Goal: Entertainment & Leisure: Browse casually

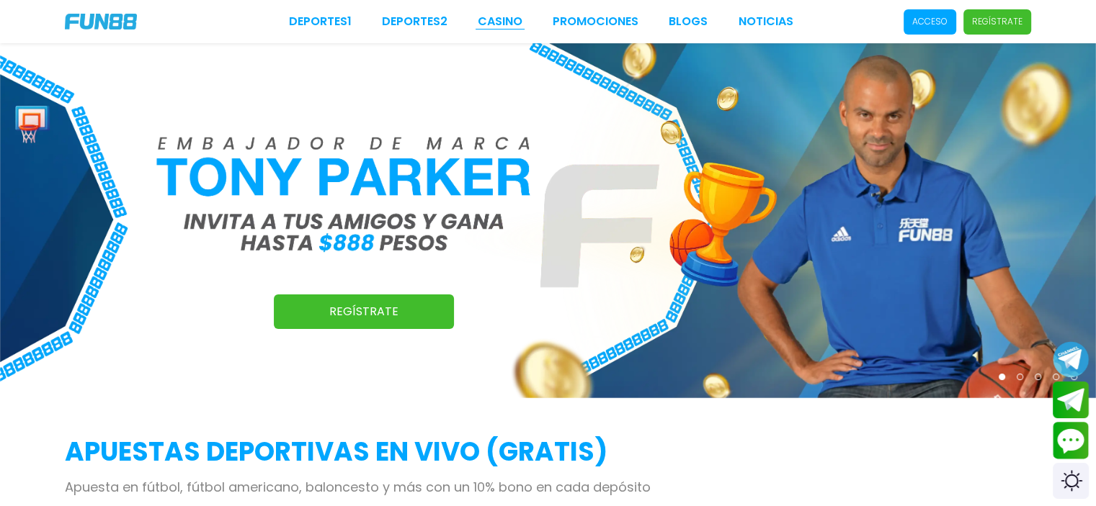
click at [496, 25] on link "CASINO" at bounding box center [500, 21] width 45 height 17
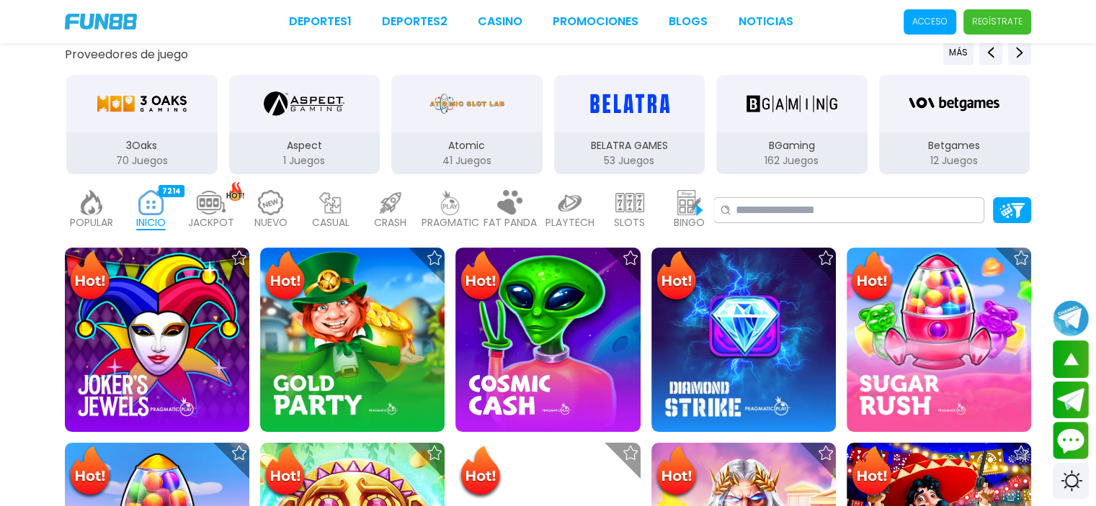
scroll to position [144, 0]
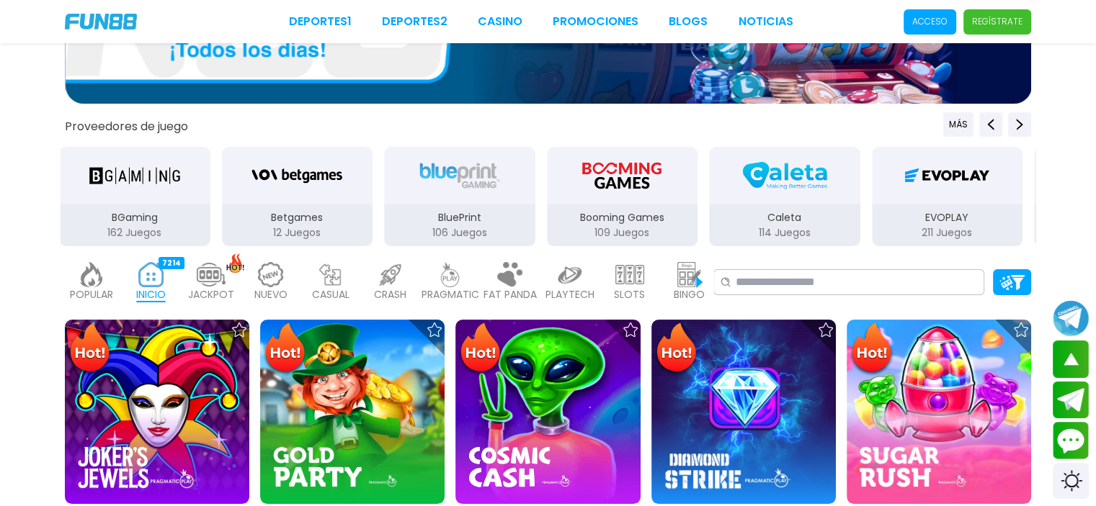
drag, startPoint x: 706, startPoint y: 204, endPoint x: 579, endPoint y: 195, distance: 127.1
click at [579, 195] on button "Booming Games 109 Juegos" at bounding box center [622, 197] width 163 height 102
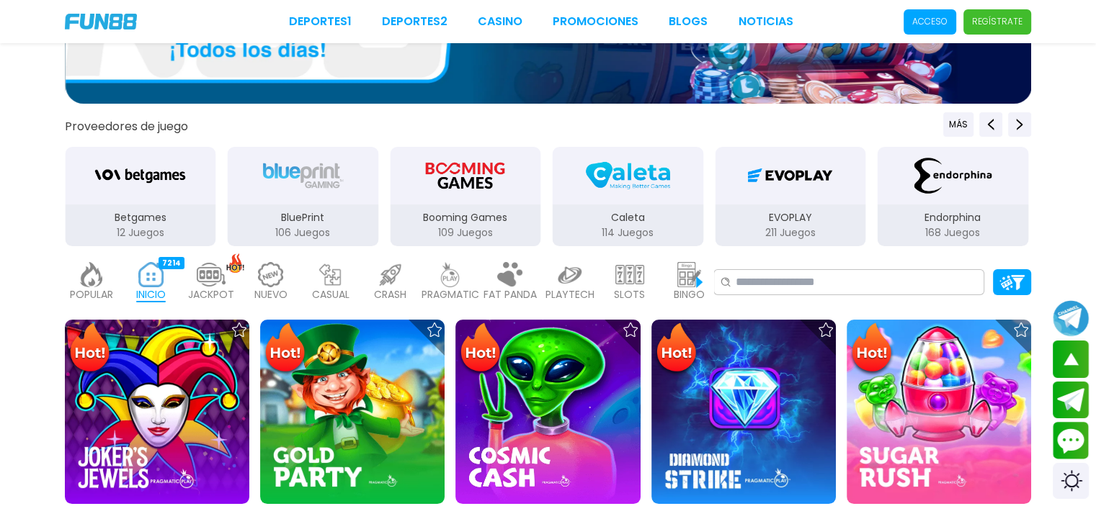
drag, startPoint x: 654, startPoint y: 203, endPoint x: 560, endPoint y: 208, distance: 93.8
click at [562, 207] on div "Caleta 114 Juegos" at bounding box center [627, 197] width 154 height 102
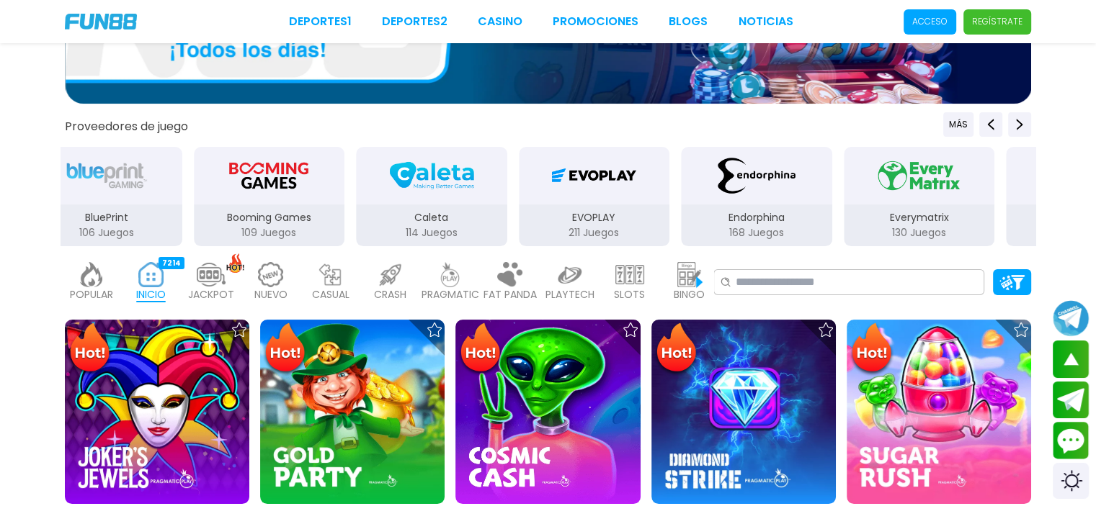
drag, startPoint x: 620, startPoint y: 204, endPoint x: 533, endPoint y: 207, distance: 87.2
click at [534, 207] on div "EVOPLAY 211 Juegos" at bounding box center [594, 197] width 154 height 102
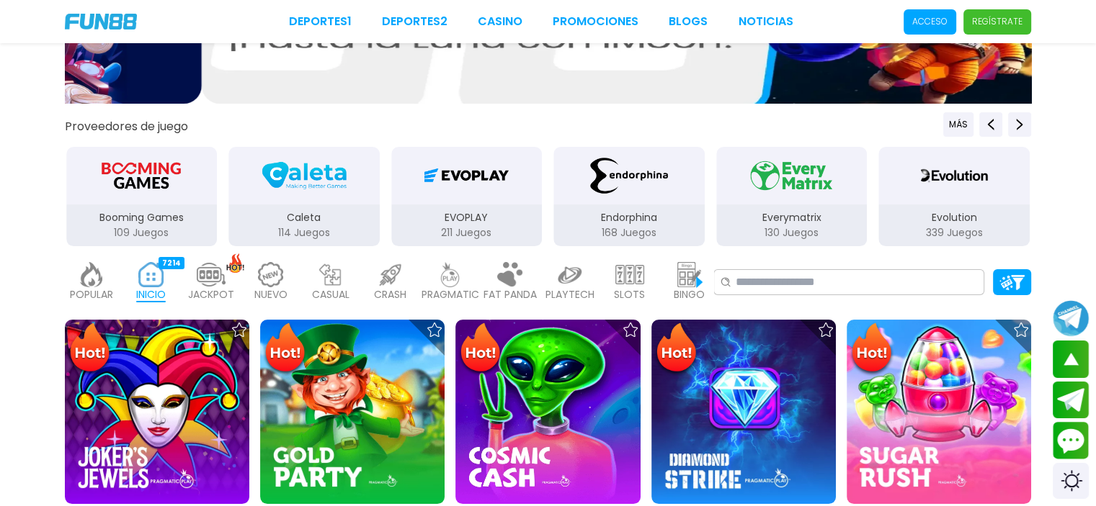
drag, startPoint x: 643, startPoint y: 203, endPoint x: 493, endPoint y: 215, distance: 150.3
click at [552, 215] on div "Endorphina 168 Juegos" at bounding box center [629, 197] width 154 height 102
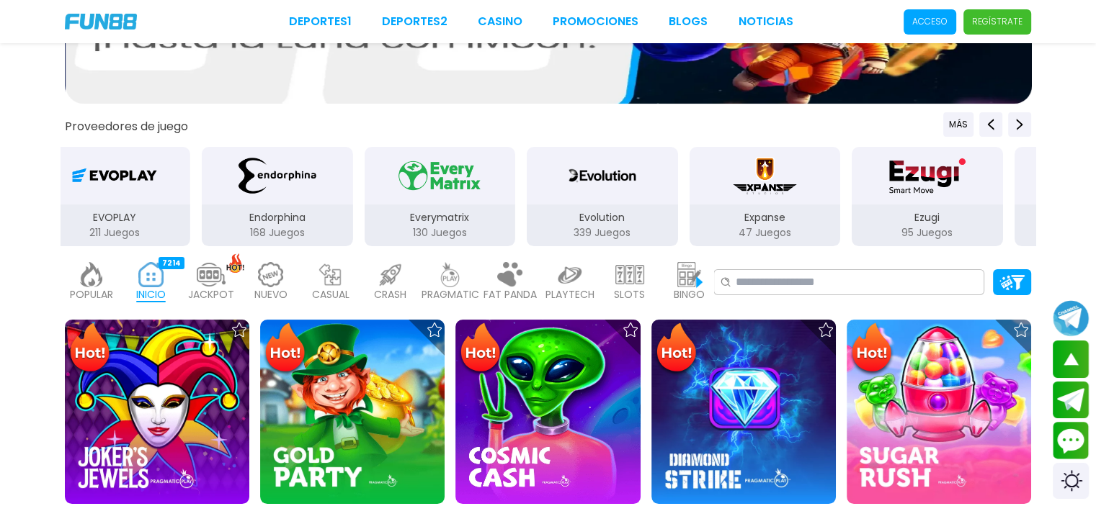
drag, startPoint x: 653, startPoint y: 218, endPoint x: 547, endPoint y: 218, distance: 105.2
click at [618, 218] on p "Evolution" at bounding box center [602, 217] width 151 height 15
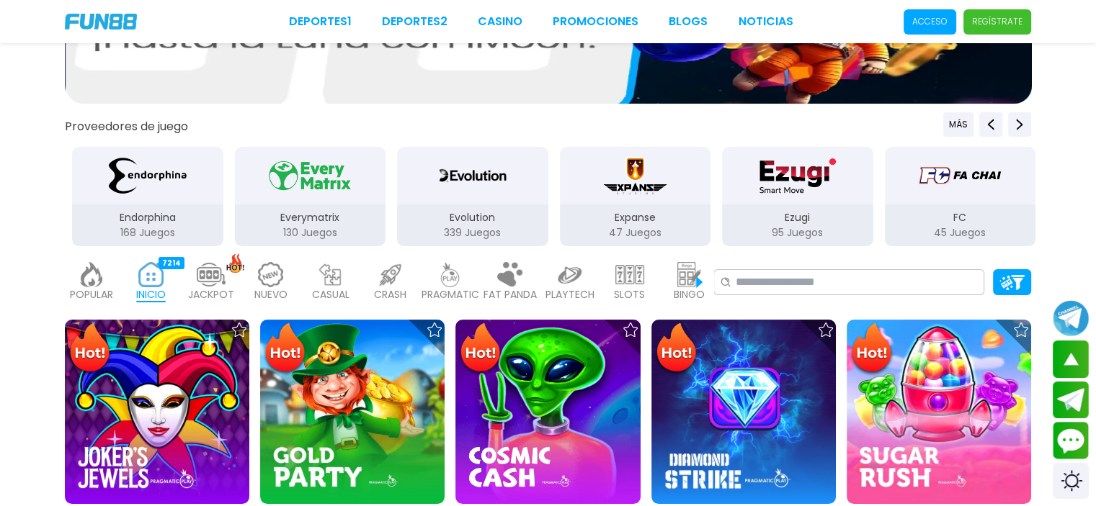
drag, startPoint x: 756, startPoint y: 197, endPoint x: 490, endPoint y: 201, distance: 266.5
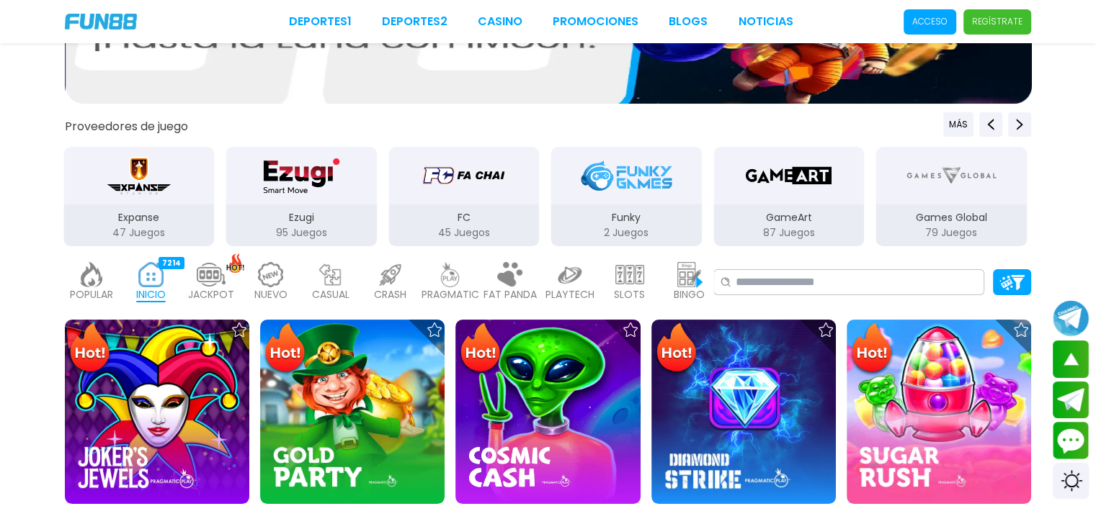
drag, startPoint x: 581, startPoint y: 211, endPoint x: 409, endPoint y: 215, distance: 172.2
click at [550, 215] on p "Funky" at bounding box center [625, 217] width 151 height 15
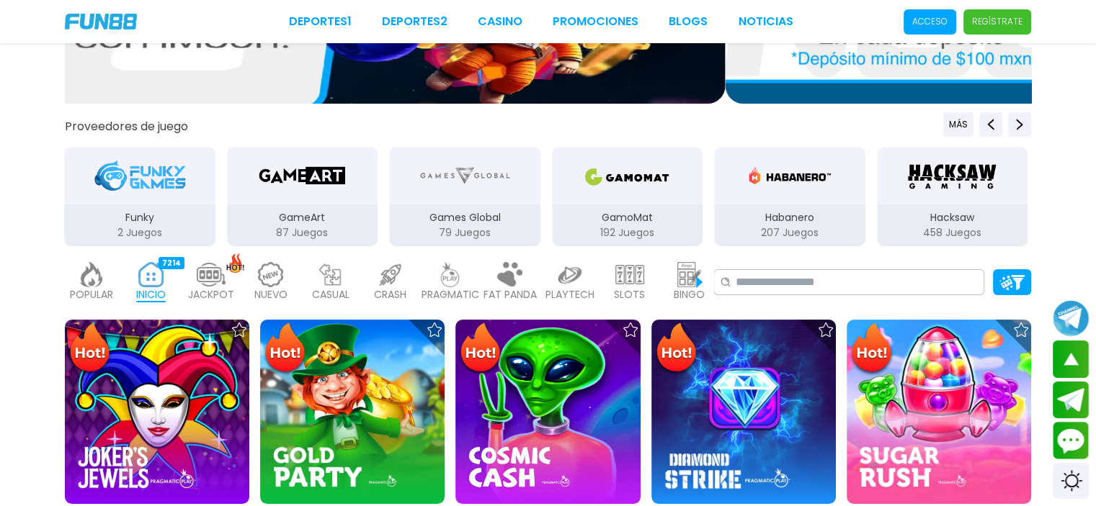
drag, startPoint x: 609, startPoint y: 215, endPoint x: 464, endPoint y: 215, distance: 144.8
click at [552, 215] on p "GamoMat" at bounding box center [627, 217] width 151 height 15
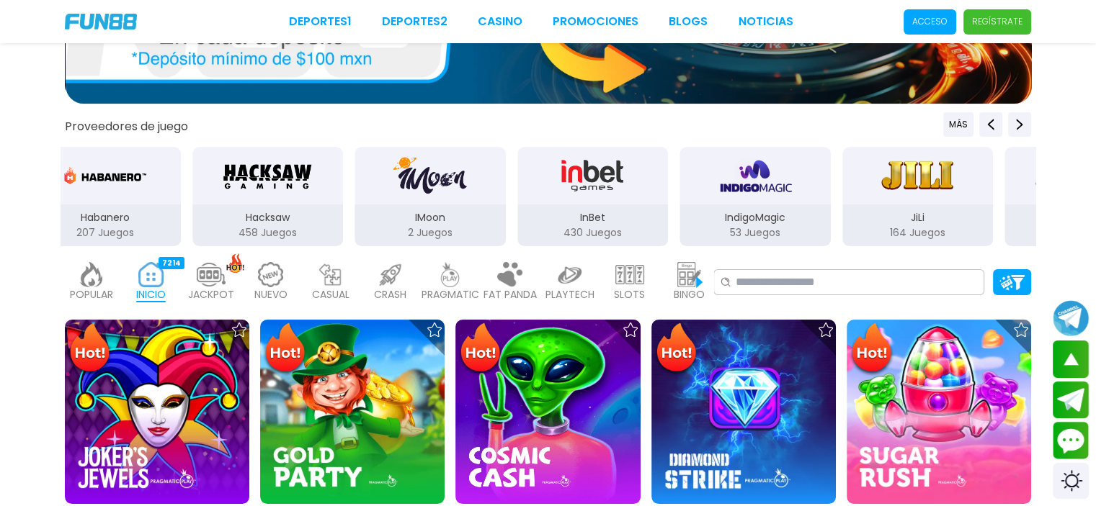
drag, startPoint x: 527, startPoint y: 215, endPoint x: 384, endPoint y: 227, distance: 143.8
click at [383, 227] on div "IMoon 2 Juegos" at bounding box center [429, 226] width 151 height 42
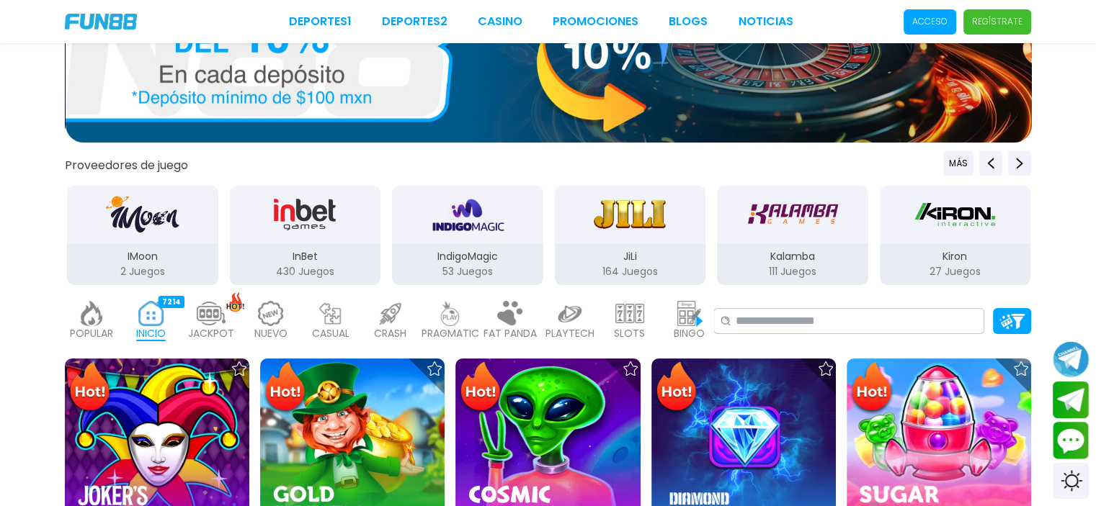
scroll to position [0, 0]
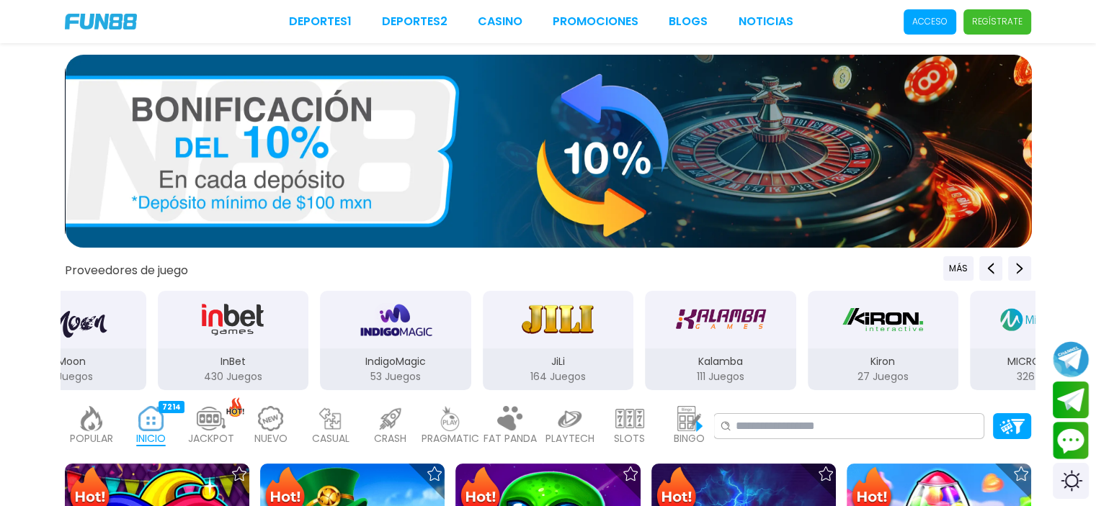
drag, startPoint x: 632, startPoint y: 341, endPoint x: 419, endPoint y: 365, distance: 214.5
click at [483, 364] on p "JiLi" at bounding box center [558, 361] width 151 height 15
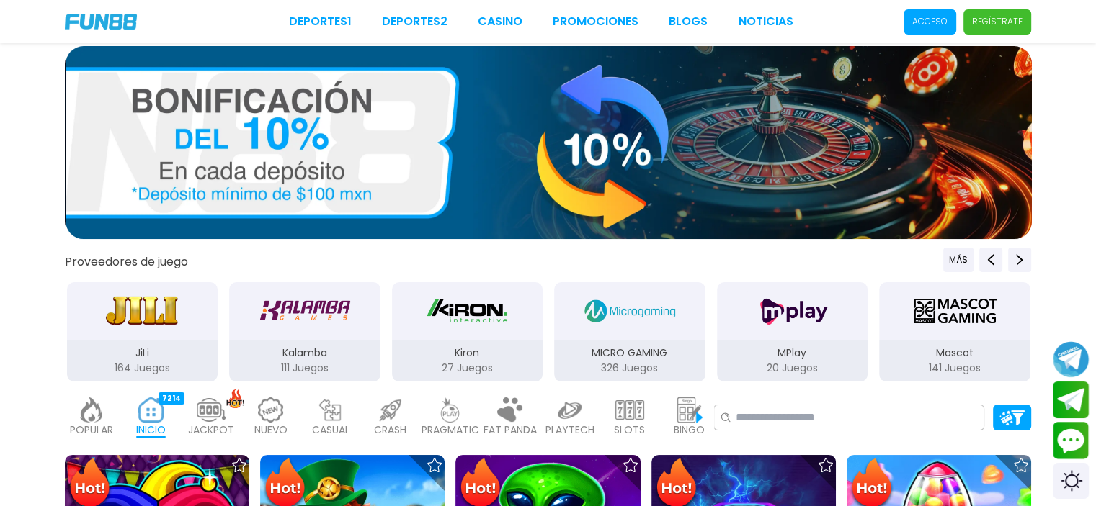
scroll to position [72, 0]
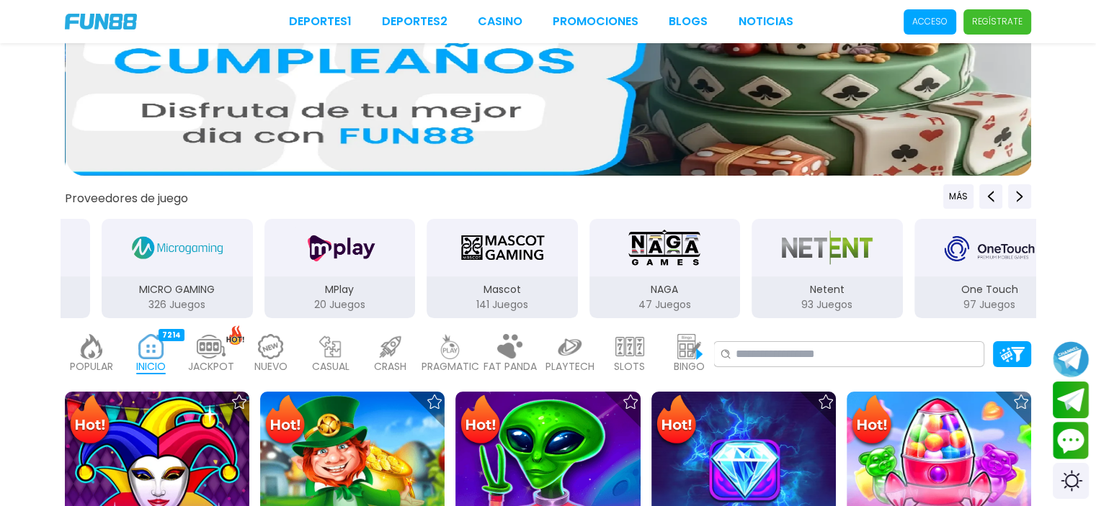
drag, startPoint x: 360, startPoint y: 291, endPoint x: 395, endPoint y: 287, distance: 34.8
click at [395, 287] on p "MPlay" at bounding box center [339, 289] width 151 height 15
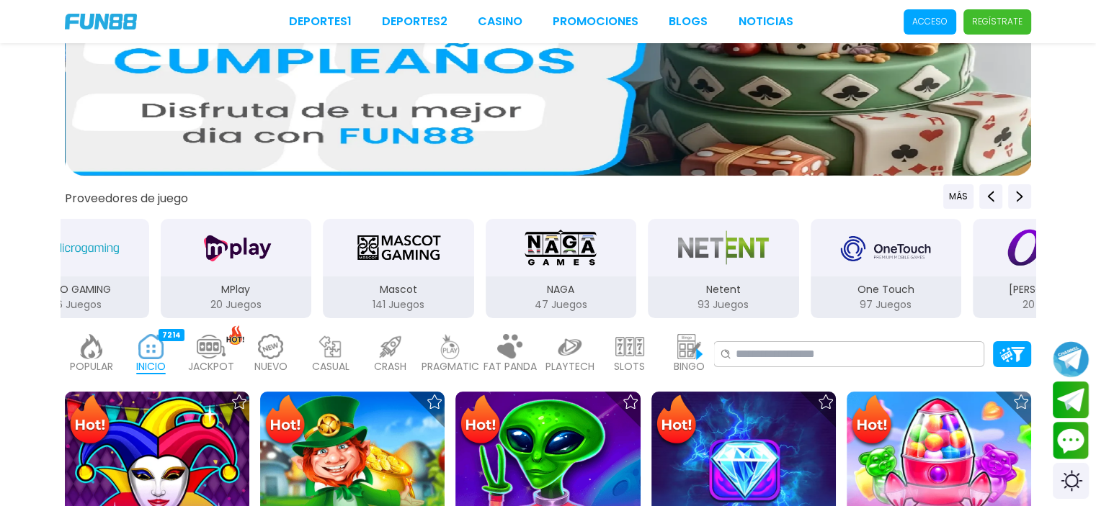
drag, startPoint x: 502, startPoint y: 269, endPoint x: 388, endPoint y: 275, distance: 114.7
click at [399, 272] on div "Mascot" at bounding box center [398, 248] width 151 height 58
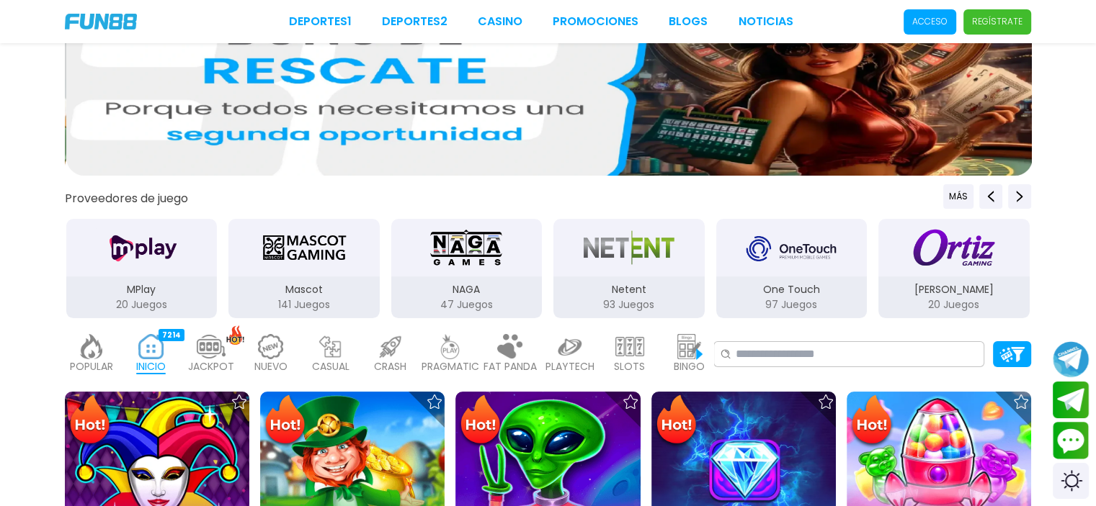
drag, startPoint x: 622, startPoint y: 241, endPoint x: 352, endPoint y: 264, distance: 271.1
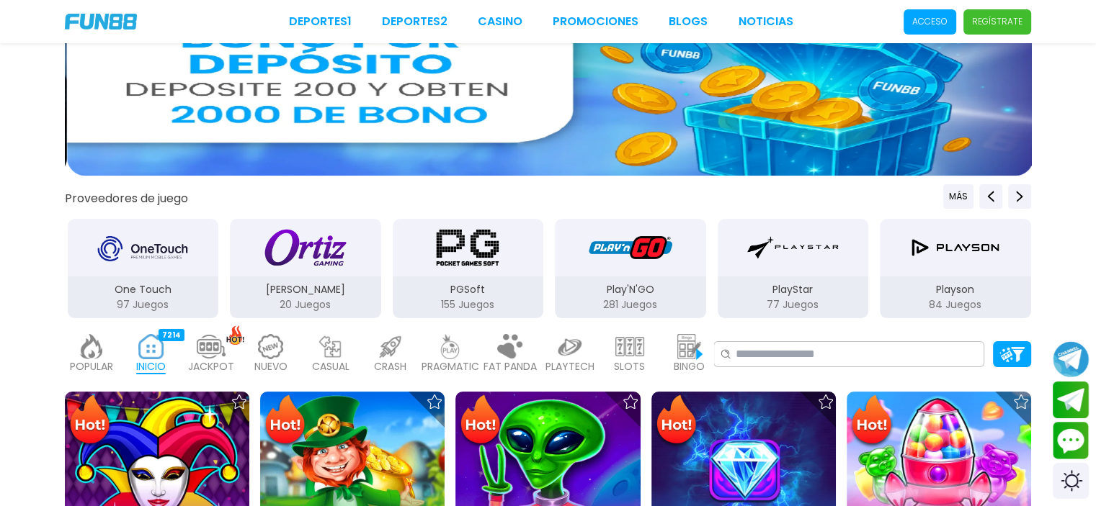
drag, startPoint x: 572, startPoint y: 247, endPoint x: 452, endPoint y: 244, distance: 119.6
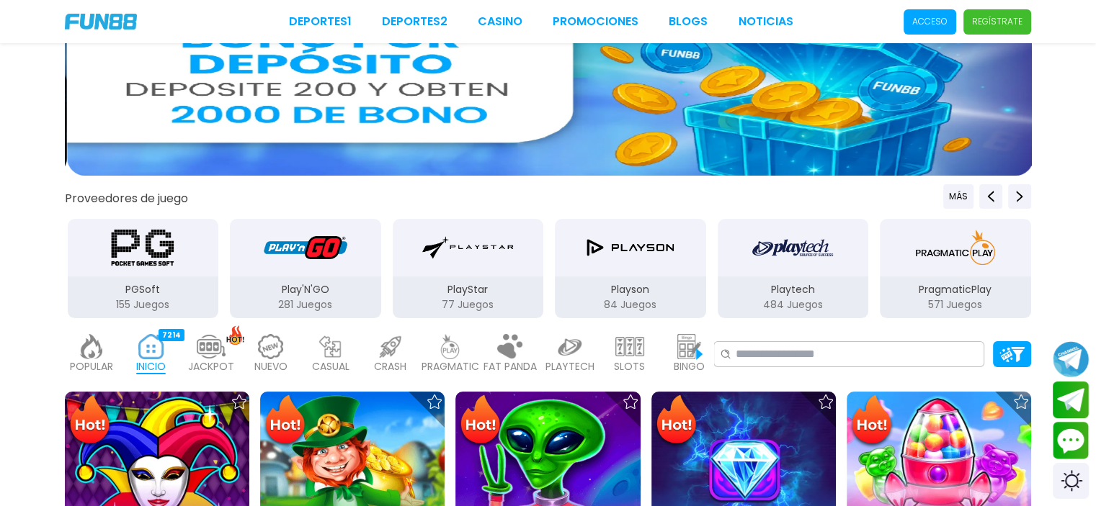
drag, startPoint x: 589, startPoint y: 279, endPoint x: 493, endPoint y: 270, distance: 96.3
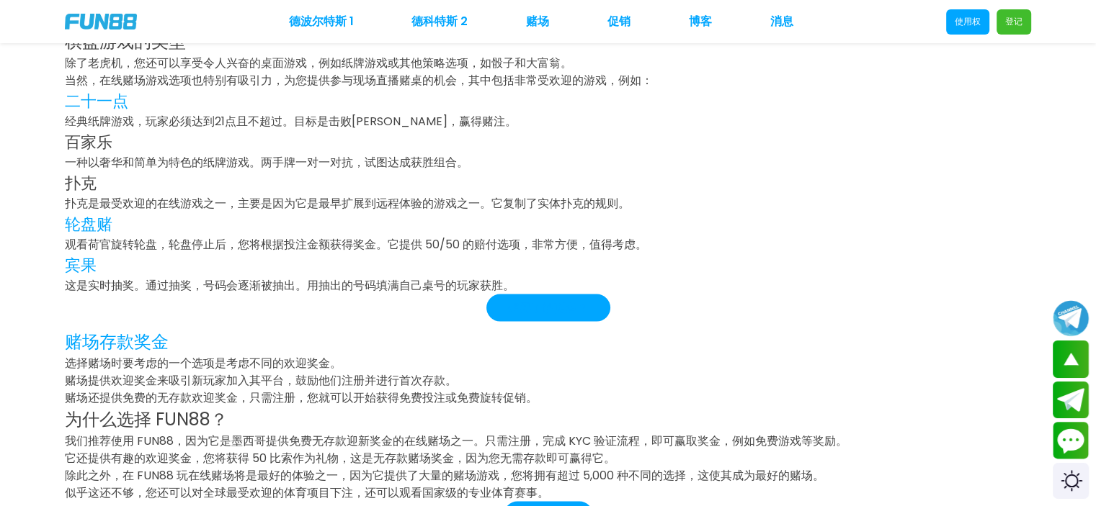
scroll to position [2778, 0]
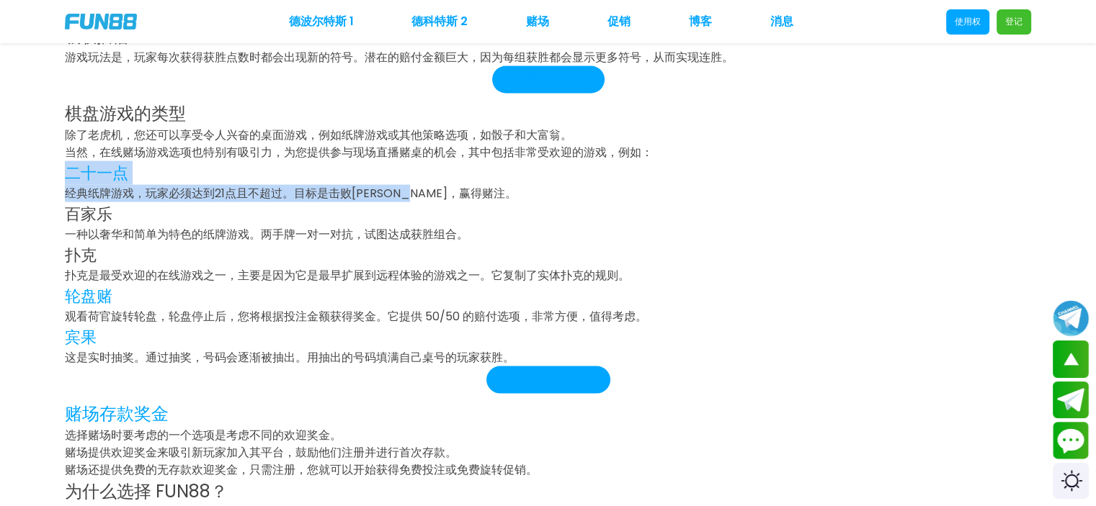
drag, startPoint x: 457, startPoint y: 197, endPoint x: 68, endPoint y: 169, distance: 390.0
click at [68, 169] on div "在 FUN88 玩在线赌场 Si quieres jugar casino en línea y estás buscando el ideal para t…" at bounding box center [548, 100] width 1096 height 1052
copy div "二十一点 经典纸牌游戏，玩家必须达到21点且不超过。目标是击败庄家，赢得赌注。"
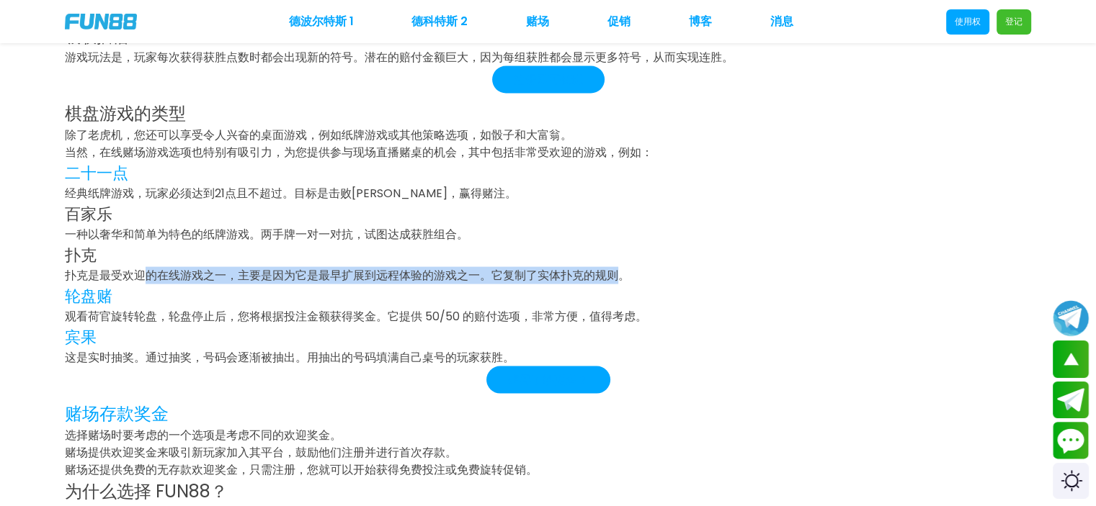
drag, startPoint x: 622, startPoint y: 279, endPoint x: 147, endPoint y: 274, distance: 475.4
click at [147, 274] on font "扑克是最受欢迎的在线游戏之一，主要是因为它是最早扩展到远程体验的游戏之一。它复制了实体扑克的规则。" at bounding box center [347, 275] width 565 height 17
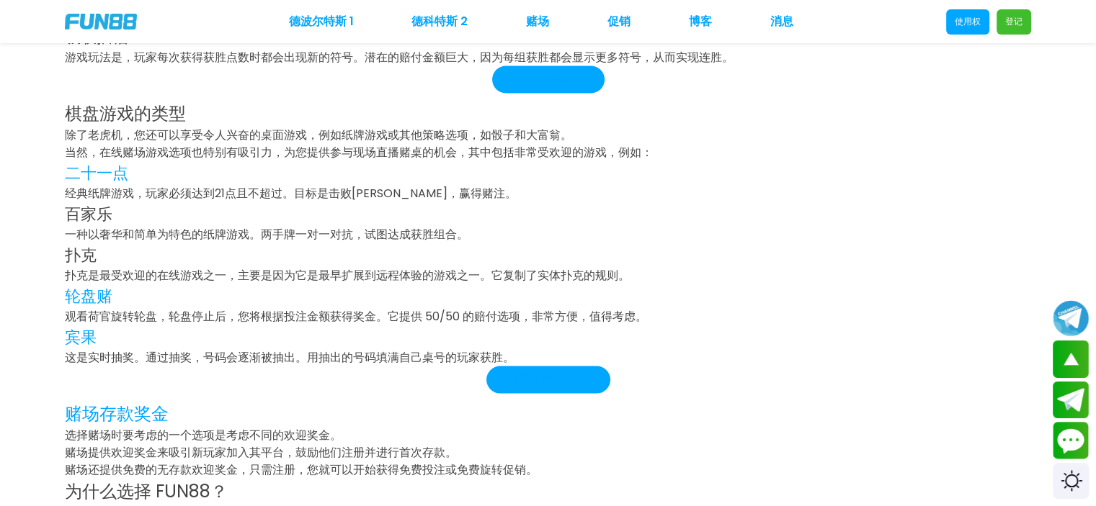
click at [194, 305] on h3 "轮盘赌" at bounding box center [548, 297] width 966 height 24
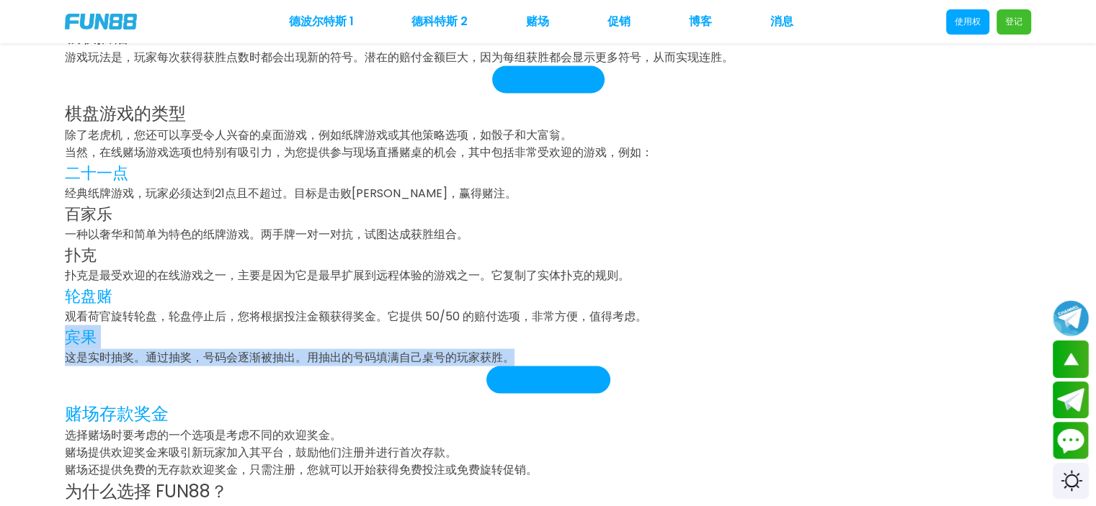
drag, startPoint x: 511, startPoint y: 361, endPoint x: 40, endPoint y: 340, distance: 472.3
click at [40, 340] on div "在 FUN88 玩在线赌场 Si quieres jugar casino en línea y estás buscando el ideal para t…" at bounding box center [548, 100] width 1096 height 1052
copy div "宾果 这是实时抽奖。通过抽奖，号码会逐渐被抽出。用抽出的号码填满自己桌号的玩家获胜。"
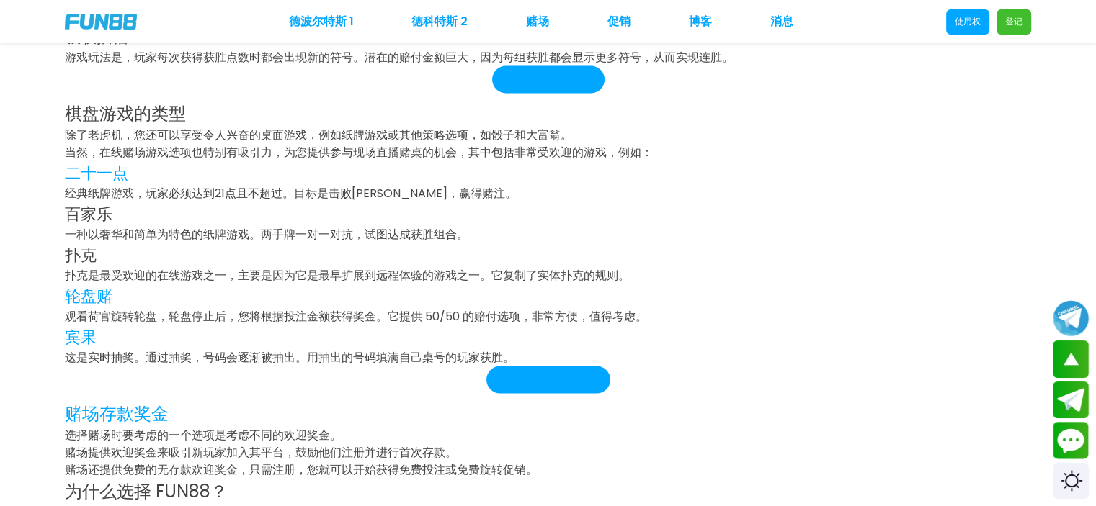
click at [312, 229] on font "一种以奢华和简单为特色的纸牌游戏。两手牌一对一对抗，试图达成获胜组合。" at bounding box center [266, 234] width 403 height 17
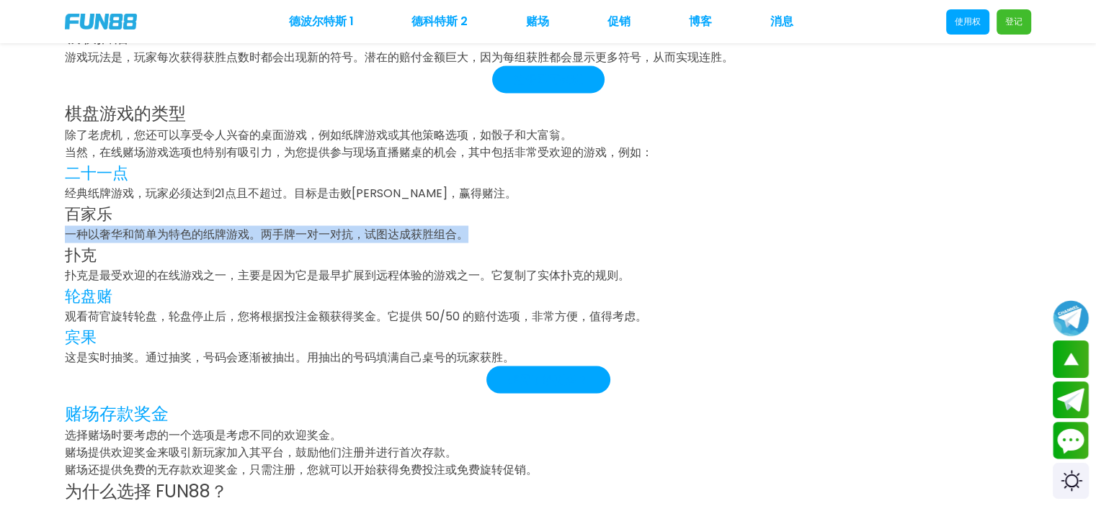
click at [313, 229] on font "一种以奢华和简单为特色的纸牌游戏。两手牌一对一对抗，试图达成获胜组合。" at bounding box center [266, 234] width 403 height 17
copy div "一种以奢华和简单为特色的纸牌游戏。两手牌一对一对抗，试图达成获胜组合。"
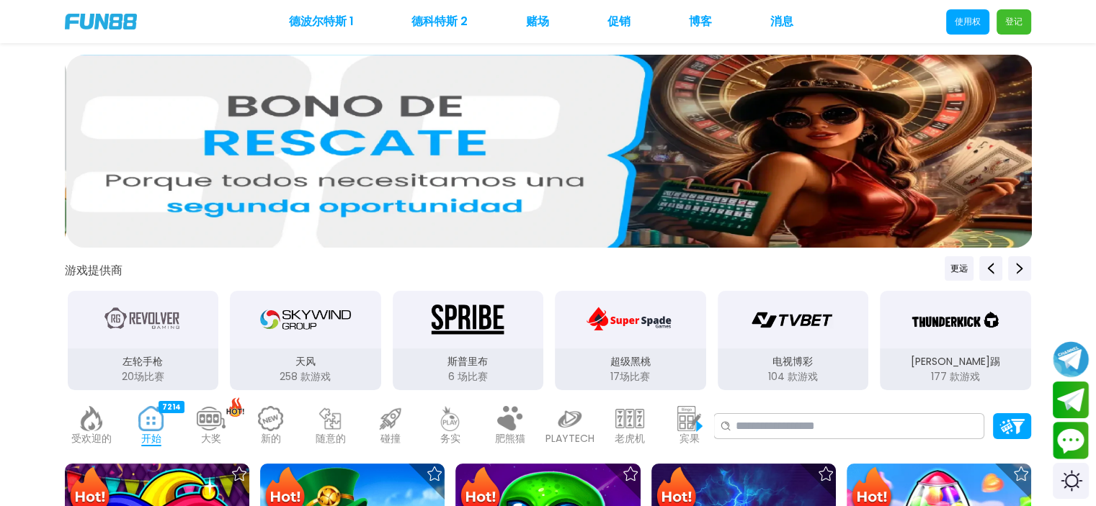
scroll to position [144, 0]
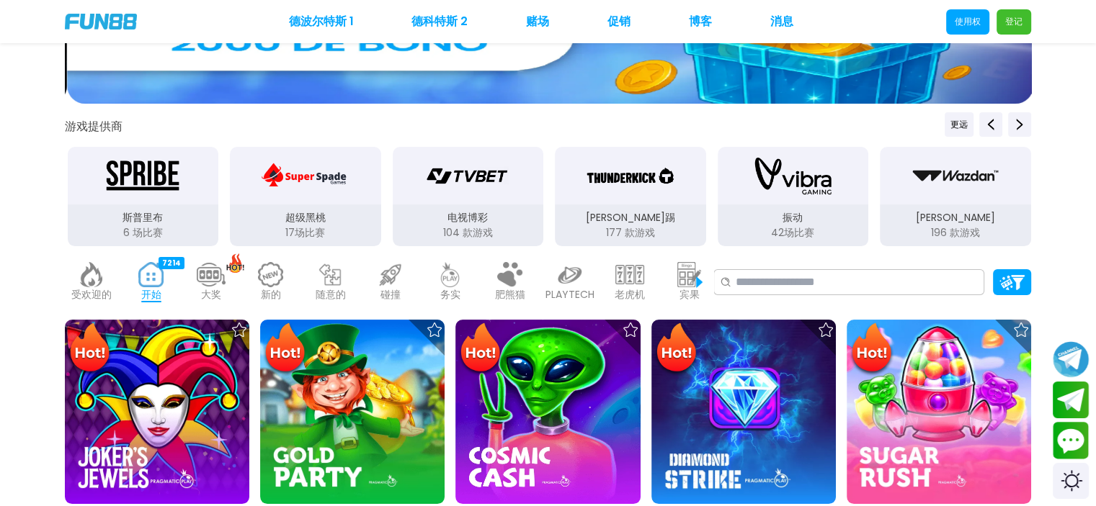
click at [703, 280] on img at bounding box center [689, 274] width 29 height 25
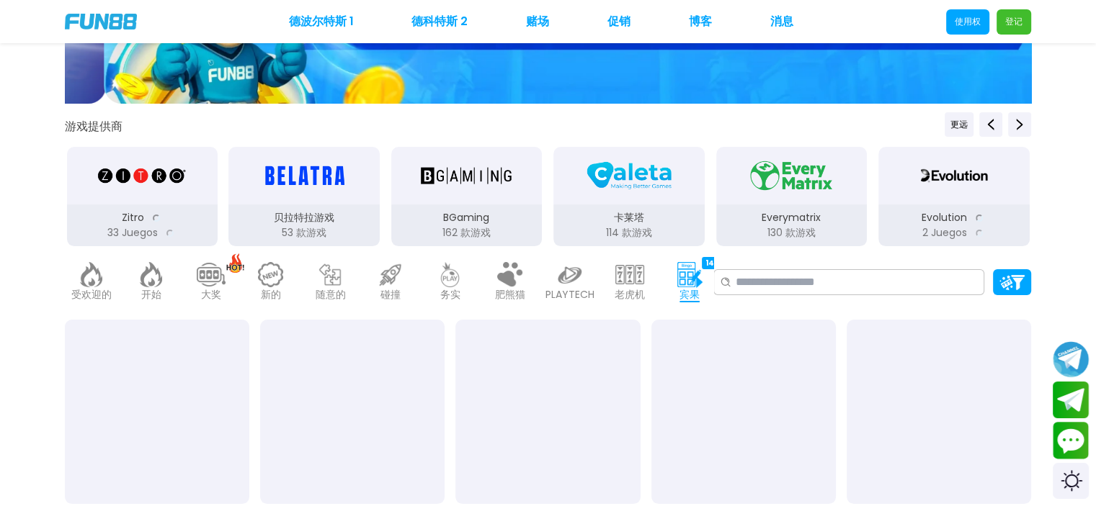
drag, startPoint x: 614, startPoint y: 295, endPoint x: 503, endPoint y: 297, distance: 111.7
click at [444, 299] on div "受欢迎的 40 开始 7214 大奖 133 新的 977 随意的 17 碰撞 33 务实 492 肥熊猫 9 PLAYTECH 41 老虎机 6364 宾果…" at bounding box center [389, 283] width 648 height 58
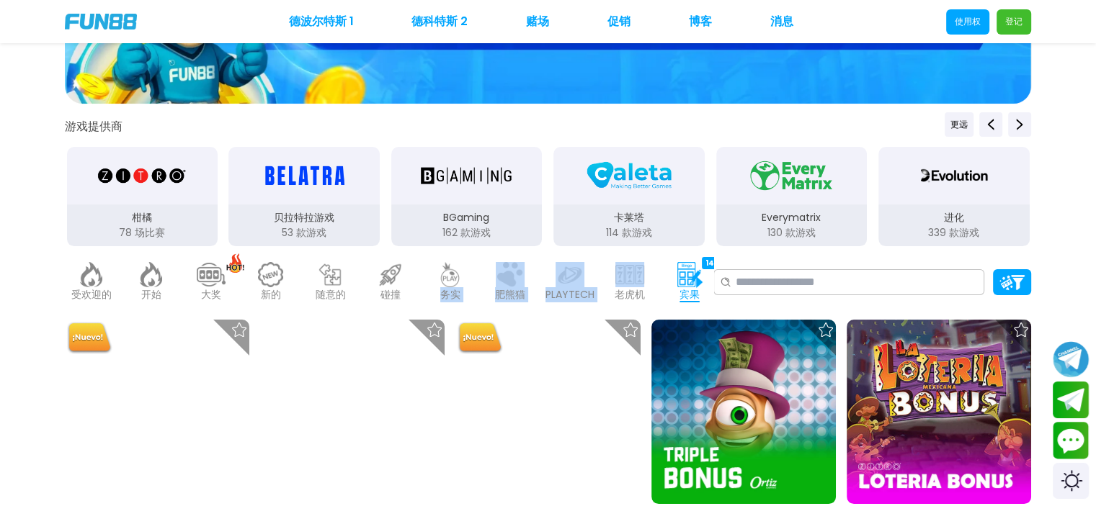
click at [699, 285] on img at bounding box center [689, 274] width 29 height 25
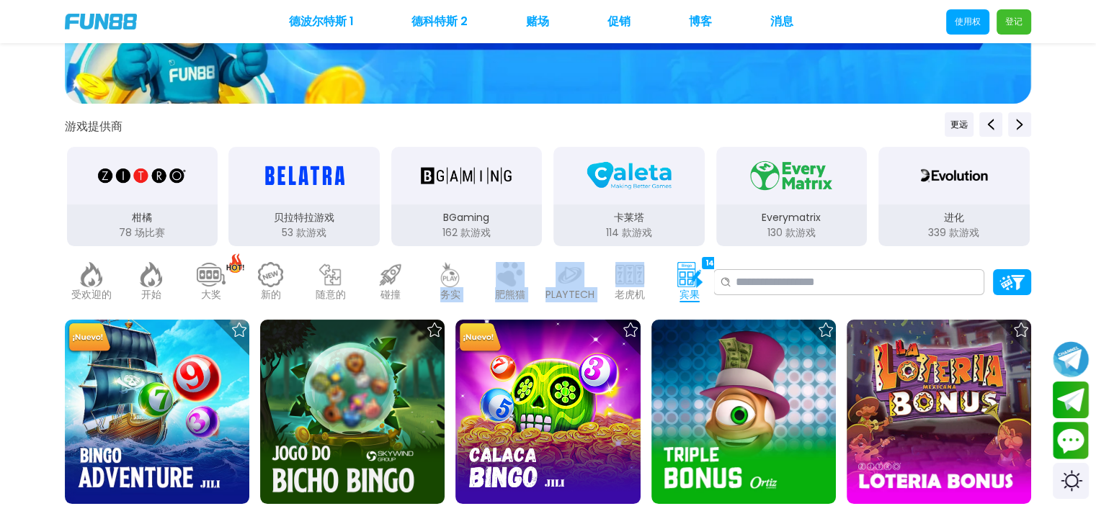
click at [604, 310] on div "老虎机 6364" at bounding box center [629, 283] width 53 height 58
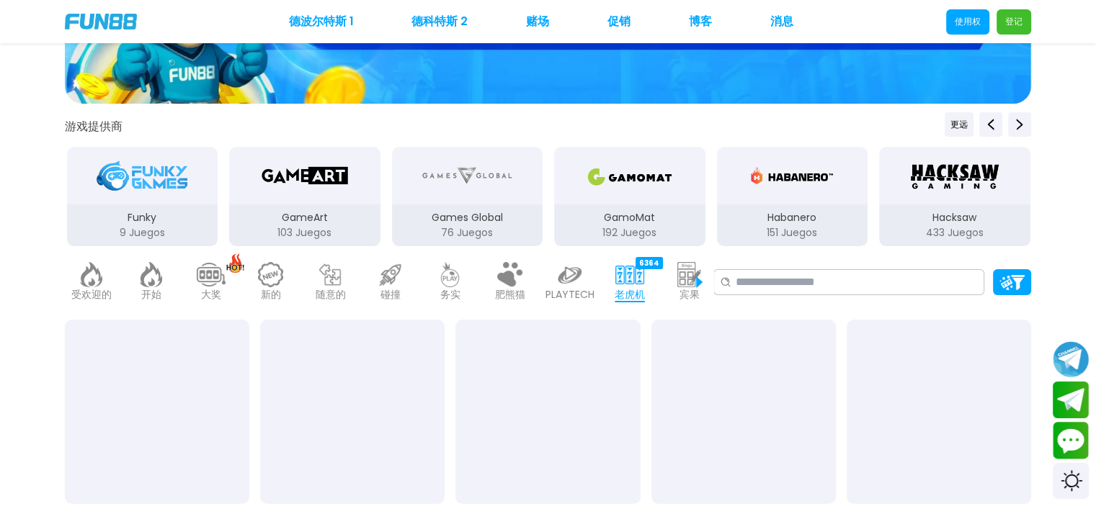
click at [523, 279] on img at bounding box center [510, 274] width 29 height 25
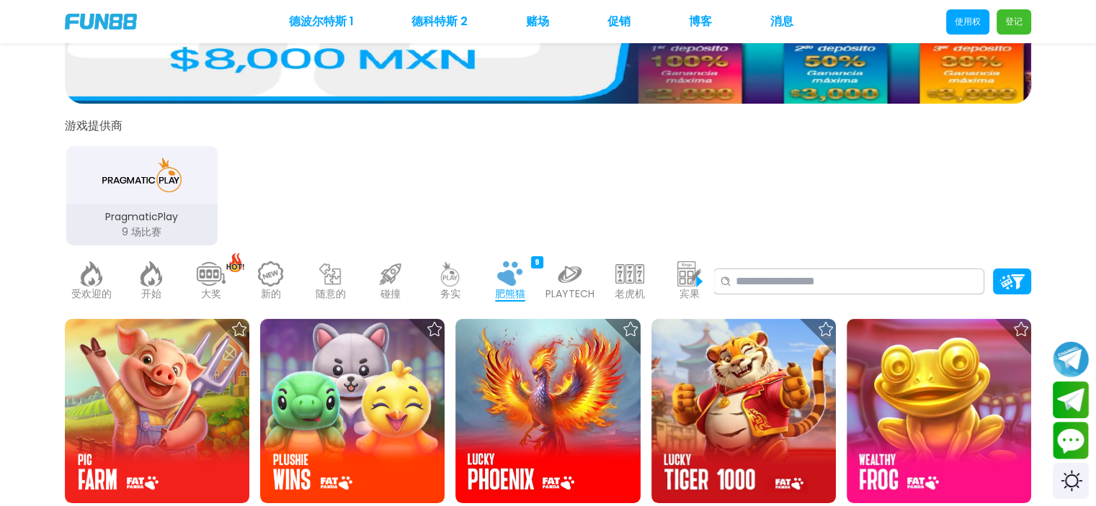
click at [697, 287] on font "宾果" at bounding box center [689, 294] width 20 height 14
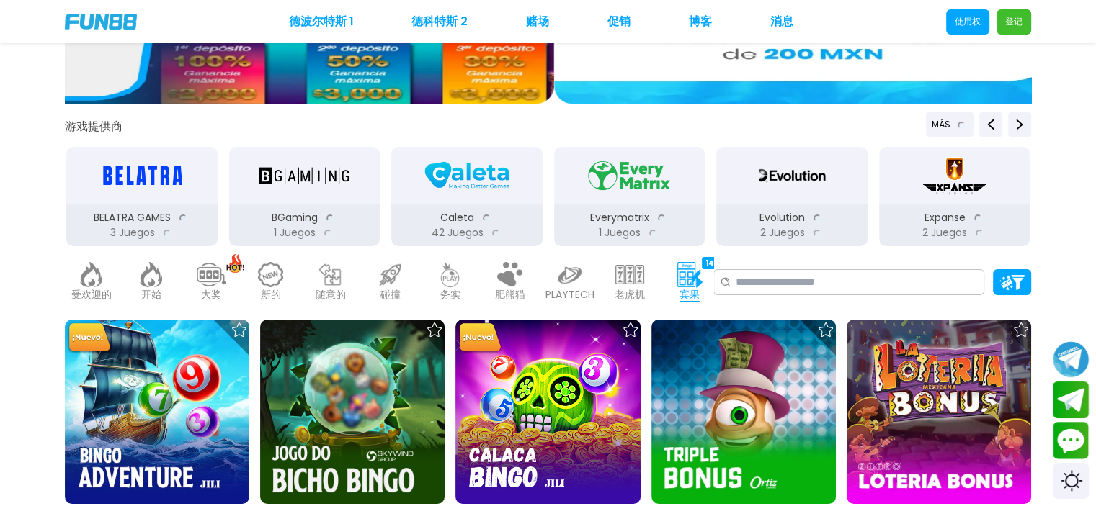
drag, startPoint x: 666, startPoint y: 282, endPoint x: 447, endPoint y: 302, distance: 219.9
click at [447, 302] on div "受欢迎的 40 开始 7214 大奖 133 新的 977 随意的 17 碰撞 33 务实 492 肥熊猫 9 PLAYTECH 41 老虎机 6364 宾果…" at bounding box center [389, 283] width 648 height 58
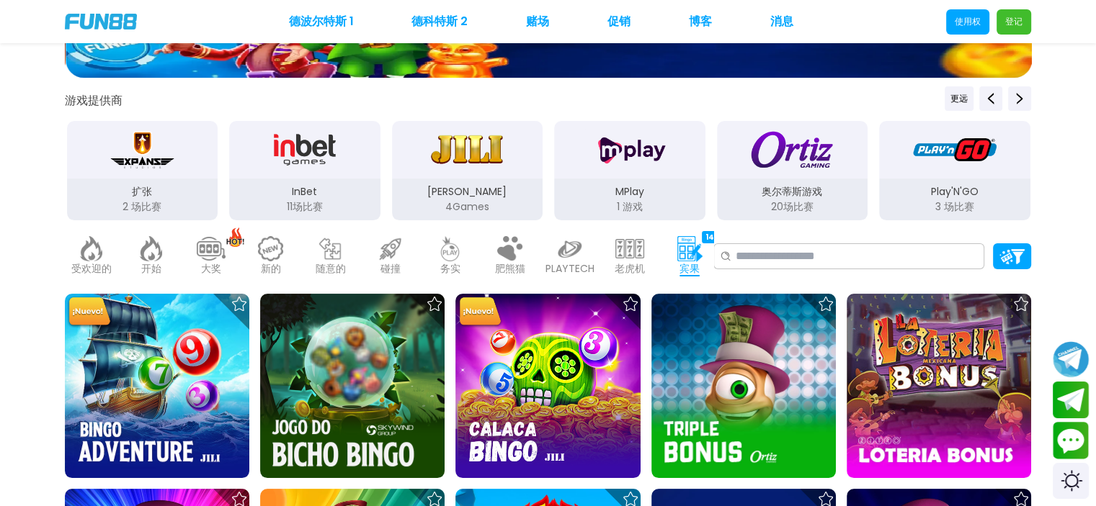
scroll to position [288, 0]
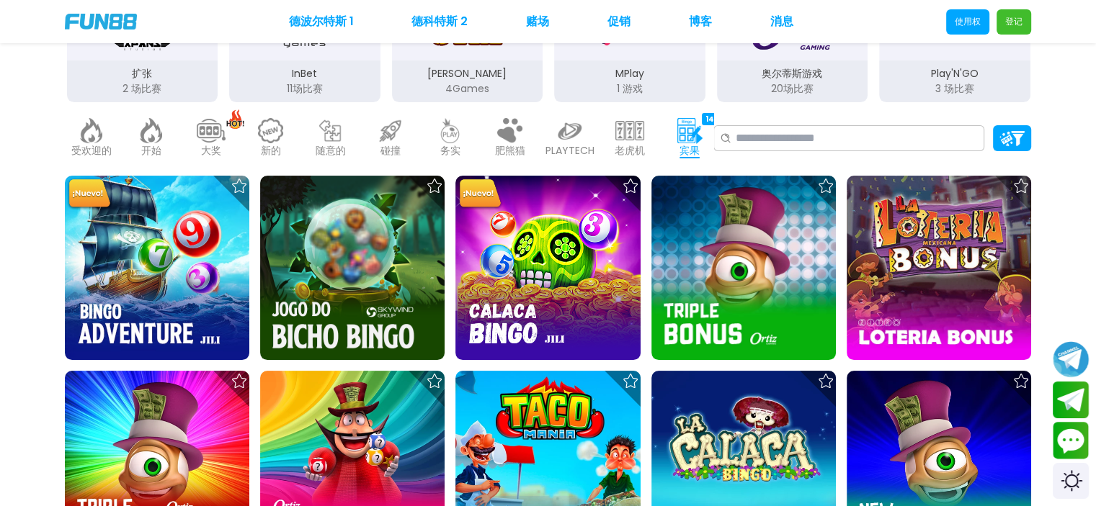
click at [509, 152] on font "肥熊猫" at bounding box center [510, 150] width 30 height 14
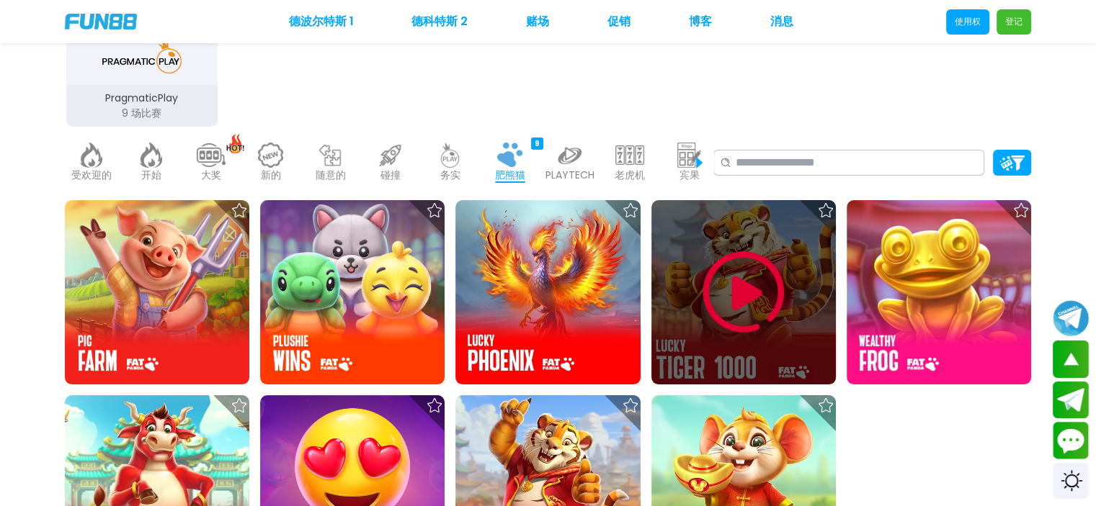
scroll to position [216, 0]
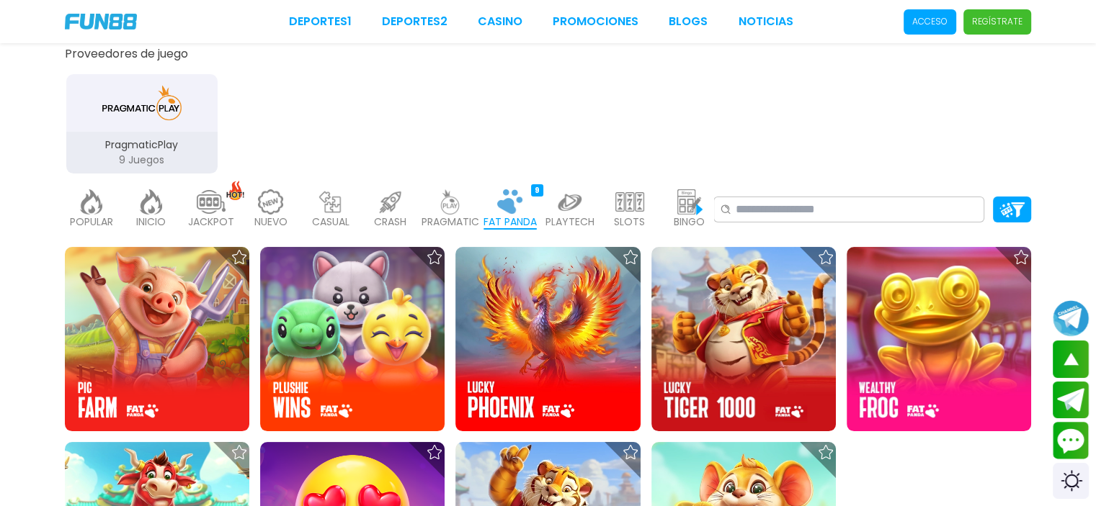
click at [452, 210] on img at bounding box center [450, 201] width 29 height 25
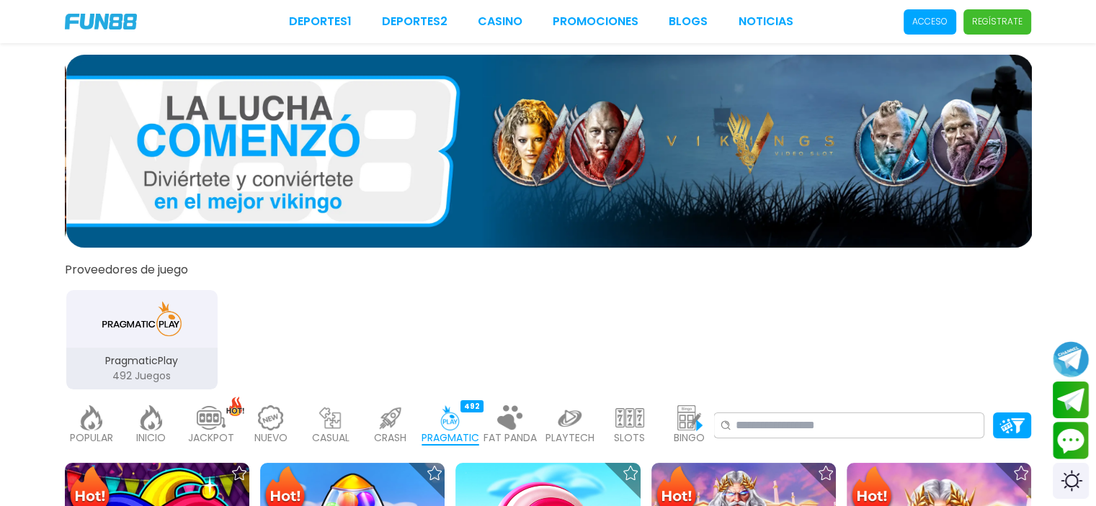
scroll to position [288, 0]
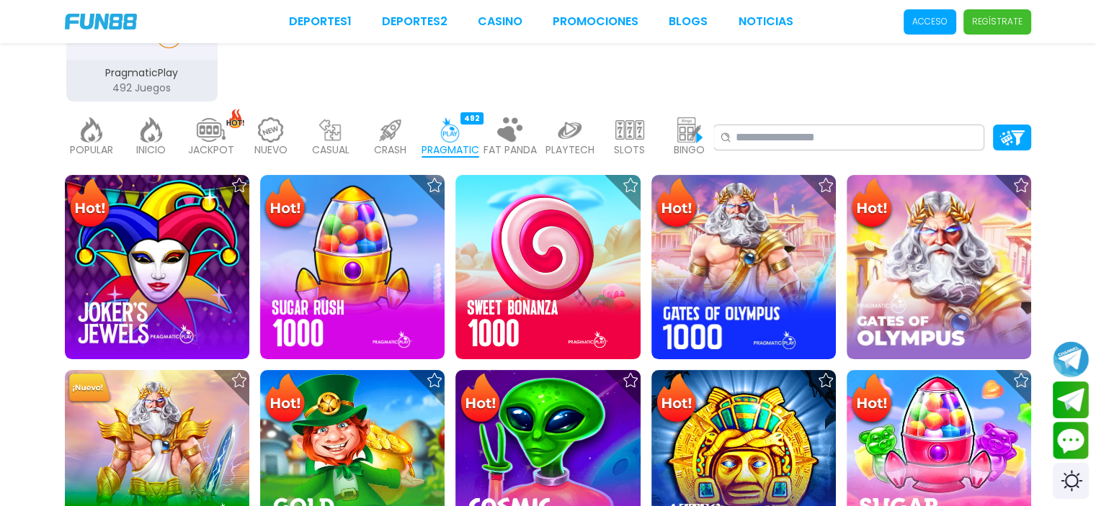
click at [579, 140] on img at bounding box center [569, 129] width 29 height 25
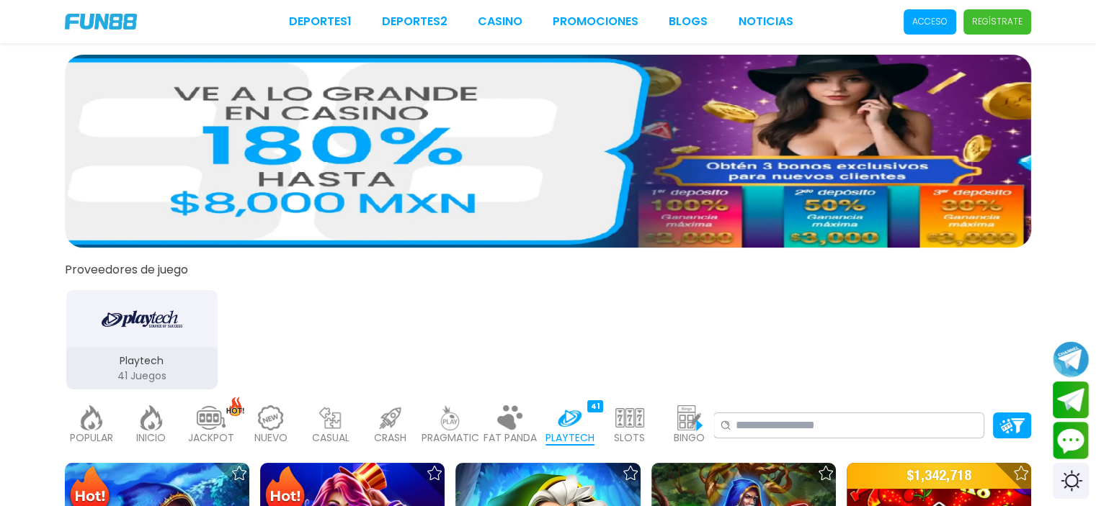
click at [631, 419] on img at bounding box center [629, 418] width 29 height 25
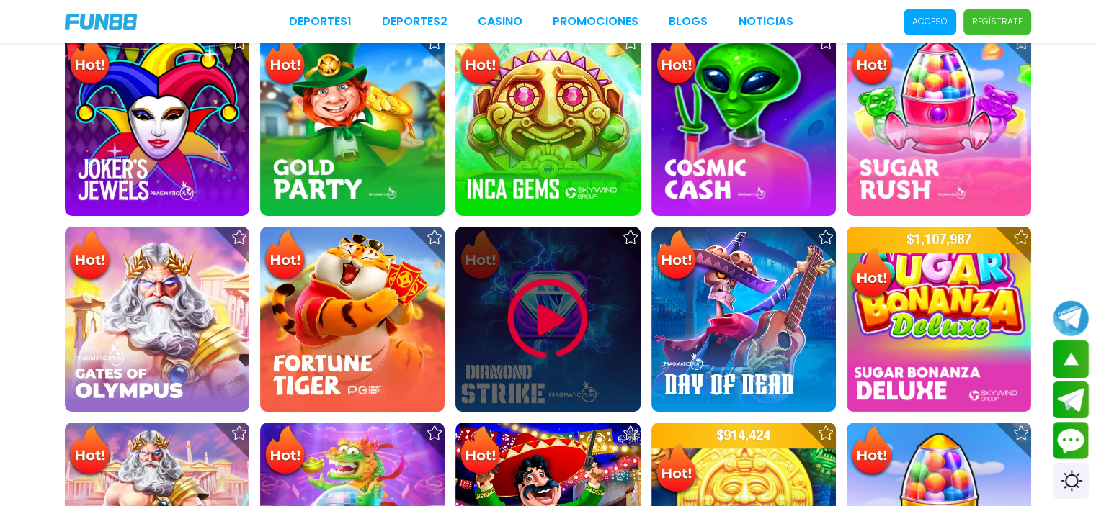
scroll to position [216, 0]
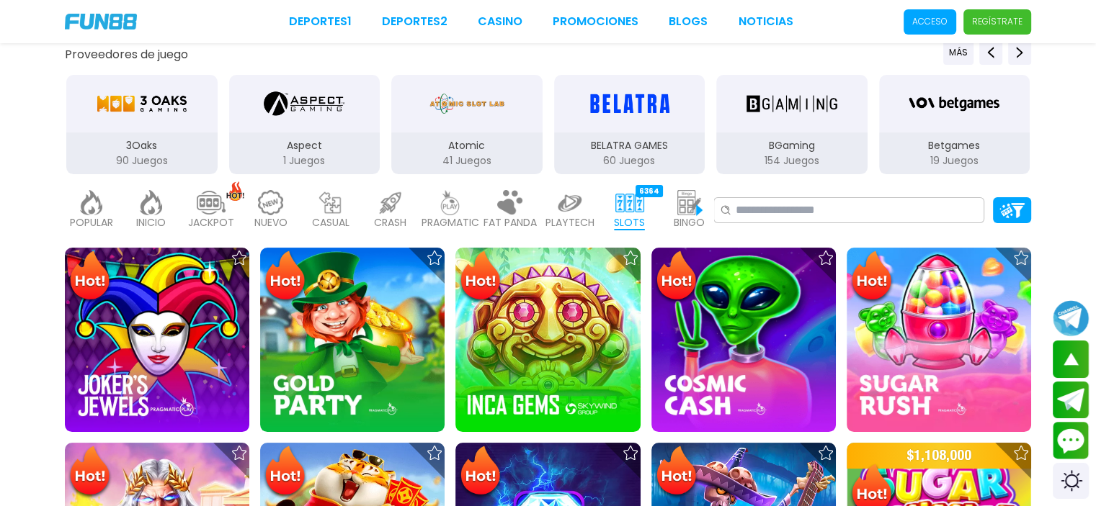
click at [580, 210] on img at bounding box center [569, 202] width 29 height 25
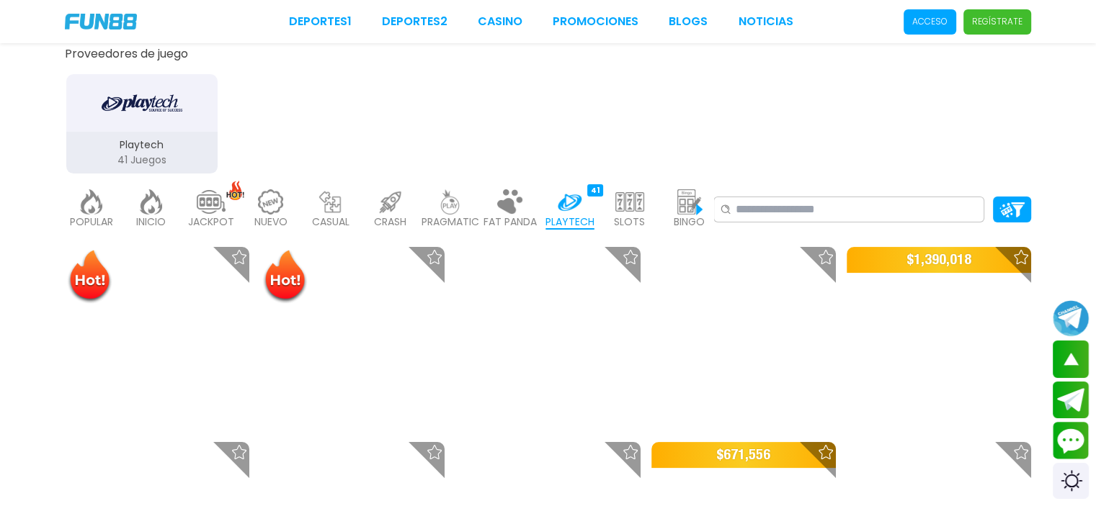
click at [527, 206] on div "FAT PANDA 9" at bounding box center [509, 210] width 53 height 58
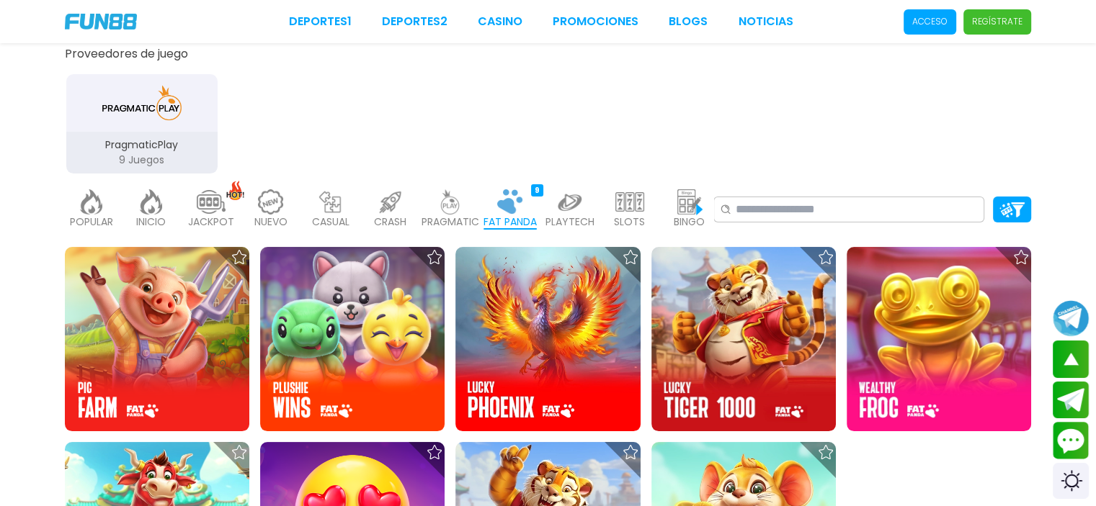
click at [444, 216] on p "PRAGMATIC" at bounding box center [450, 222] width 58 height 15
click at [359, 218] on div "POPULAR 40 INICIO 7214 JACKPOT 133 NUEVO 977 CASUAL 17 CRASH 33 PRAGMATIC 492 F…" at bounding box center [389, 210] width 648 height 58
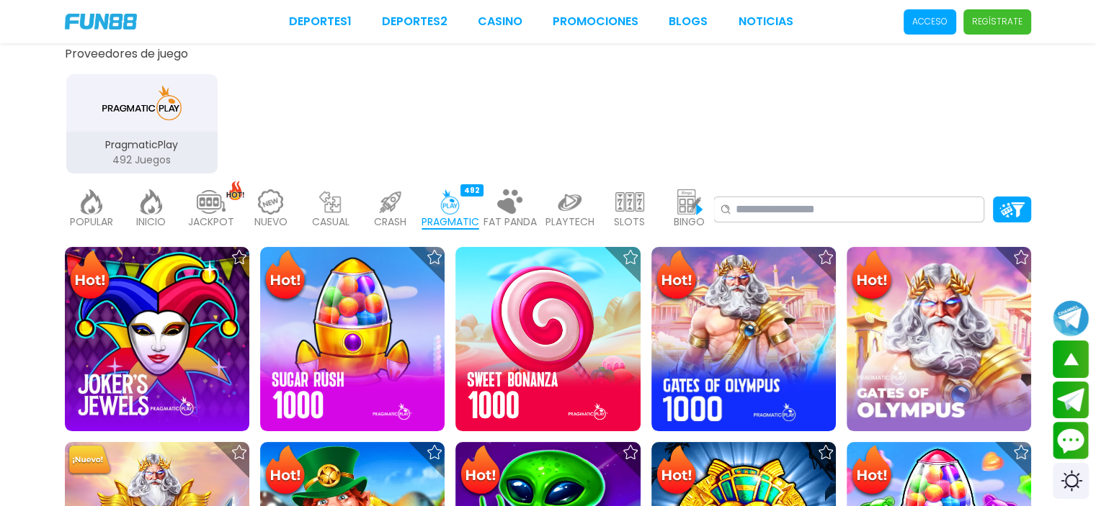
click at [313, 218] on p "CASUAL" at bounding box center [330, 222] width 37 height 15
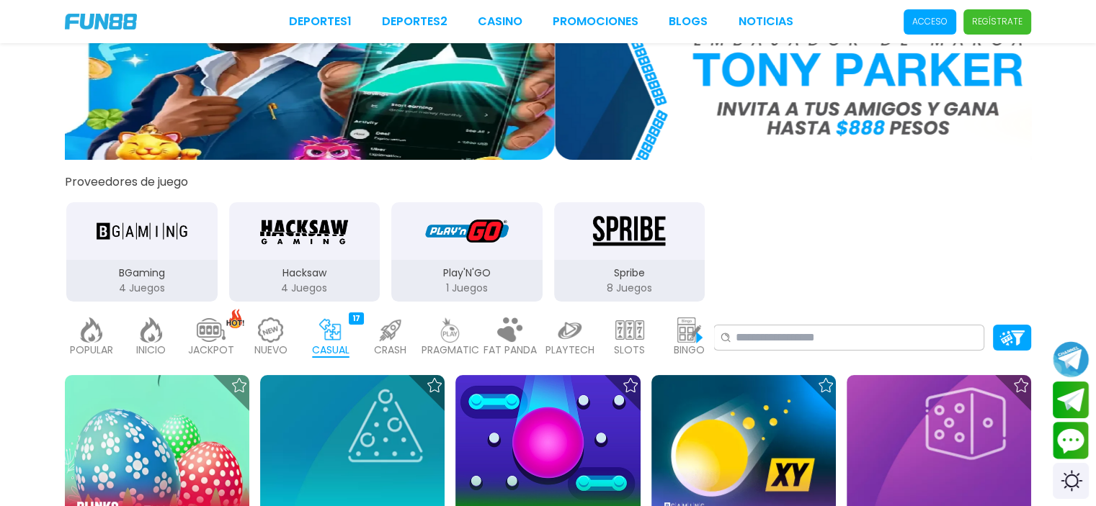
scroll to position [144, 0]
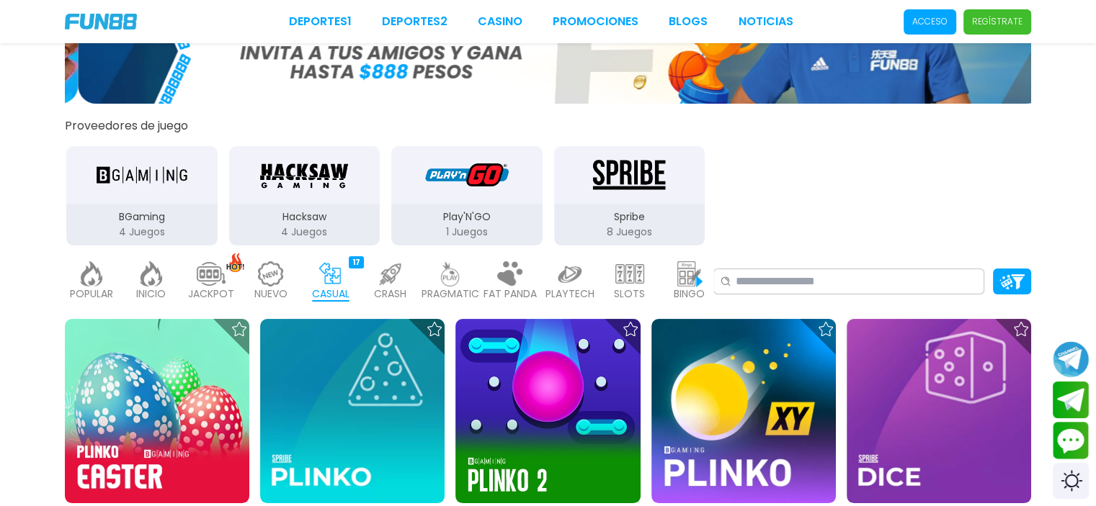
click at [574, 267] on img at bounding box center [569, 273] width 29 height 25
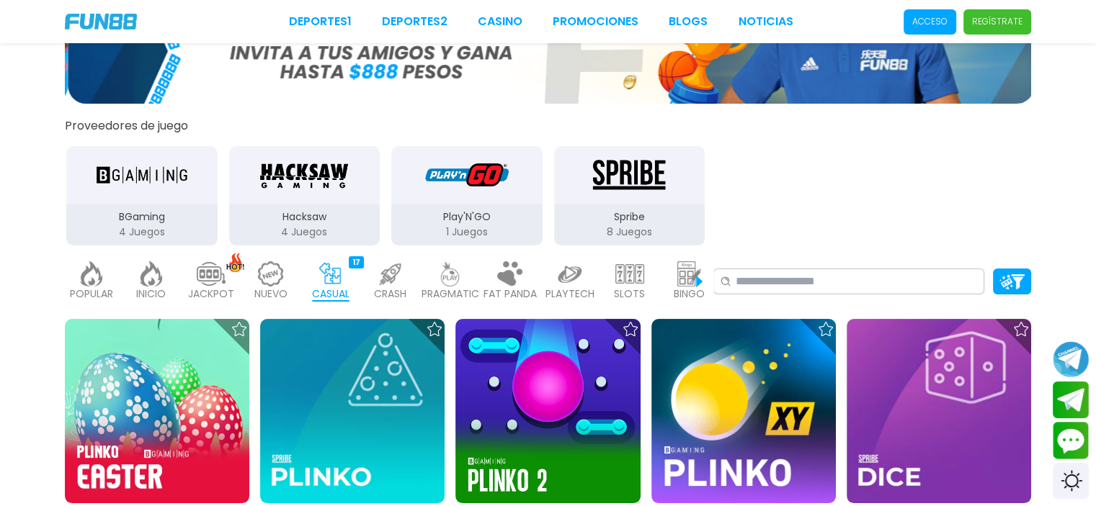
click at [649, 285] on div "SLOTS 6364" at bounding box center [629, 282] width 53 height 58
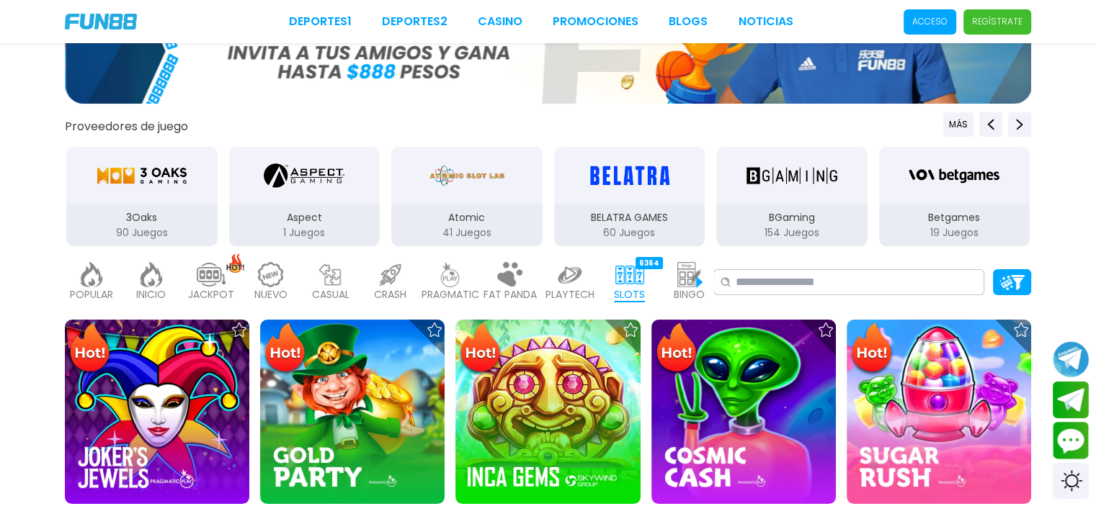
click at [655, 285] on div "SLOTS 6364" at bounding box center [629, 283] width 53 height 58
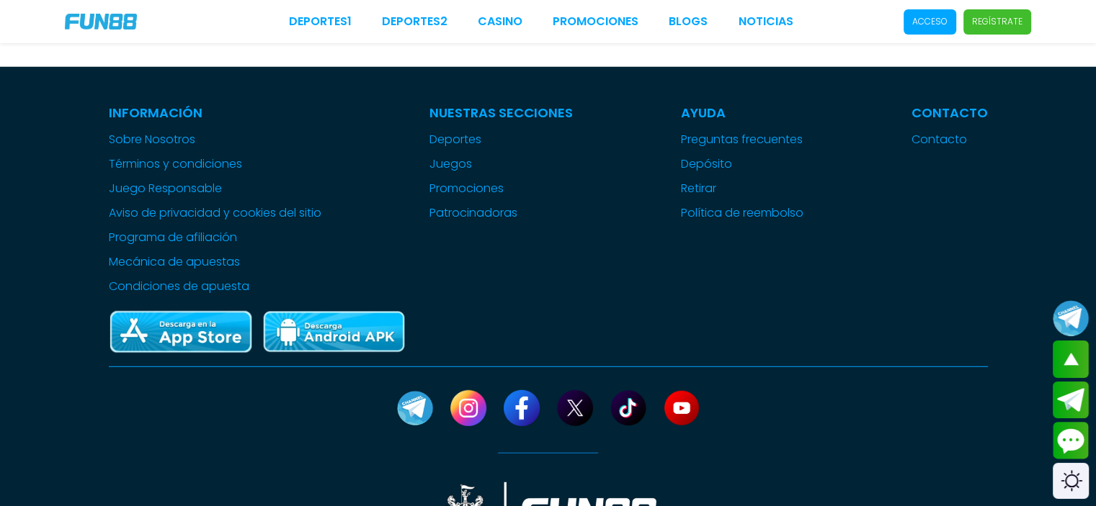
scroll to position [3818, 0]
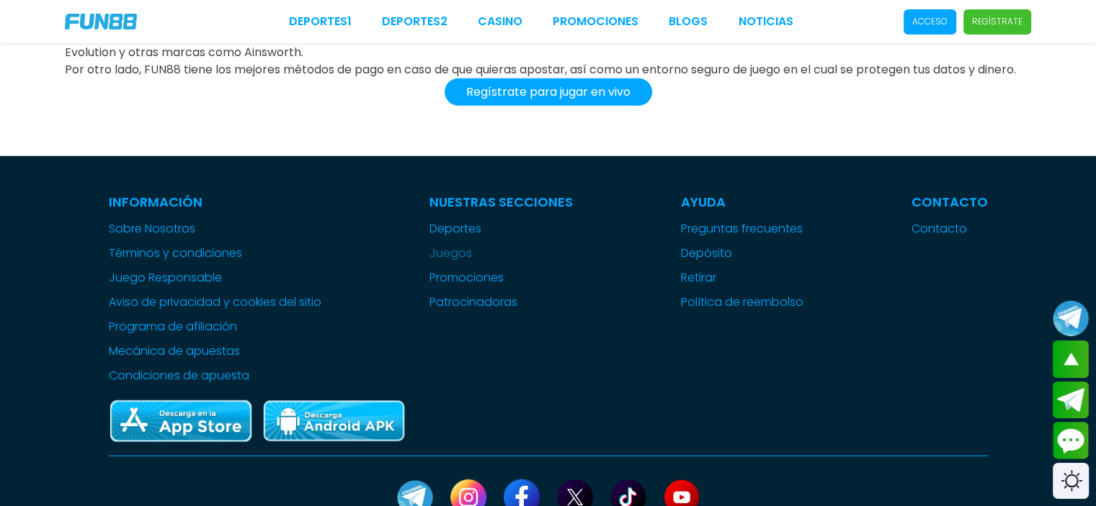
click at [449, 262] on button "Juegos" at bounding box center [450, 253] width 42 height 17
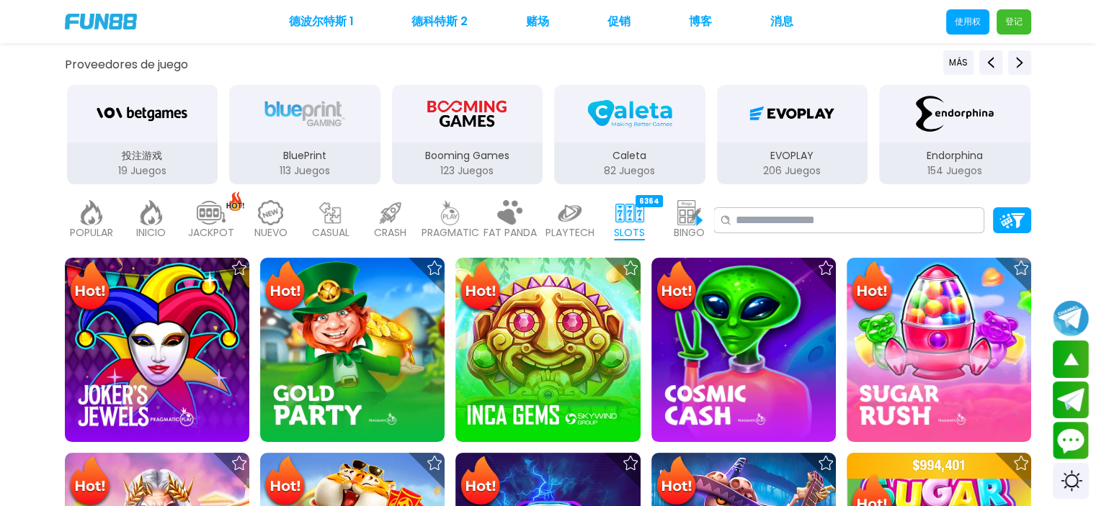
scroll to position [0, 0]
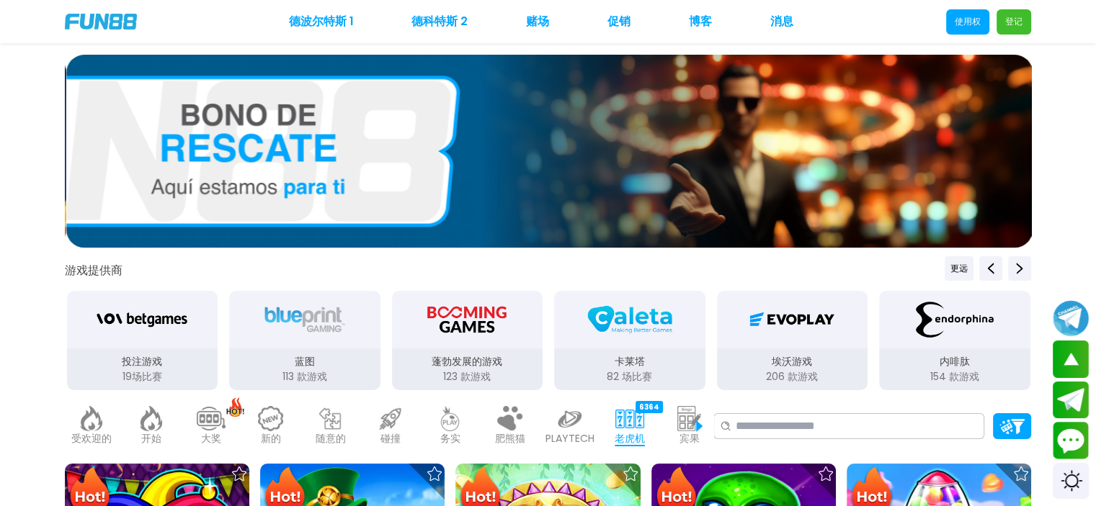
click at [554, 316] on div "Caleta" at bounding box center [629, 320] width 151 height 58
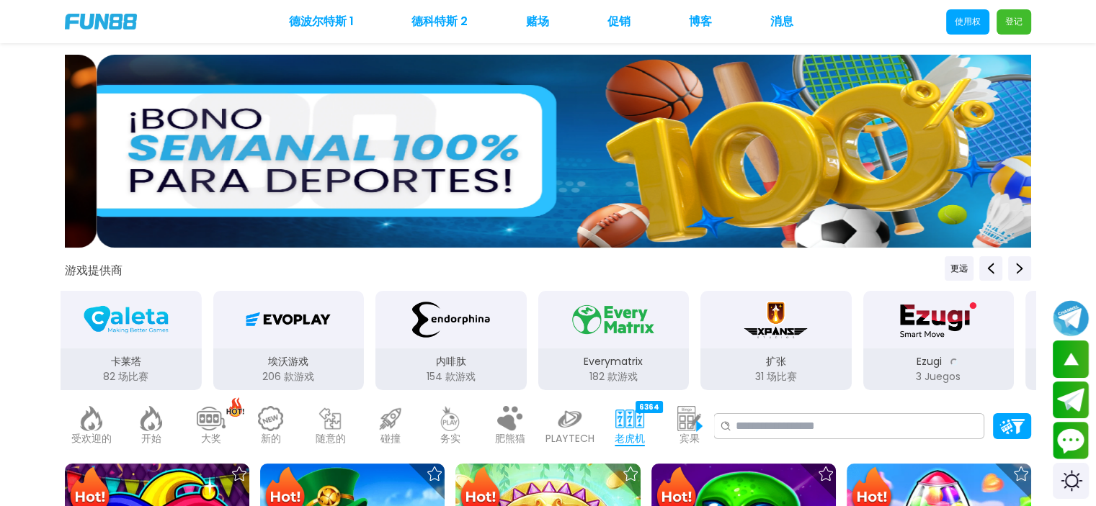
drag, startPoint x: 703, startPoint y: 313, endPoint x: 445, endPoint y: 318, distance: 257.9
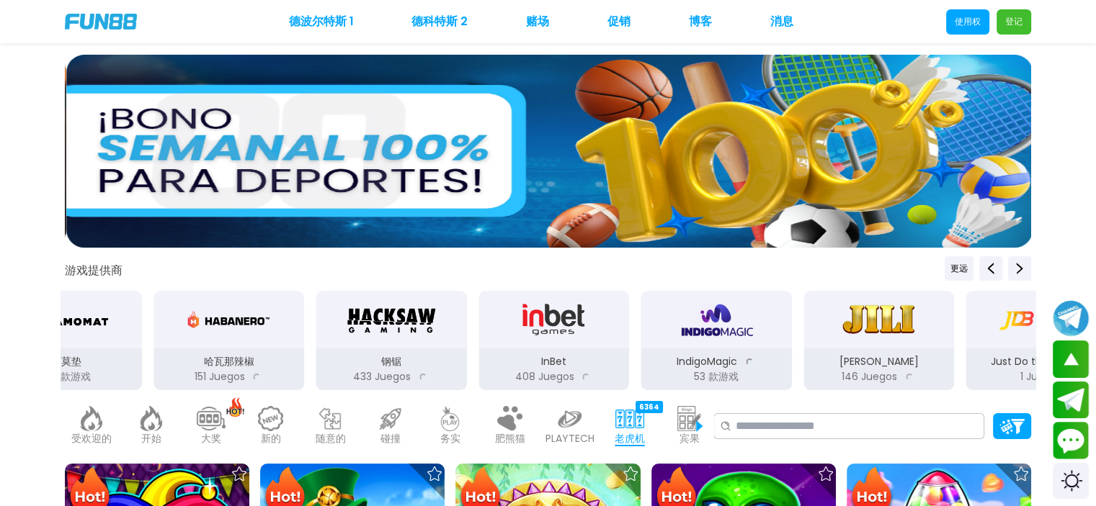
drag, startPoint x: 589, startPoint y: 328, endPoint x: 359, endPoint y: 318, distance: 230.0
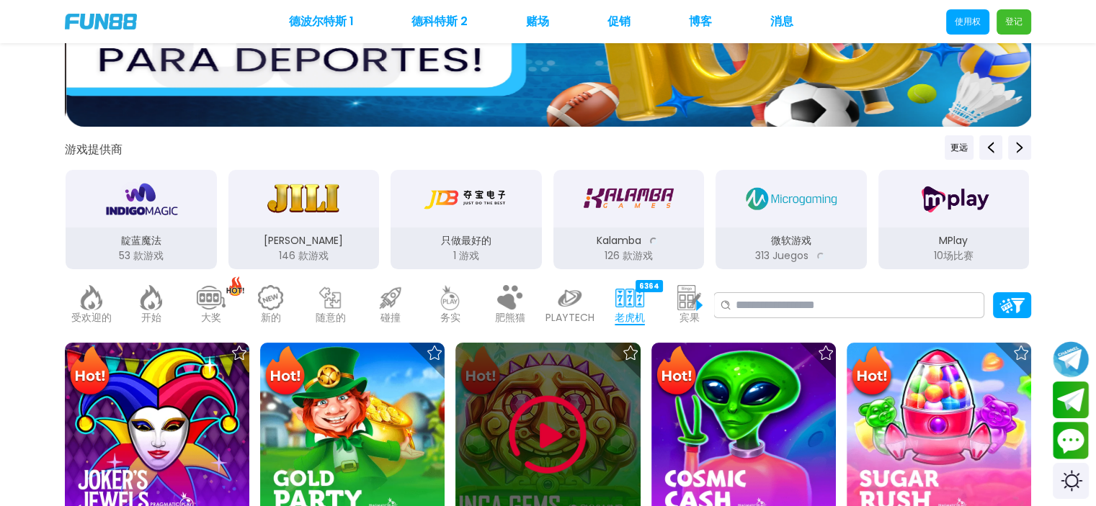
scroll to position [144, 0]
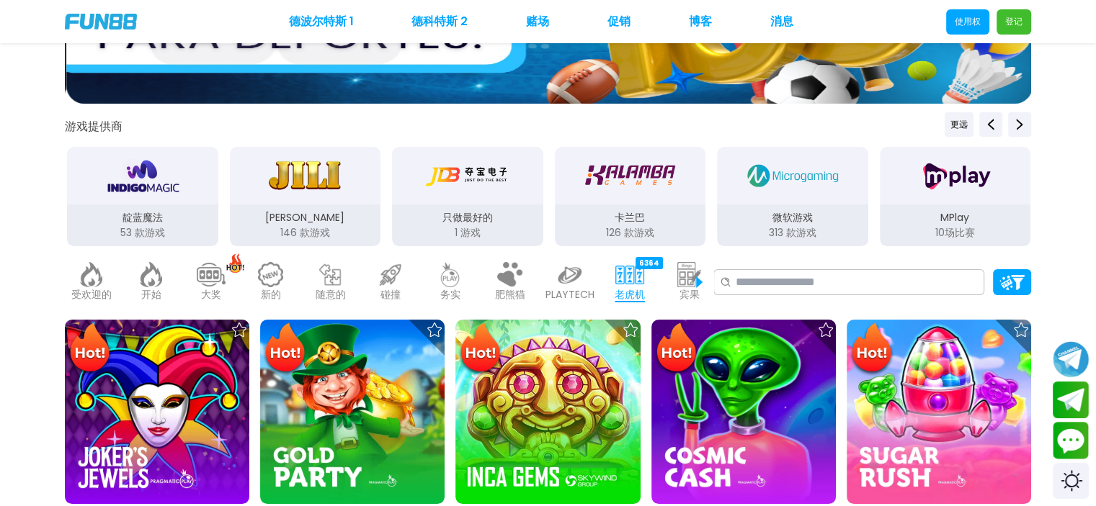
click at [573, 293] on p "PLAYTECH" at bounding box center [569, 294] width 49 height 15
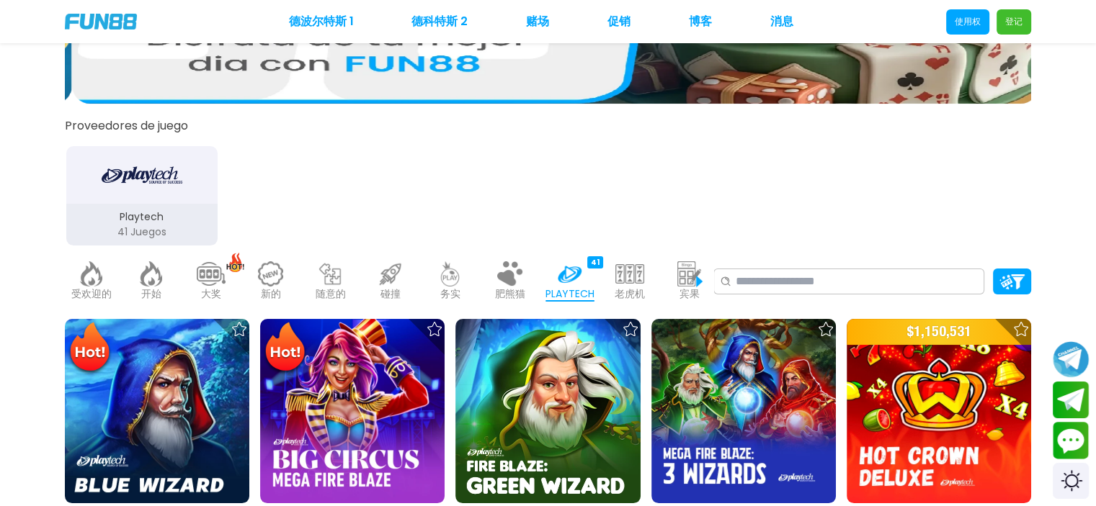
click at [504, 291] on font "肥熊猫" at bounding box center [510, 294] width 30 height 14
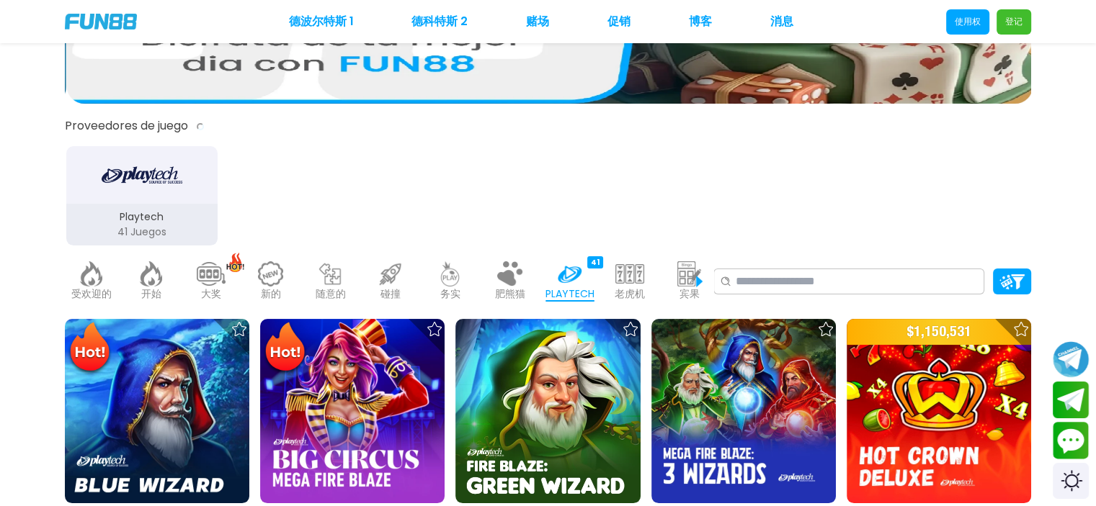
click at [474, 291] on div "务实 492" at bounding box center [450, 282] width 53 height 58
click at [462, 291] on div "务实 492" at bounding box center [450, 282] width 53 height 58
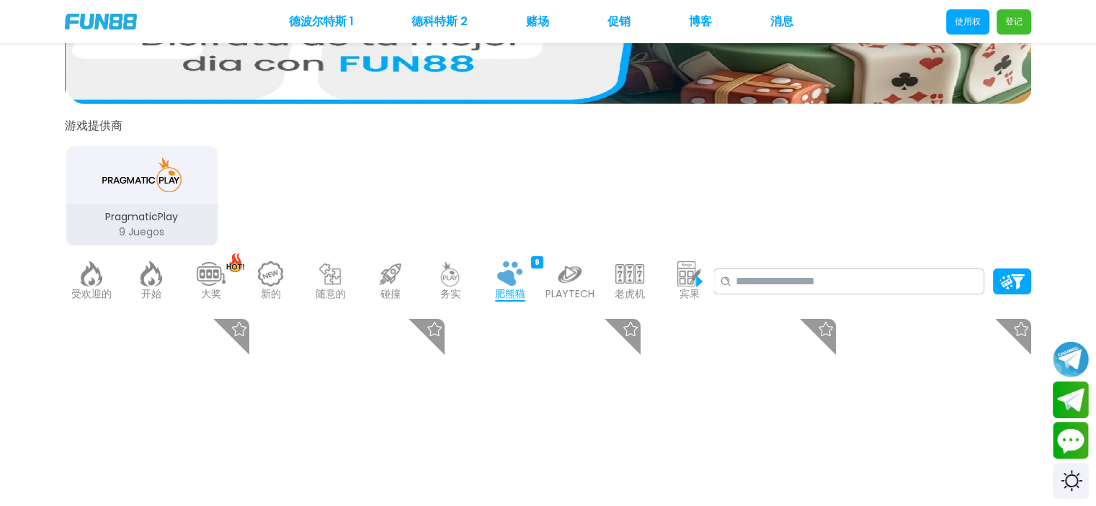
click at [397, 290] on font "碰撞" at bounding box center [390, 294] width 20 height 14
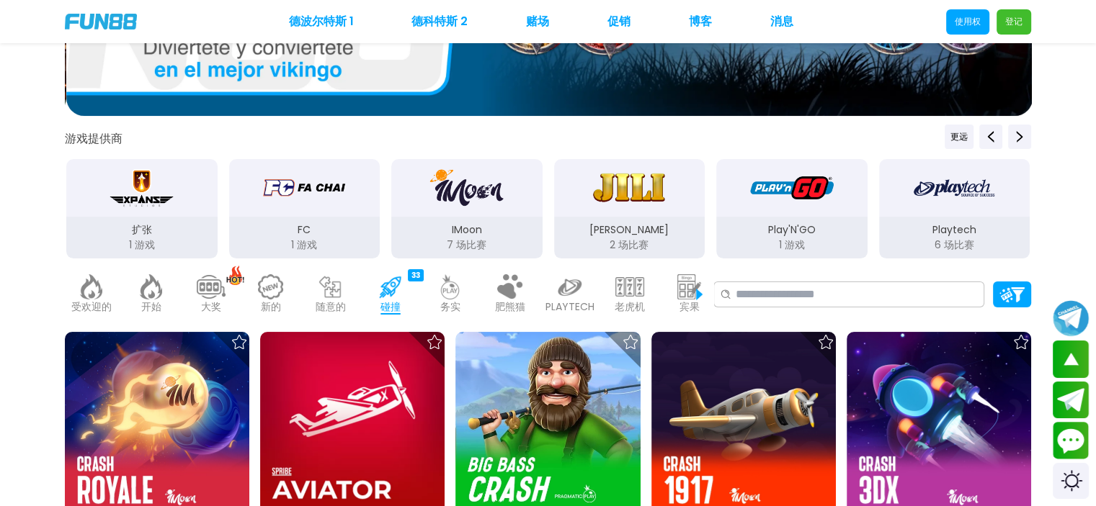
scroll to position [288, 0]
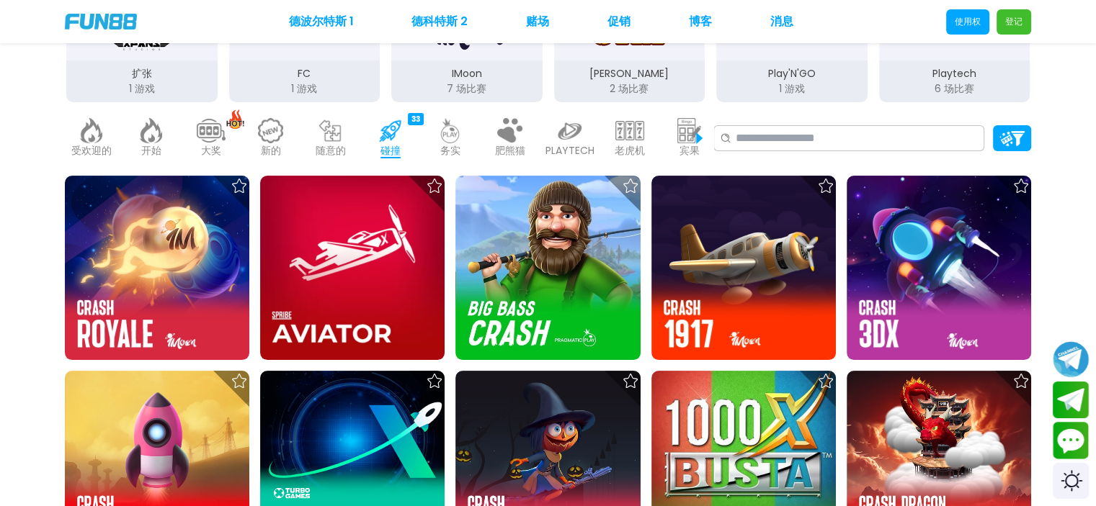
click at [573, 130] on img at bounding box center [569, 130] width 29 height 25
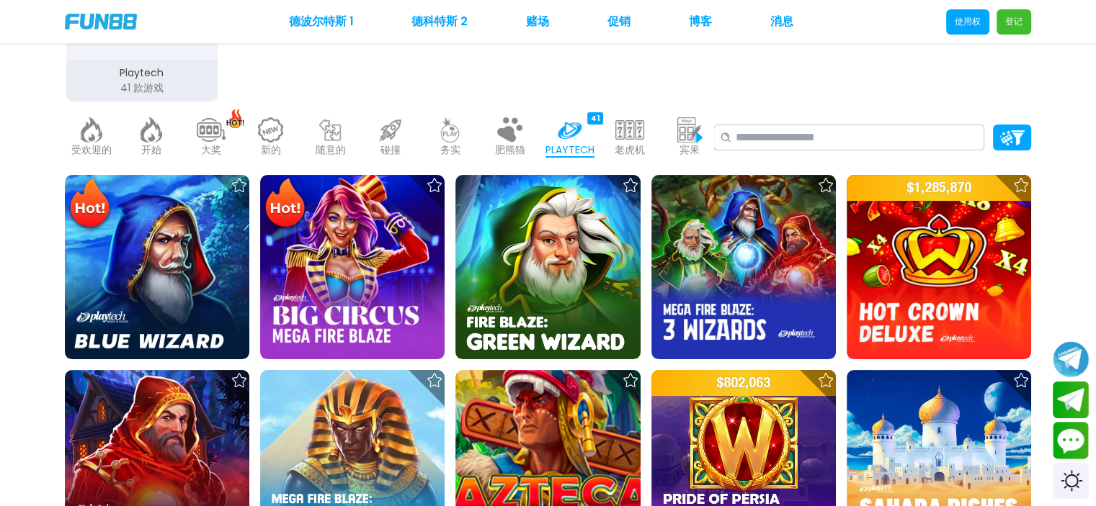
click at [661, 140] on div "受欢迎的 40 开始 7214 大奖 133 新的 977 随意的 17 碰撞 33 务实 492 肥熊猫 9 PLAYTECH 41 老虎机 6364 宾果…" at bounding box center [389, 138] width 648 height 58
click at [632, 138] on img at bounding box center [629, 129] width 29 height 25
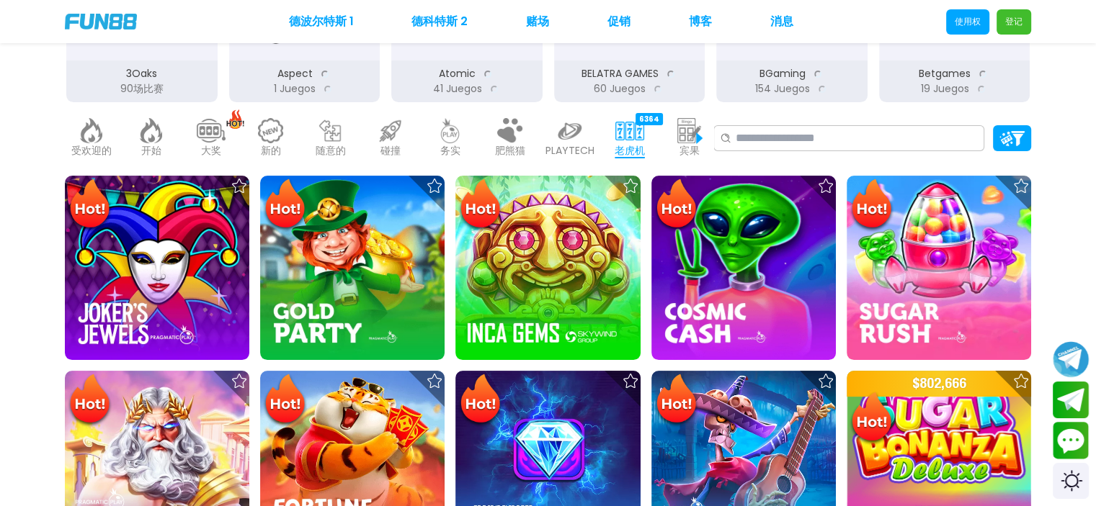
click at [704, 140] on div "宾果 142" at bounding box center [689, 138] width 53 height 58
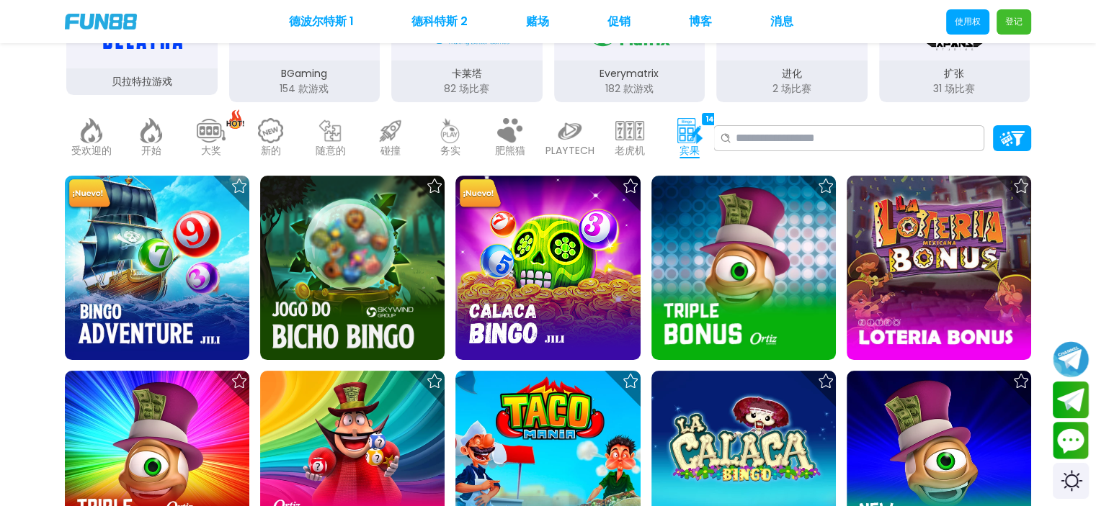
click at [702, 140] on img at bounding box center [689, 130] width 29 height 25
click at [699, 137] on img at bounding box center [689, 130] width 29 height 25
click at [301, 139] on div "受欢迎的 40 开始 7214 大奖 133 新的 977 随意的 17 碰撞 33 务实 492 肥熊猫 9 PLAYTECH 41 老虎机 6364 宾果…" at bounding box center [389, 138] width 648 height 58
click at [331, 138] on img at bounding box center [330, 130] width 29 height 25
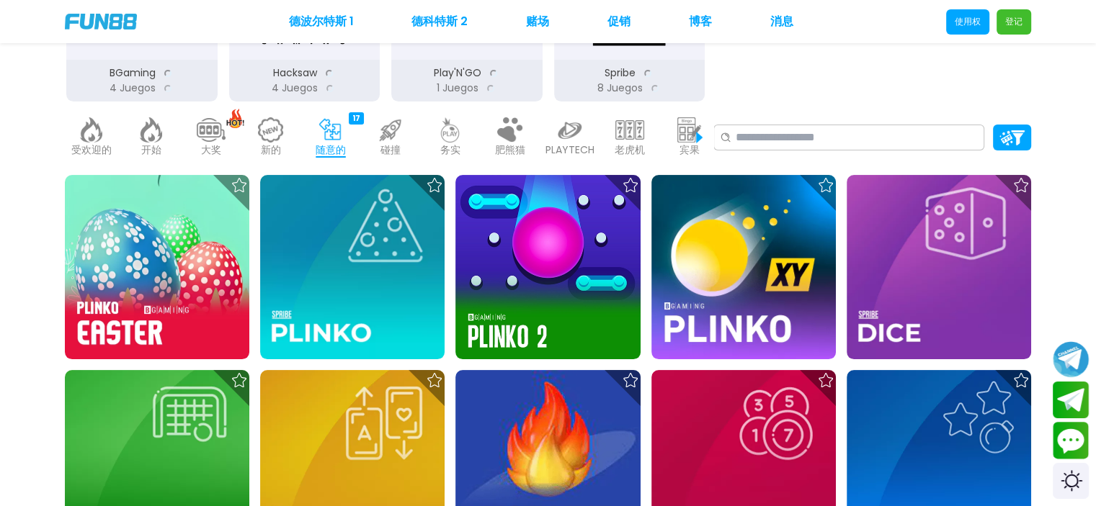
click at [398, 129] on img at bounding box center [390, 129] width 29 height 25
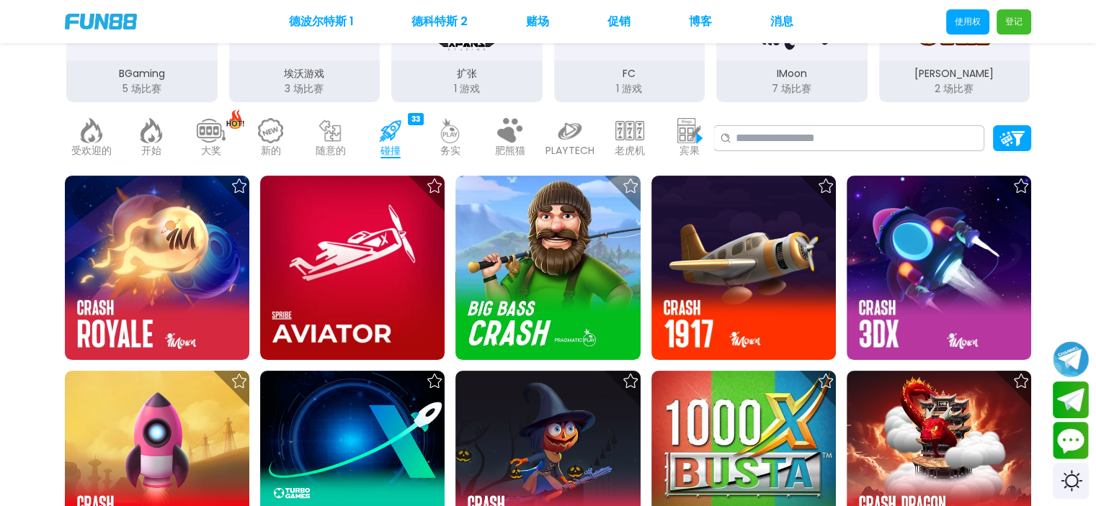
click at [458, 135] on img at bounding box center [450, 130] width 29 height 25
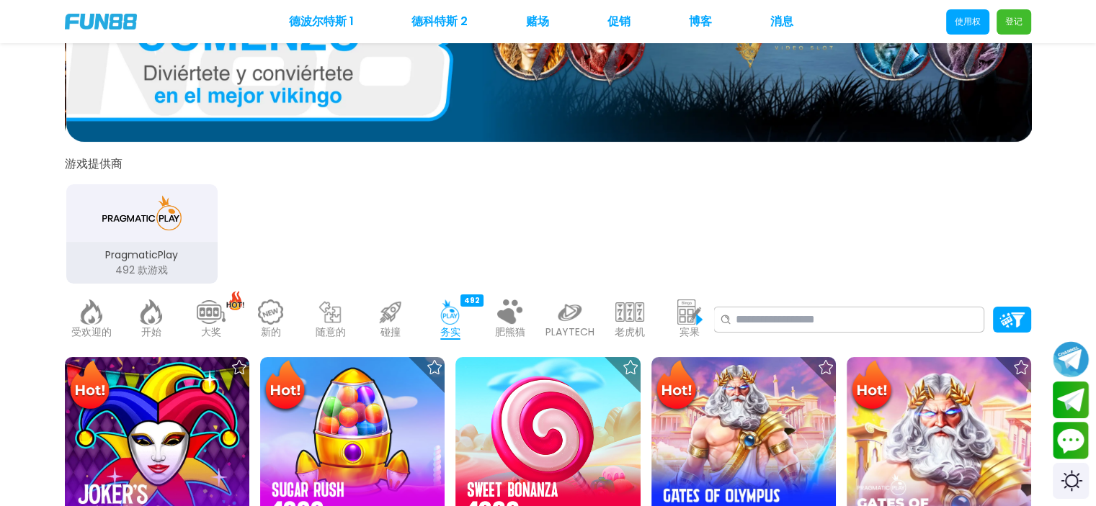
scroll to position [144, 0]
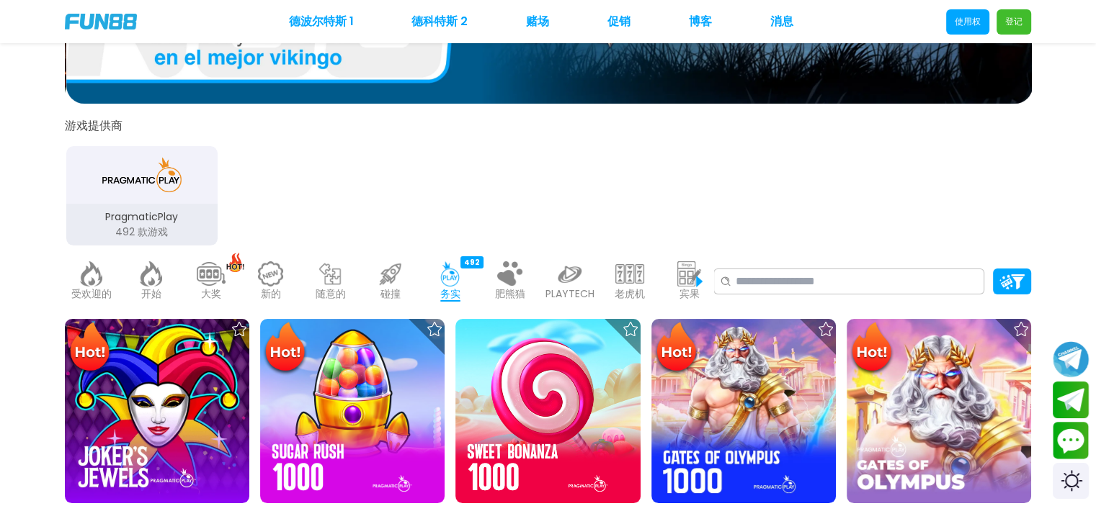
click at [522, 258] on div "肥熊猫 9" at bounding box center [509, 282] width 53 height 58
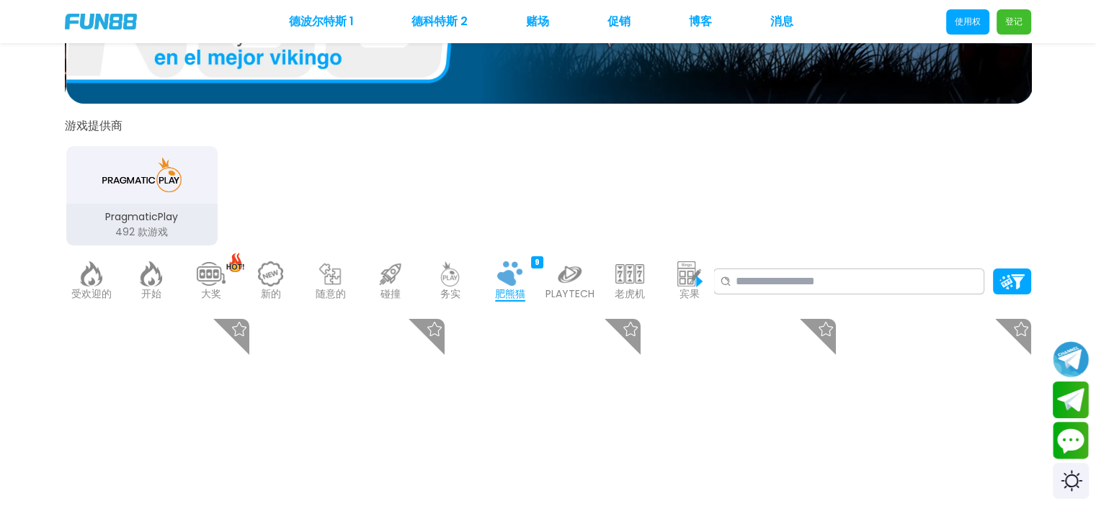
click at [562, 282] on img at bounding box center [569, 273] width 29 height 25
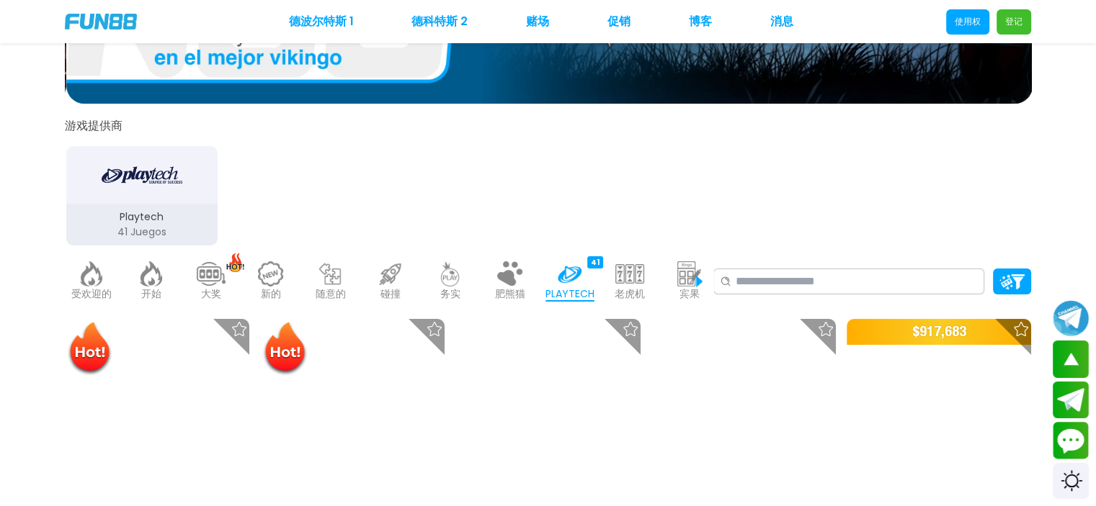
scroll to position [216, 0]
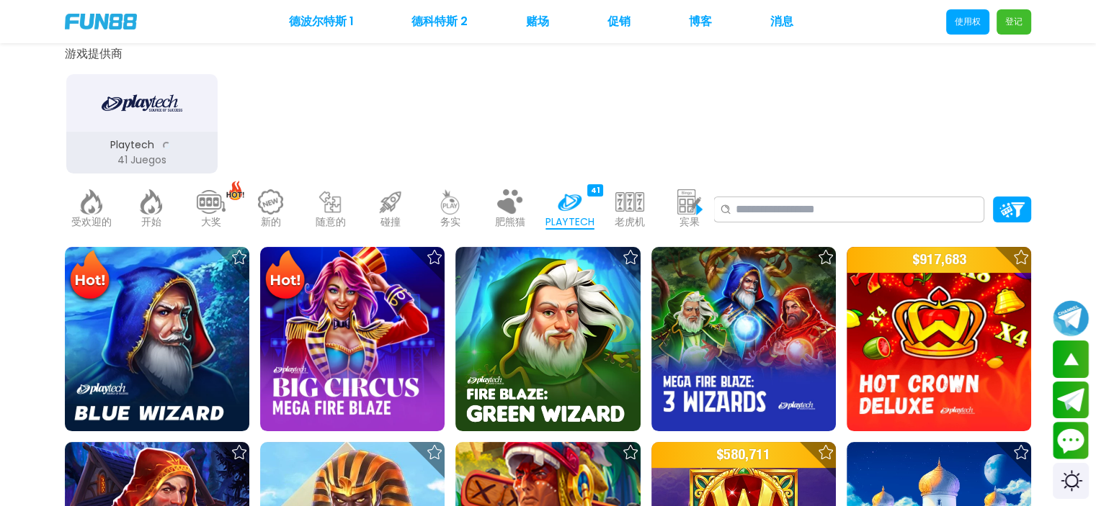
click at [640, 217] on font "老虎机" at bounding box center [629, 222] width 30 height 14
click at [675, 212] on img at bounding box center [689, 201] width 29 height 25
click at [562, 204] on img at bounding box center [569, 201] width 29 height 25
click at [453, 207] on img at bounding box center [450, 201] width 29 height 25
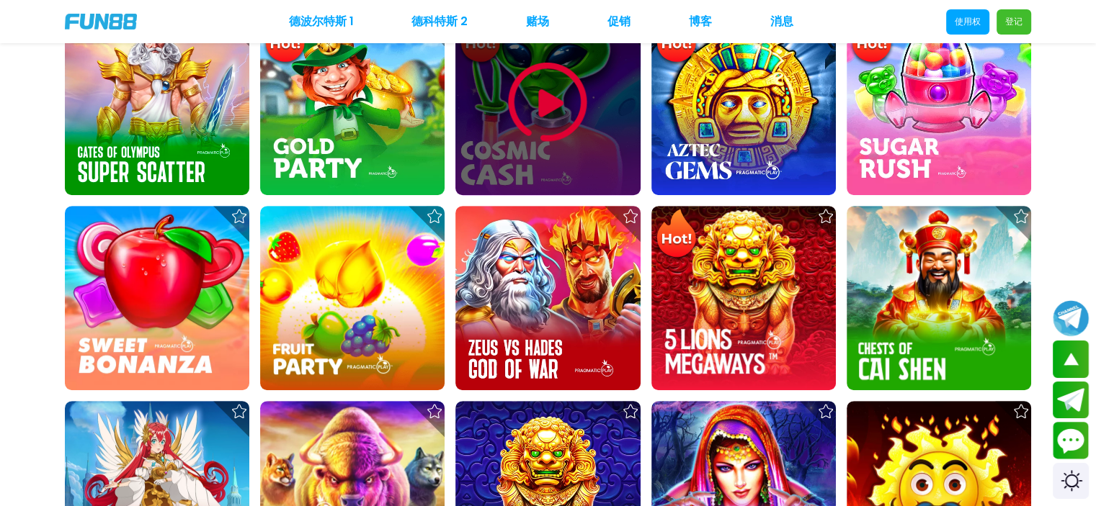
scroll to position [216, 0]
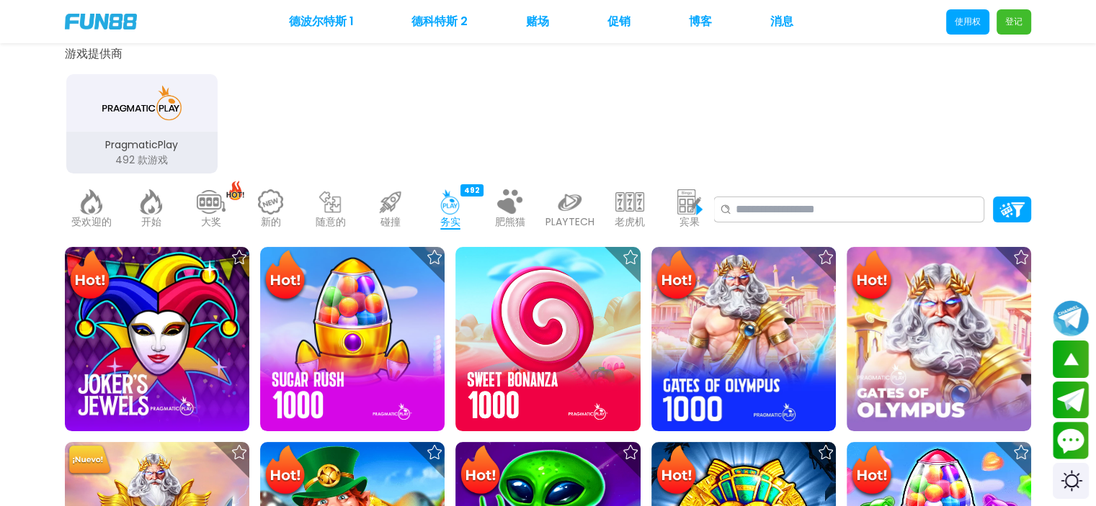
click at [421, 202] on div "受欢迎的 40 开始 7214 大奖 133 新的 977 随意的 17 碰撞 33 务实 492 肥熊猫 9 PLAYTECH 41 老虎机 6364 宾果…" at bounding box center [389, 210] width 648 height 58
click at [501, 218] on font "肥熊猫" at bounding box center [510, 222] width 30 height 14
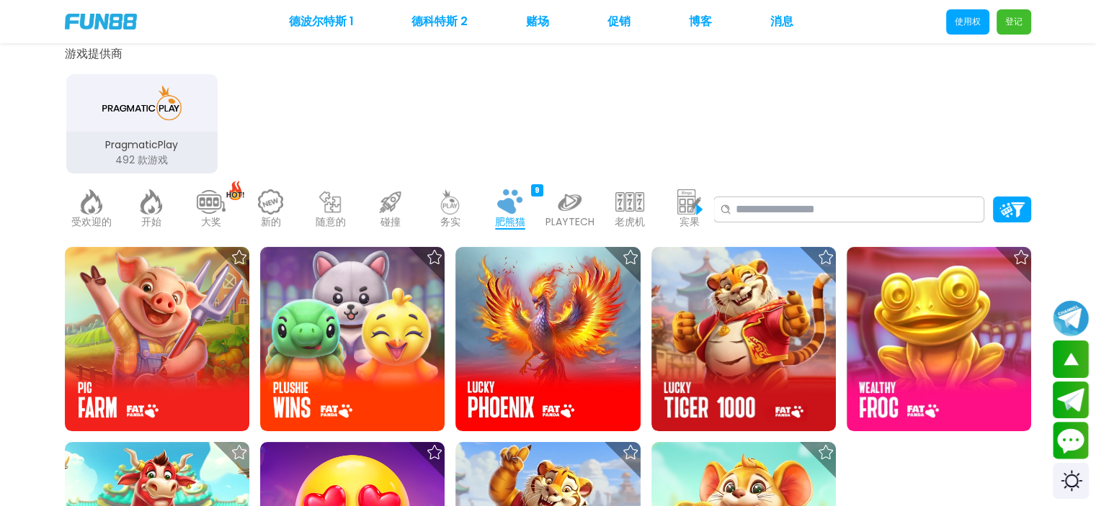
click at [578, 197] on img at bounding box center [569, 201] width 29 height 25
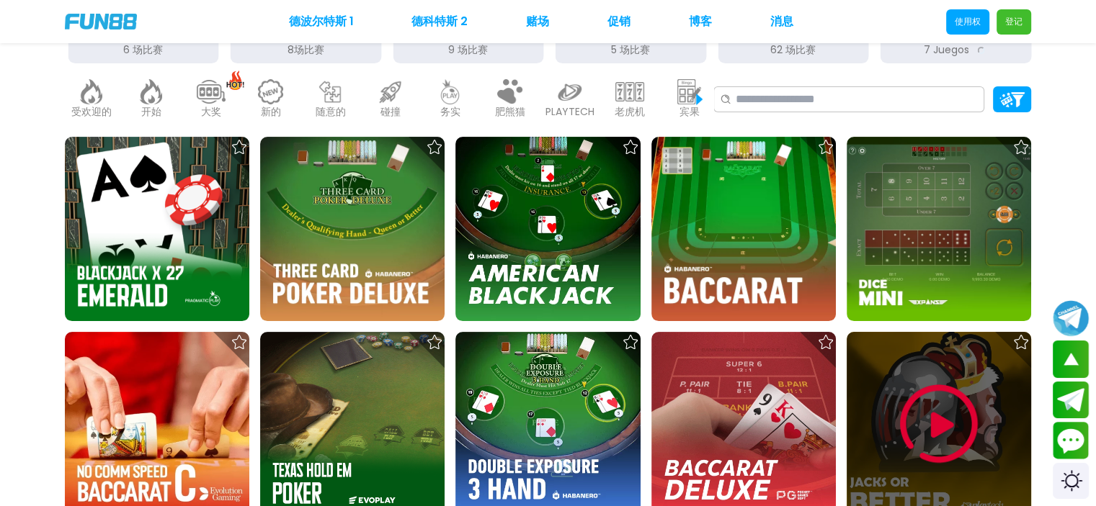
scroll to position [285, 0]
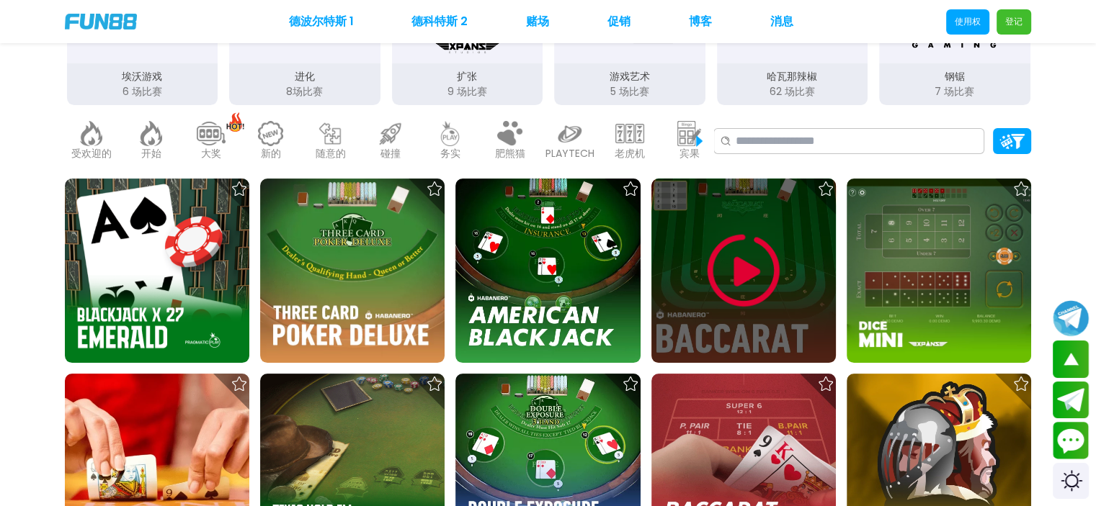
click at [752, 269] on img at bounding box center [743, 271] width 86 height 86
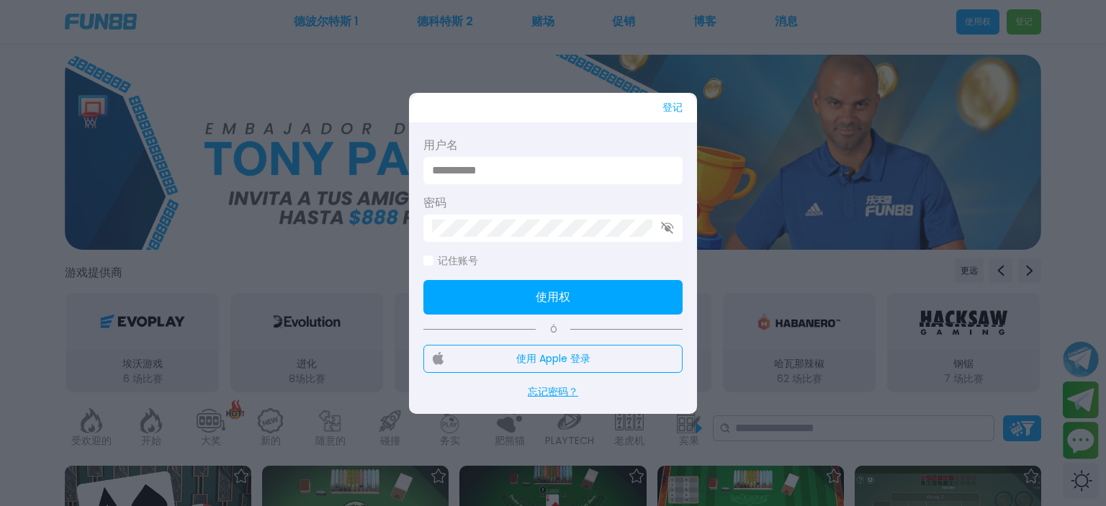
click at [670, 112] on font "登记" at bounding box center [673, 107] width 20 height 14
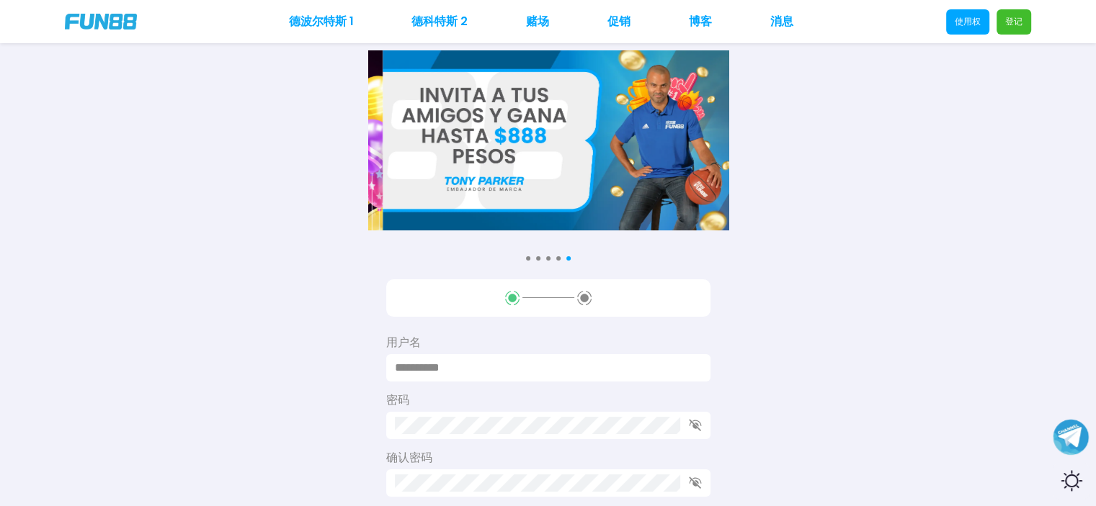
click at [382, 202] on img at bounding box center [562, 140] width 360 height 180
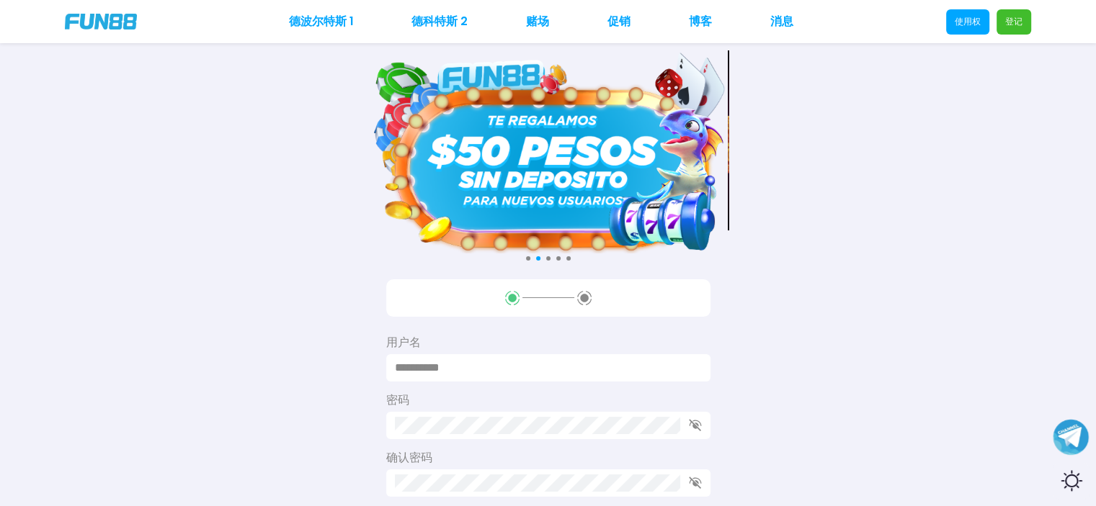
drag, startPoint x: 519, startPoint y: 224, endPoint x: 300, endPoint y: 237, distance: 219.4
click at [335, 224] on div "查看条款和条件 查看条款和条件 查看条款和条件 查看条款和条件" at bounding box center [548, 151] width 1096 height 203
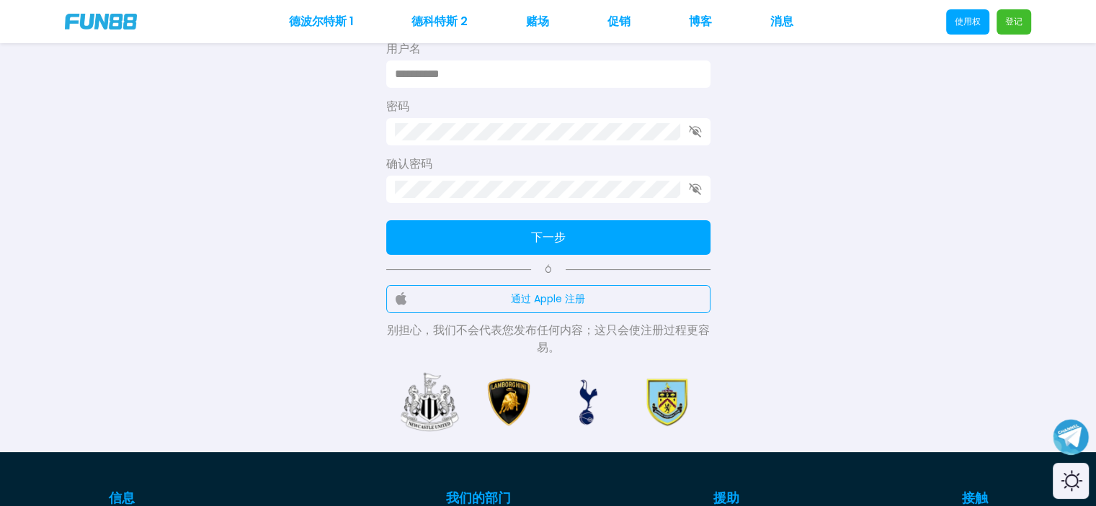
scroll to position [288, 0]
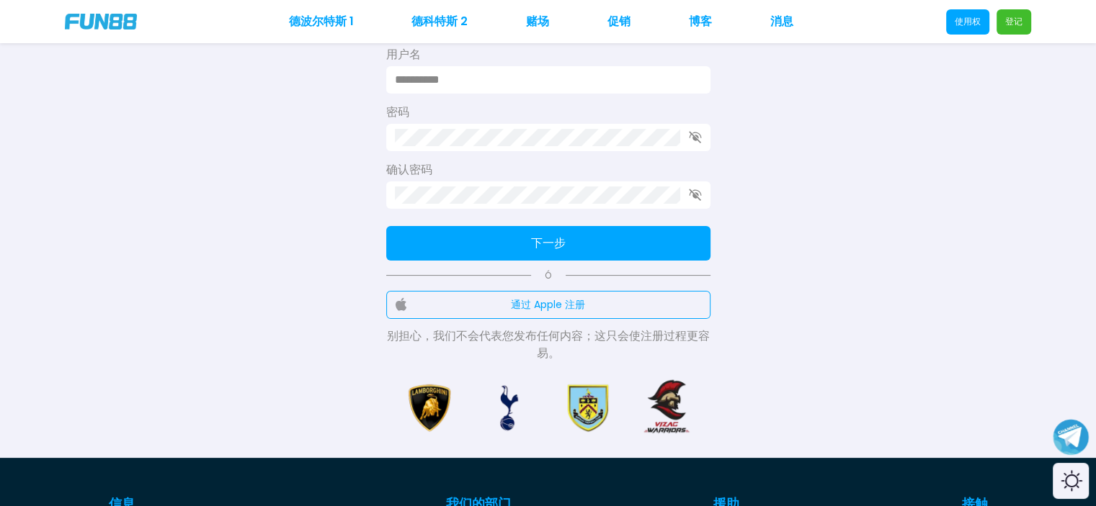
drag, startPoint x: 553, startPoint y: 276, endPoint x: 532, endPoint y: 283, distance: 22.1
click at [532, 283] on div "用户名 密码 确认密码 下一步 Ó 通过 Apple 注册 别担心，我们不会代表您发布任何内容；这只会使注册过程更容易。" at bounding box center [548, 176] width 324 height 371
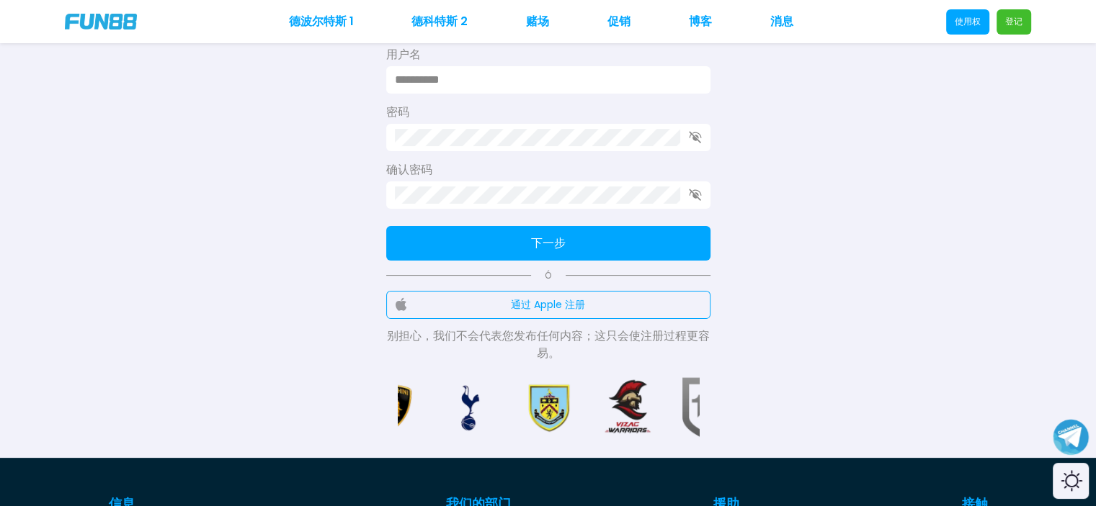
click at [543, 272] on p "Ó" at bounding box center [548, 275] width 324 height 13
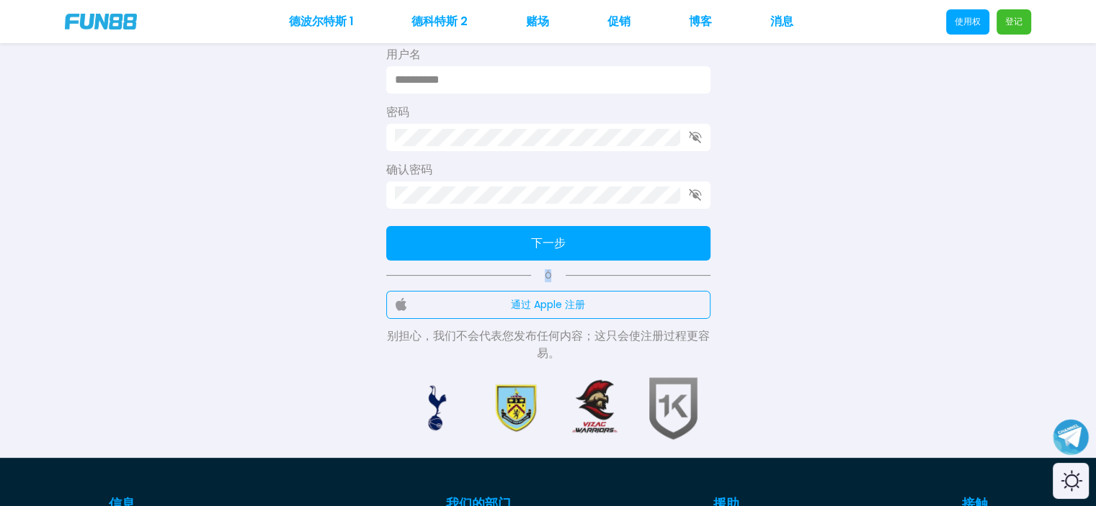
click at [543, 272] on p "Ó" at bounding box center [548, 275] width 324 height 13
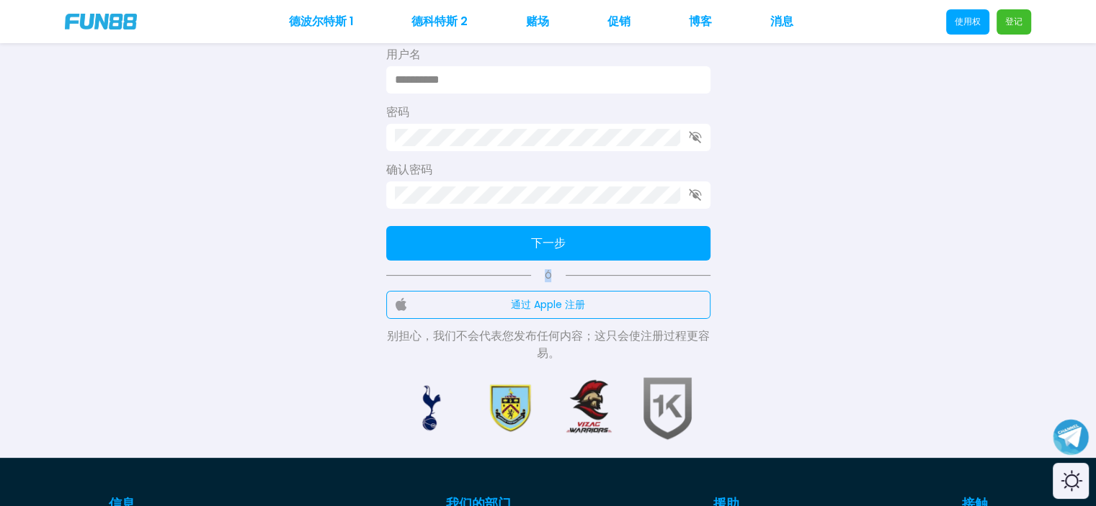
click at [543, 272] on p "Ó" at bounding box center [548, 275] width 324 height 13
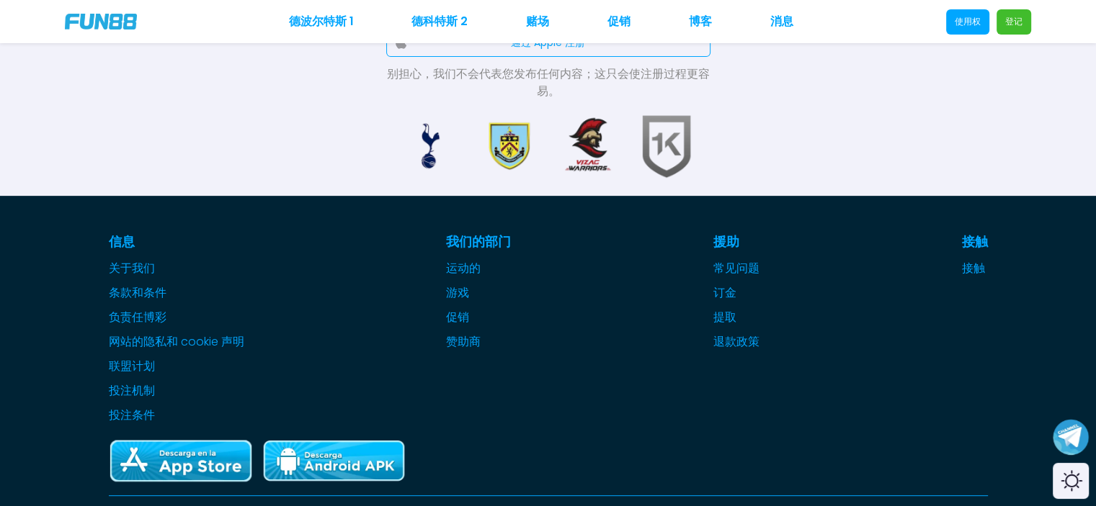
scroll to position [576, 0]
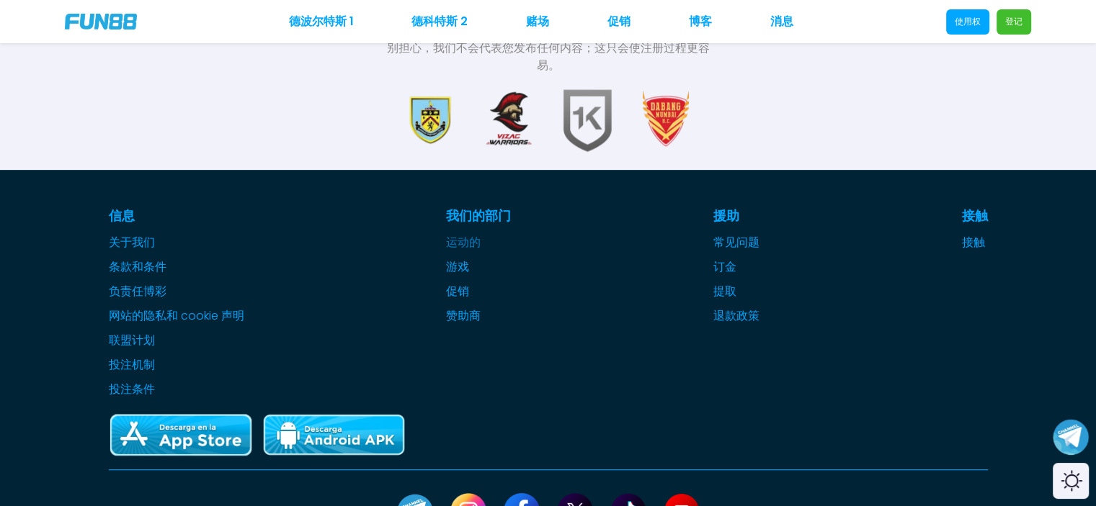
click at [473, 245] on font "运动的" at bounding box center [463, 242] width 35 height 17
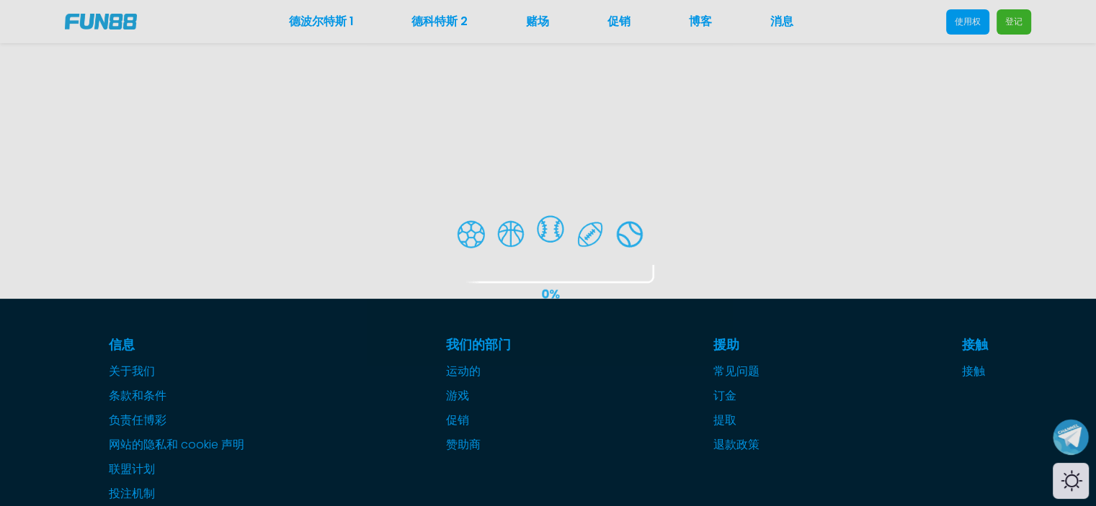
scroll to position [360, 0]
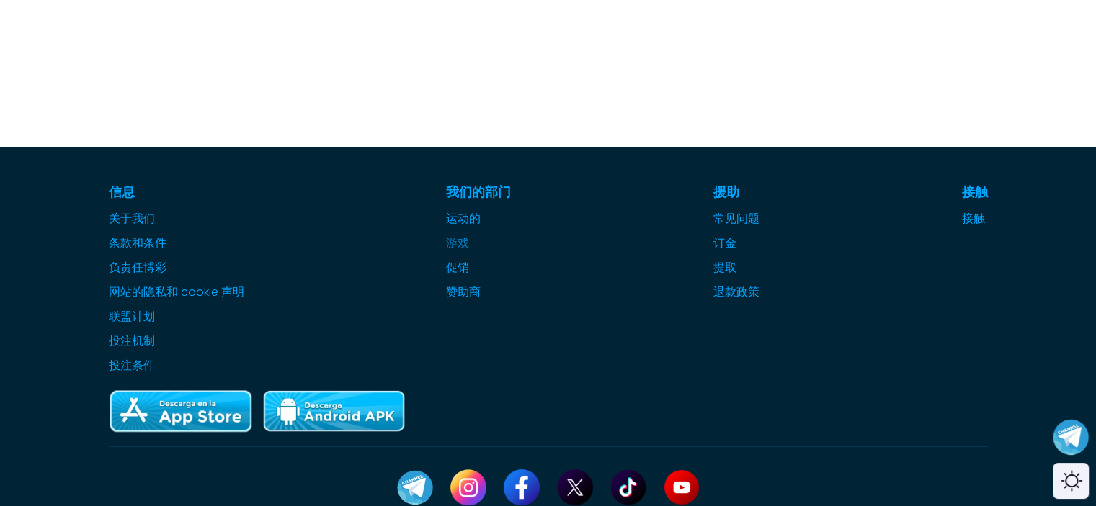
click at [460, 241] on div "德波尔特斯 1 德科特斯 2 赌场 促销 博客 消息 使用权 登记 信息 关于我们 条款和条件 负责任博彩 网站的隐私和 cookie 声明 联盟计划 投注机…" at bounding box center [548, 246] width 1096 height 1212
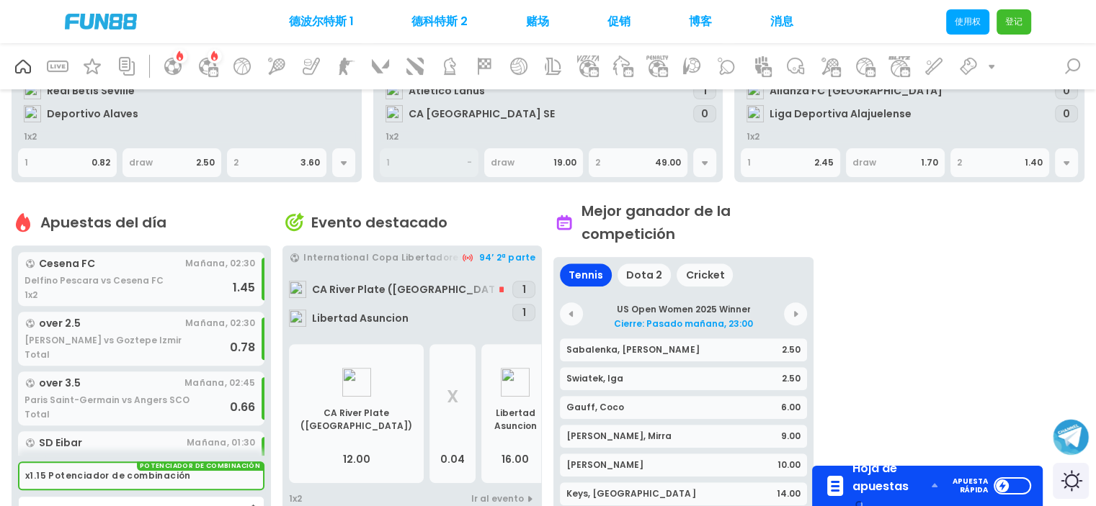
scroll to position [1441, 0]
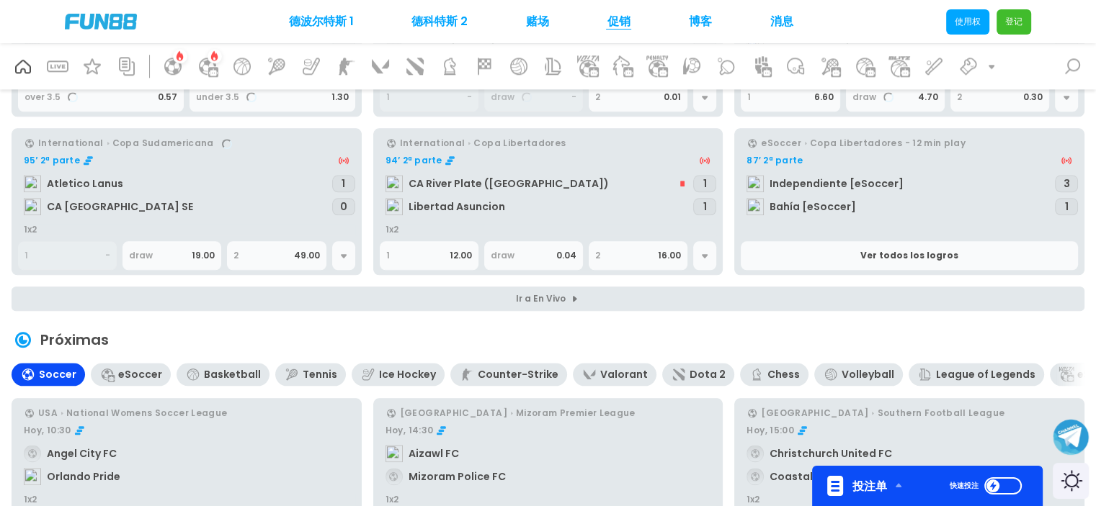
click at [629, 22] on font "促销" at bounding box center [618, 21] width 23 height 17
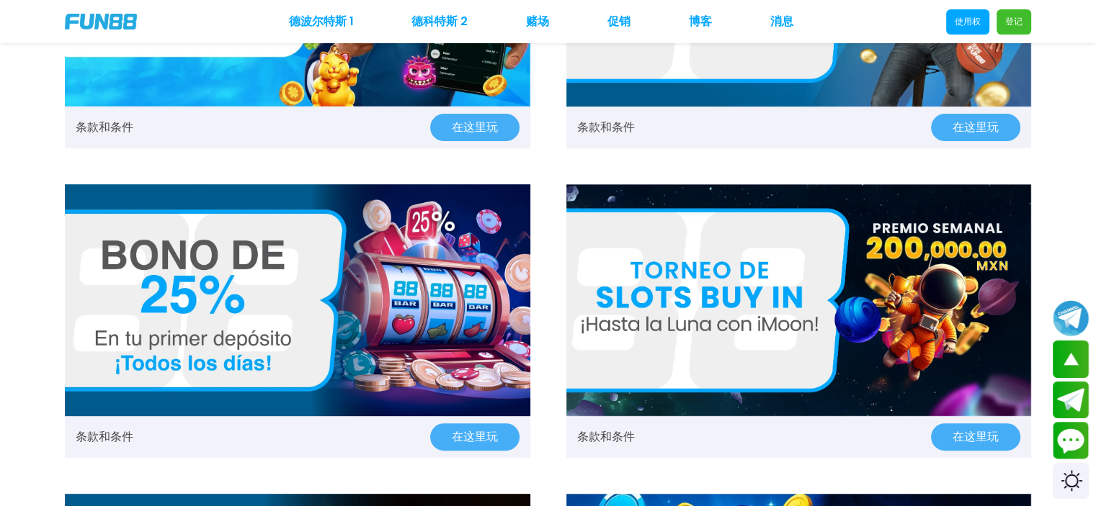
scroll to position [288, 0]
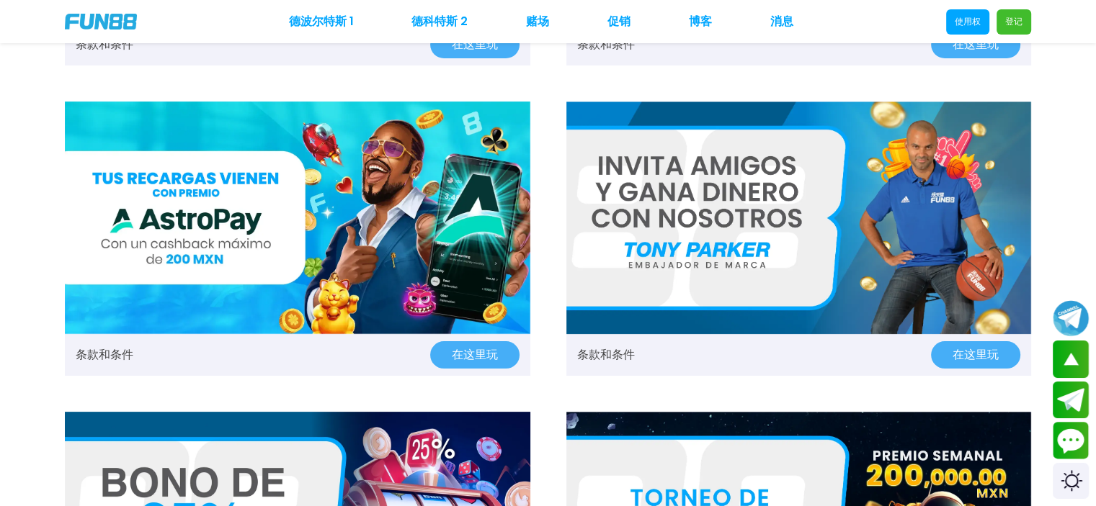
click at [414, 8] on div "德波尔特斯 1 德科特斯 2 赌场 促销 博客 消息 使用权 登记" at bounding box center [548, 21] width 1096 height 43
click at [426, 28] on font "德科特斯 2" at bounding box center [439, 21] width 56 height 17
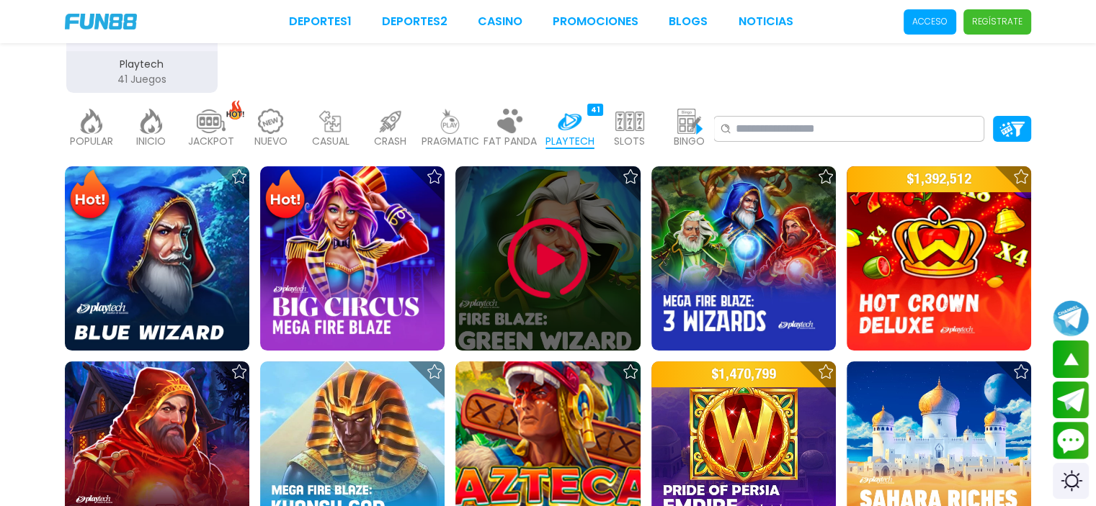
scroll to position [213, 0]
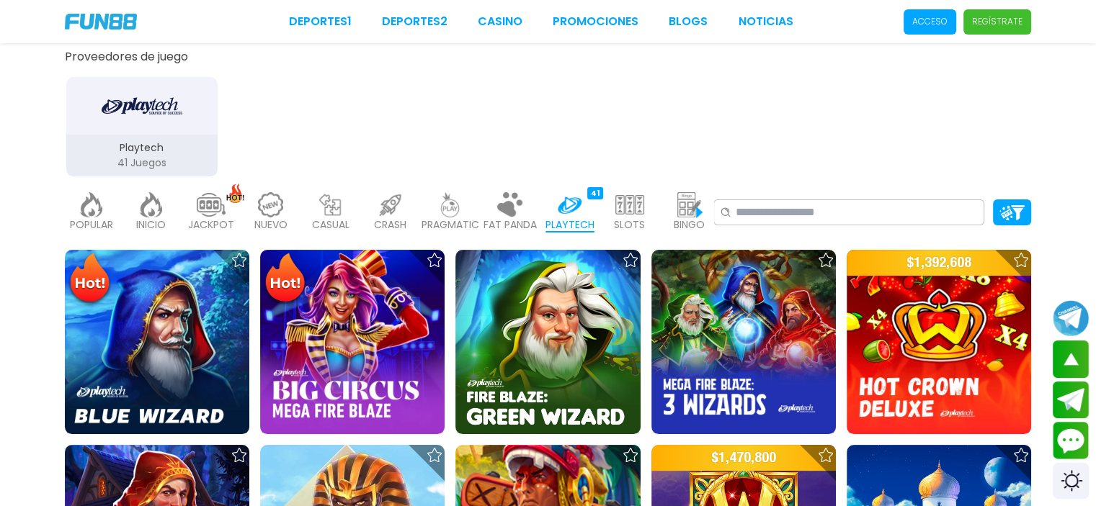
click at [521, 230] on p "FAT PANDA" at bounding box center [509, 225] width 53 height 15
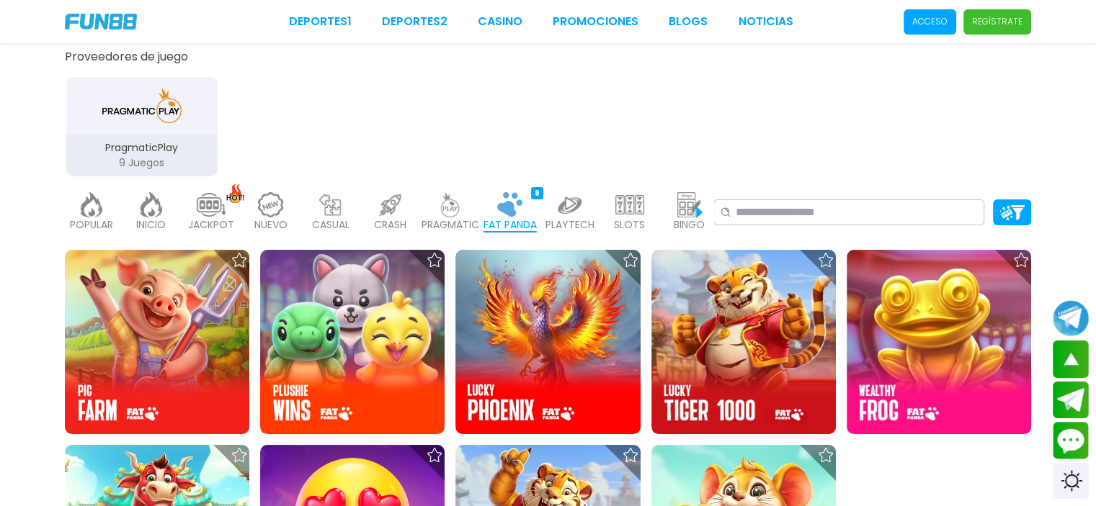
click at [462, 210] on img at bounding box center [450, 204] width 29 height 25
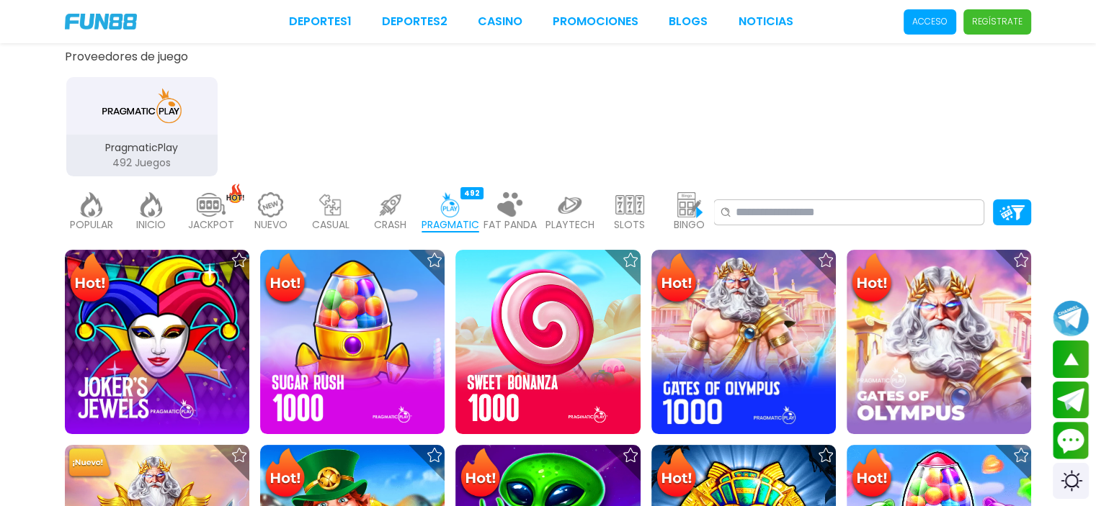
click at [395, 210] on img at bounding box center [390, 204] width 29 height 25
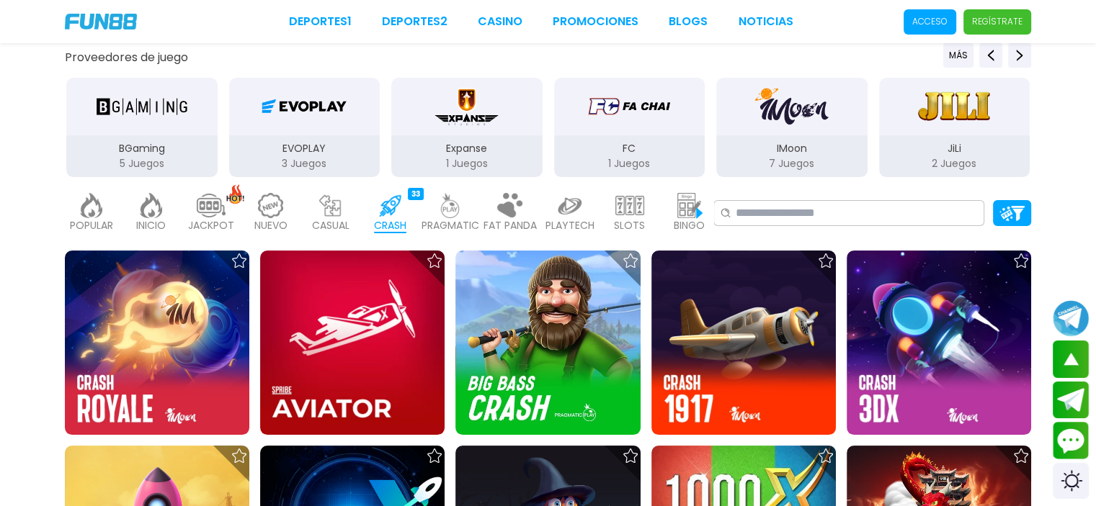
click at [314, 220] on p "CASUAL" at bounding box center [330, 225] width 37 height 15
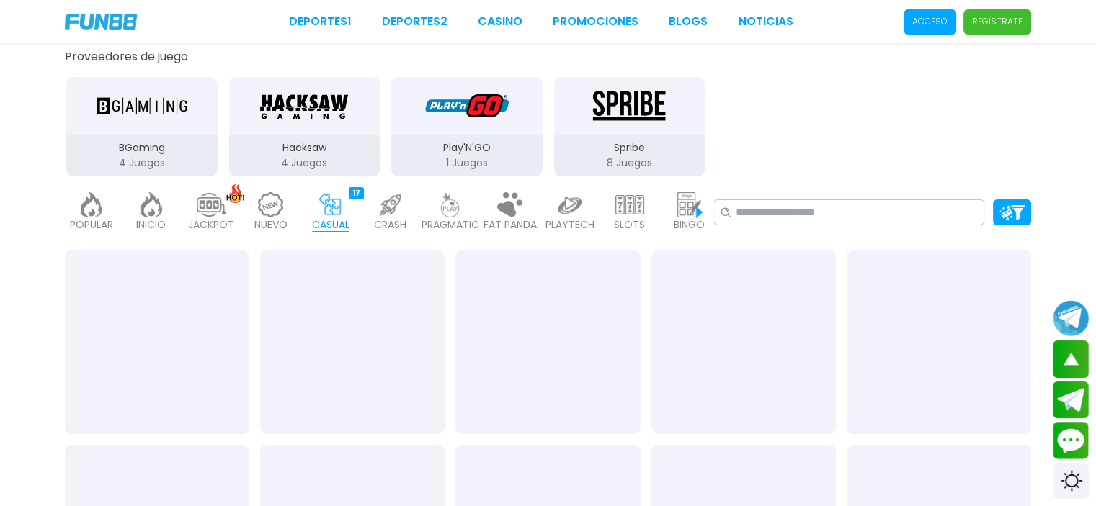
click at [290, 220] on div "NUEVO 977" at bounding box center [270, 213] width 53 height 58
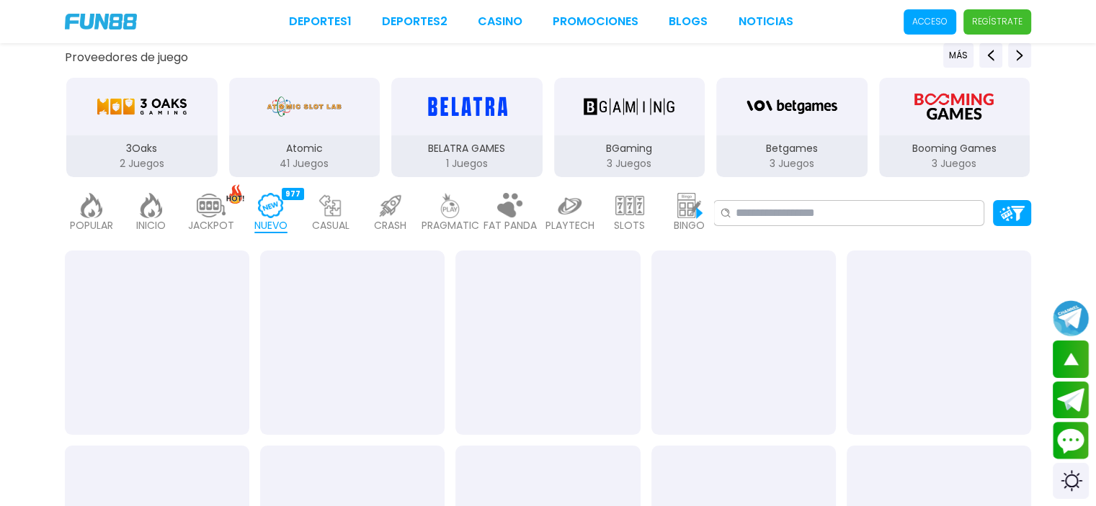
click at [231, 215] on div "JACKPOT 133" at bounding box center [210, 213] width 53 height 58
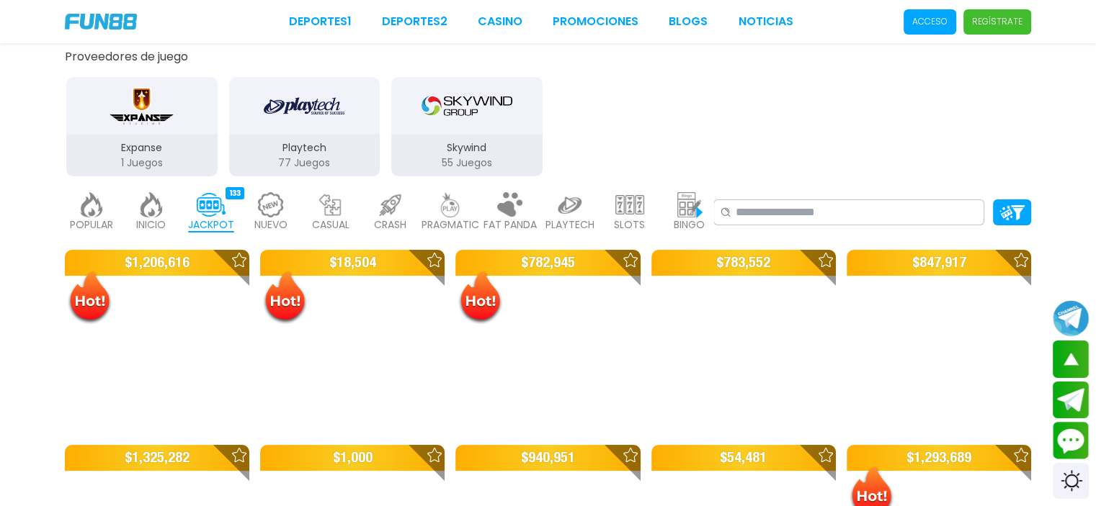
click at [254, 221] on p "NUEVO" at bounding box center [270, 225] width 33 height 15
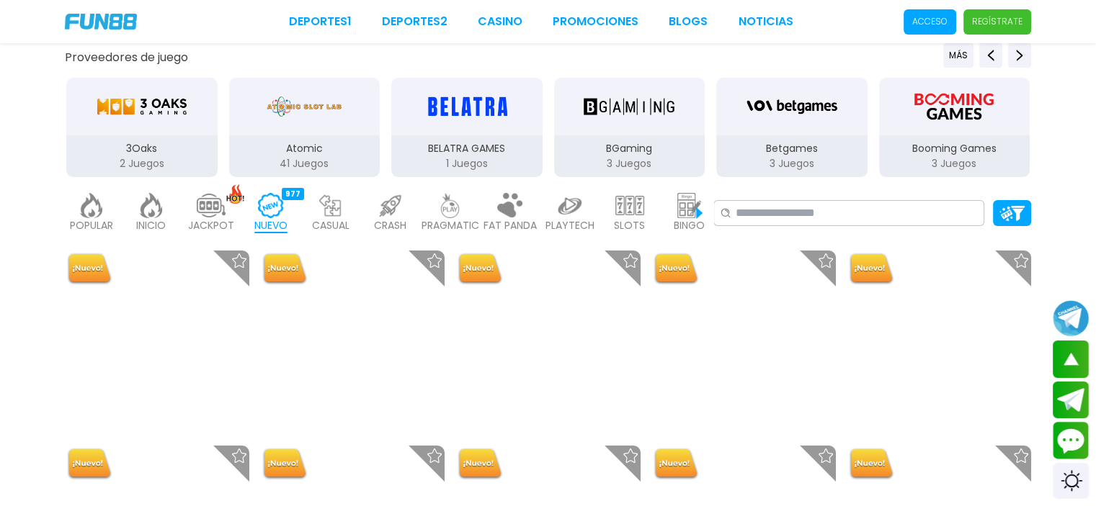
click at [323, 218] on p "CASUAL" at bounding box center [330, 225] width 37 height 15
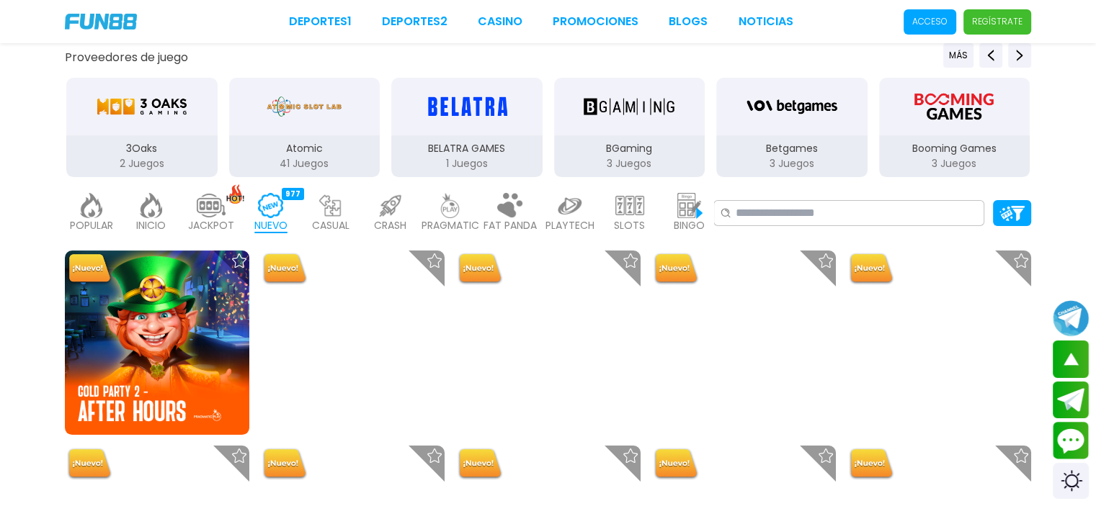
click at [380, 218] on p "CRASH" at bounding box center [390, 225] width 32 height 15
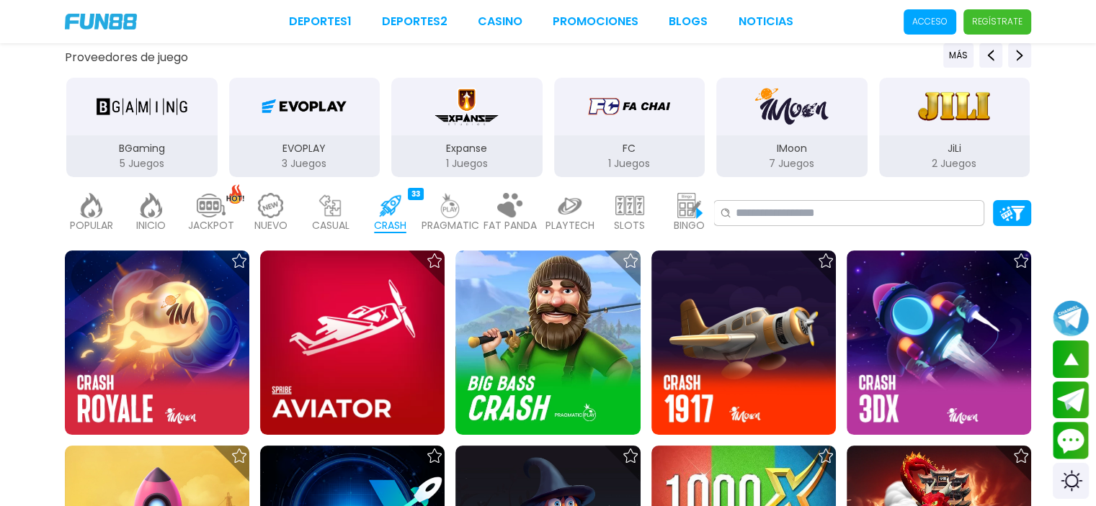
click at [466, 219] on p "PRAGMATIC" at bounding box center [450, 225] width 58 height 15
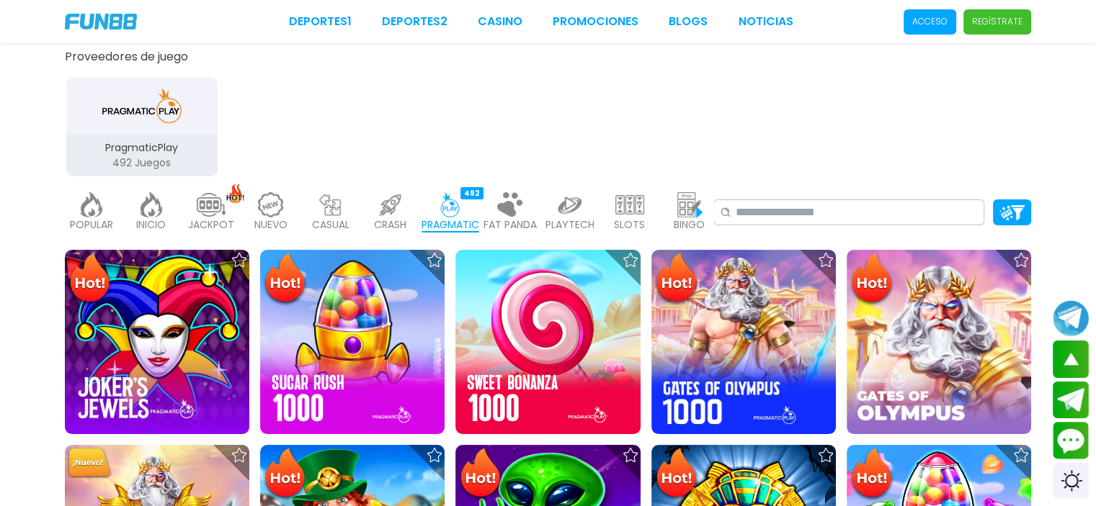
click at [498, 219] on p "FAT PANDA" at bounding box center [509, 225] width 53 height 15
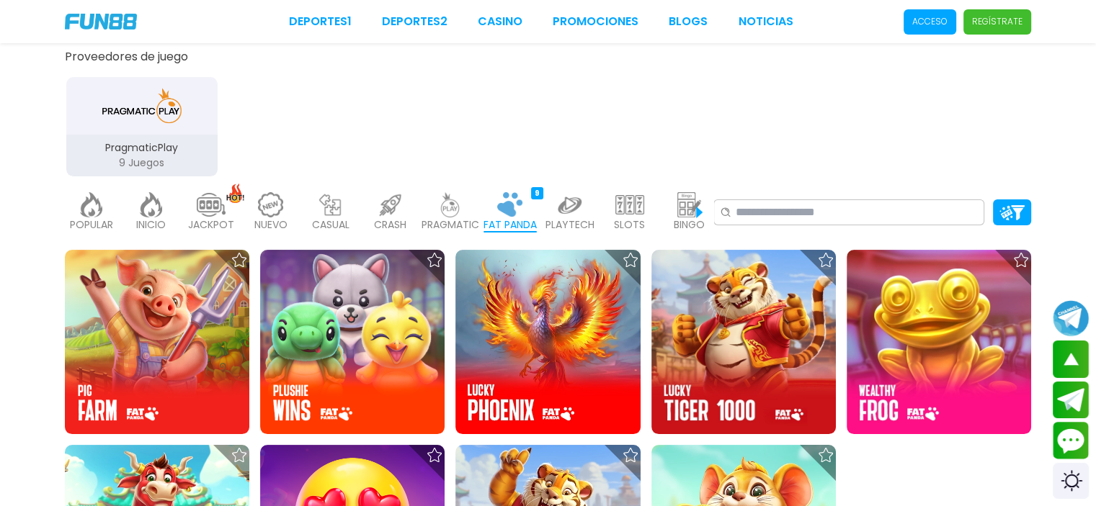
click at [551, 218] on p "PLAYTECH" at bounding box center [569, 225] width 49 height 15
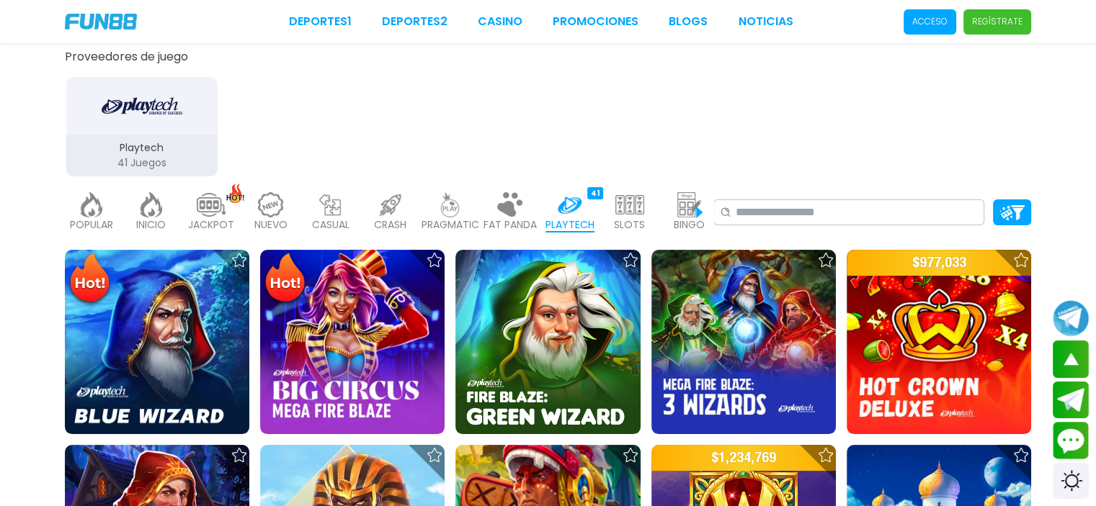
click at [629, 227] on p "SLOTS" at bounding box center [629, 225] width 31 height 15
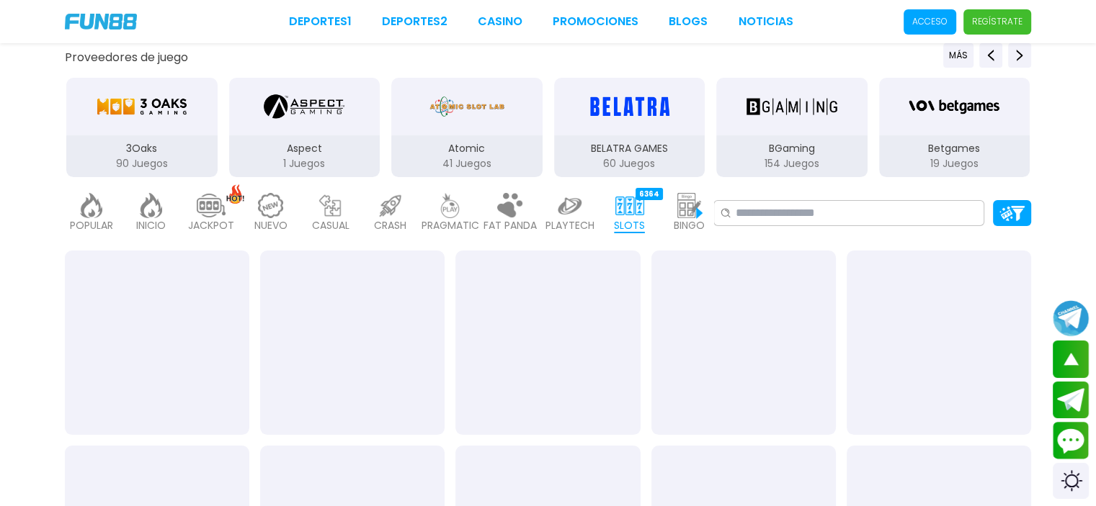
click at [662, 219] on div "POPULAR 40 INICIO 7214 JACKPOT 133 NUEVO 977 CASUAL 17 CRASH 33 PRAGMATIC 492 F…" at bounding box center [389, 213] width 648 height 58
drag, startPoint x: 697, startPoint y: 210, endPoint x: 683, endPoint y: 202, distance: 15.8
click at [696, 210] on img at bounding box center [689, 205] width 29 height 25
click at [683, 202] on img at bounding box center [689, 205] width 29 height 25
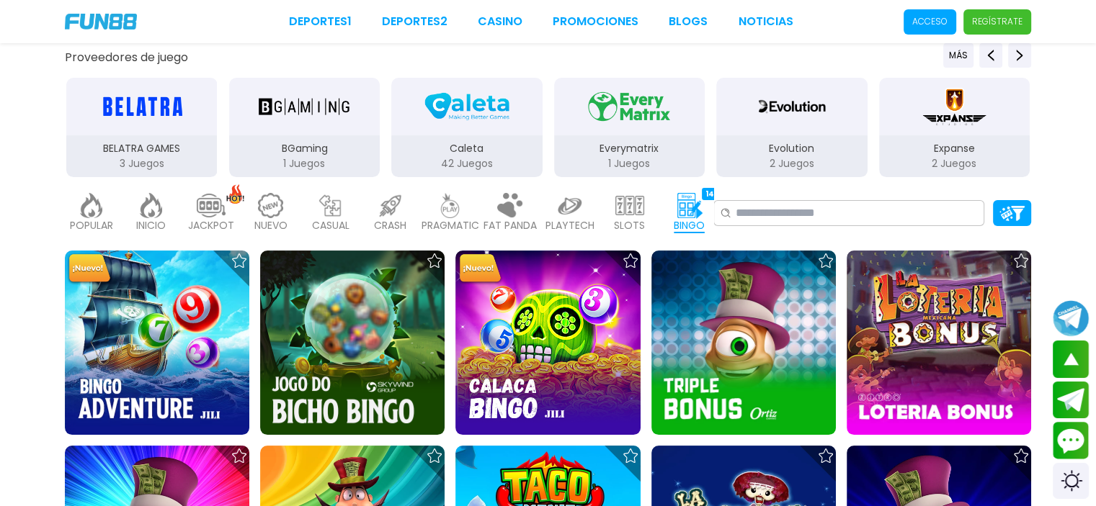
click at [700, 209] on img at bounding box center [689, 205] width 29 height 25
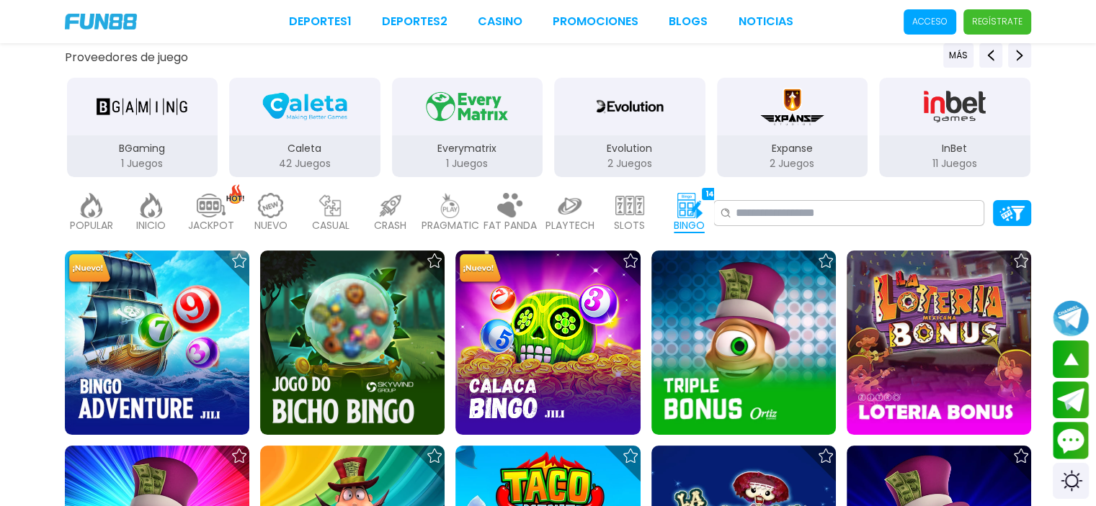
click at [548, 203] on div "PLAYTECH 41" at bounding box center [569, 213] width 53 height 58
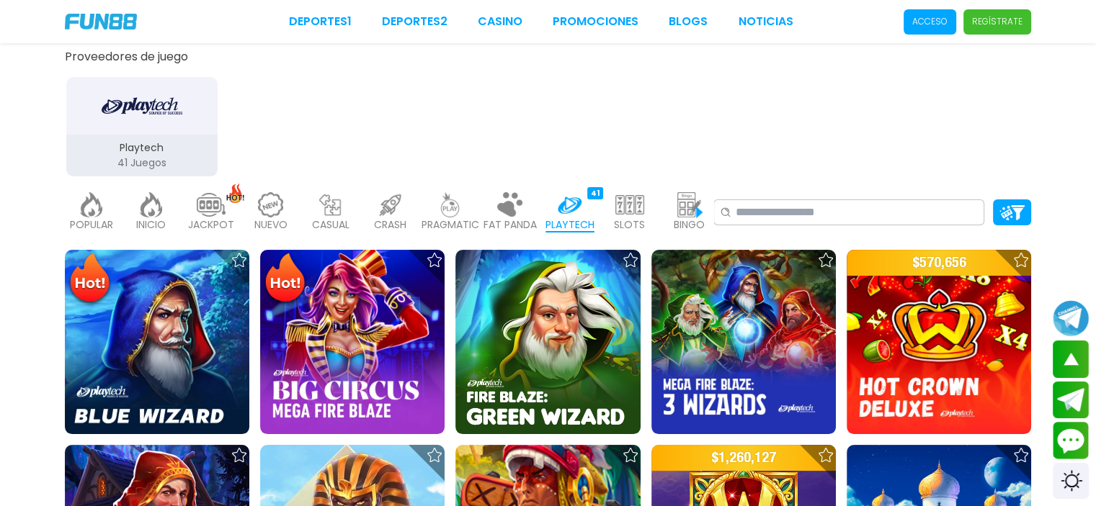
click at [470, 224] on p "PRAGMATIC" at bounding box center [450, 225] width 58 height 15
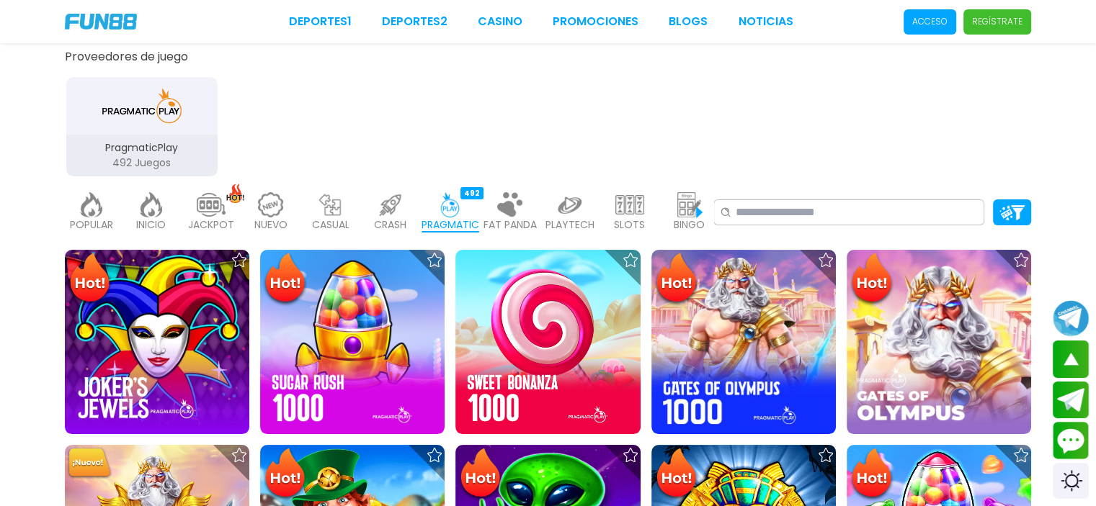
click at [380, 220] on p "CRASH" at bounding box center [390, 225] width 32 height 15
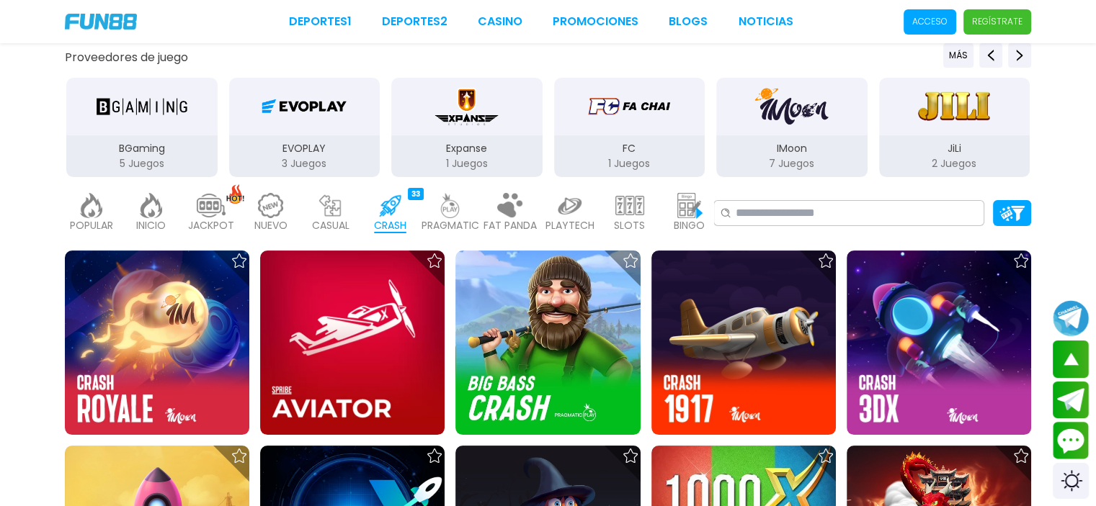
click at [458, 233] on div "PRAGMATIC 492" at bounding box center [450, 213] width 53 height 58
click at [483, 230] on p "FAT PANDA" at bounding box center [509, 225] width 53 height 15
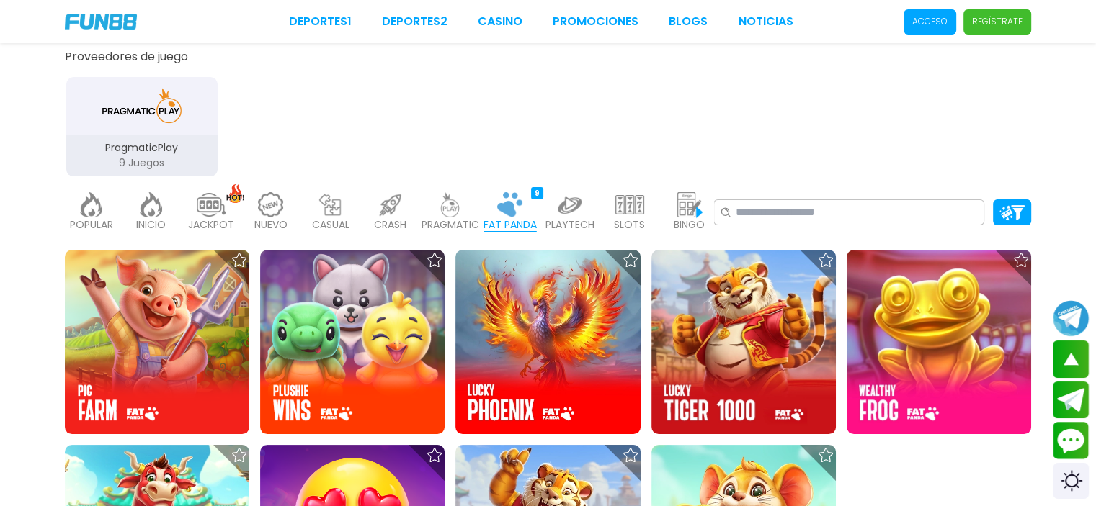
click at [406, 218] on p "CRASH" at bounding box center [390, 225] width 32 height 15
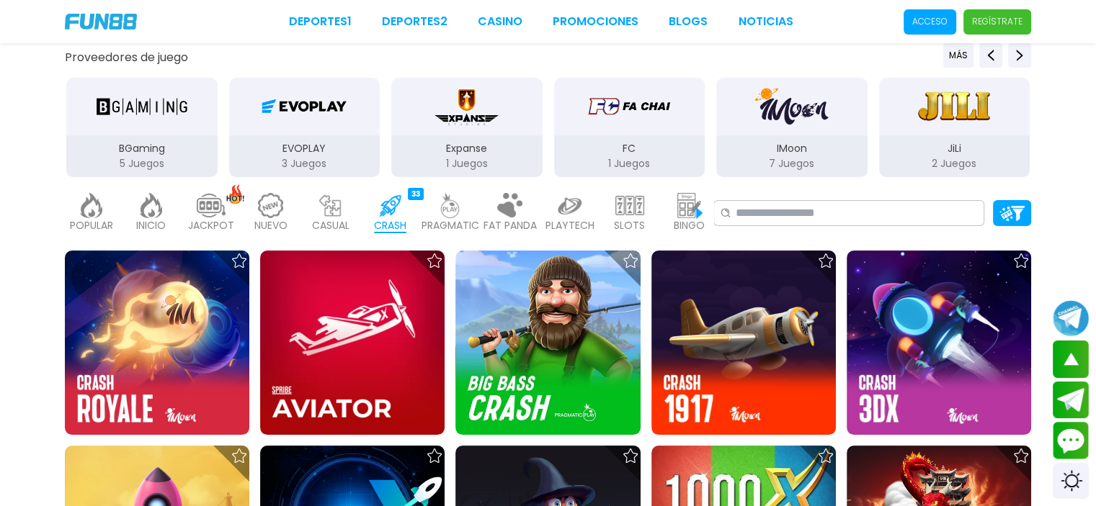
click at [300, 211] on div "POPULAR 40 INICIO 7214 JACKPOT 133 NUEVO 977 CASUAL 17 CRASH 33 PRAGMATIC 492 F…" at bounding box center [389, 213] width 648 height 58
click at [228, 202] on div "JACKPOT 133" at bounding box center [210, 213] width 53 height 58
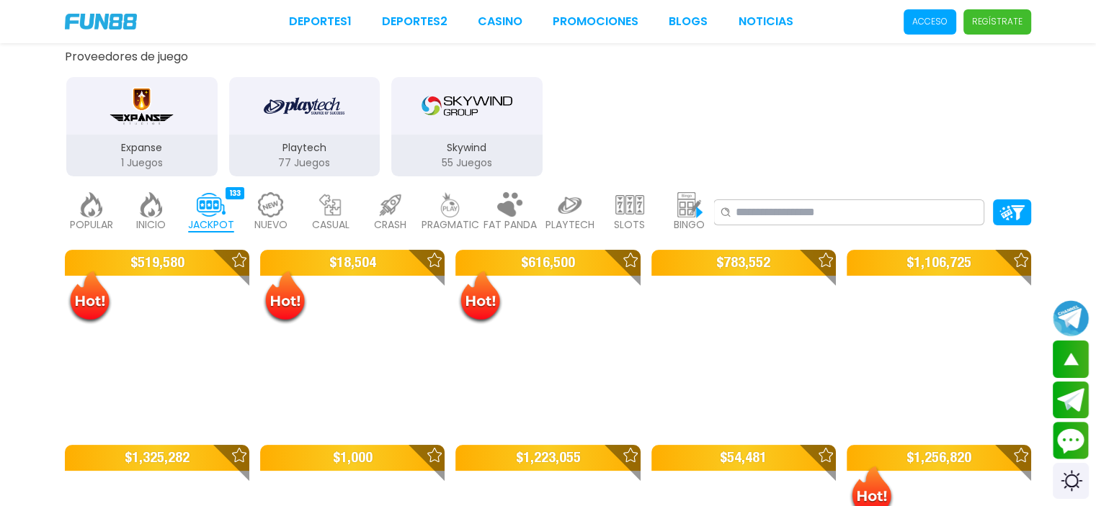
click at [249, 207] on div "NUEVO 977" at bounding box center [270, 213] width 53 height 58
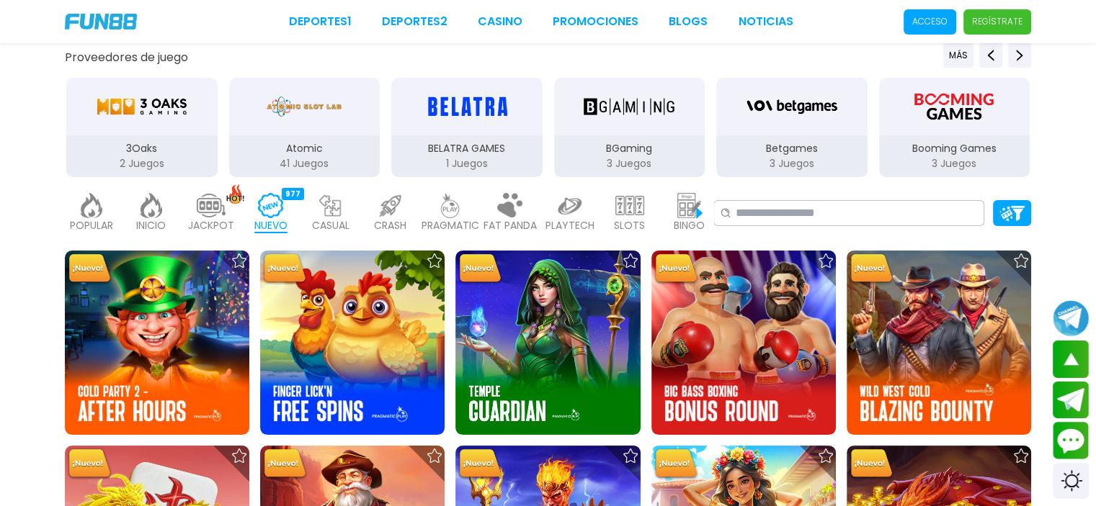
click at [336, 223] on p "CASUAL" at bounding box center [330, 225] width 37 height 15
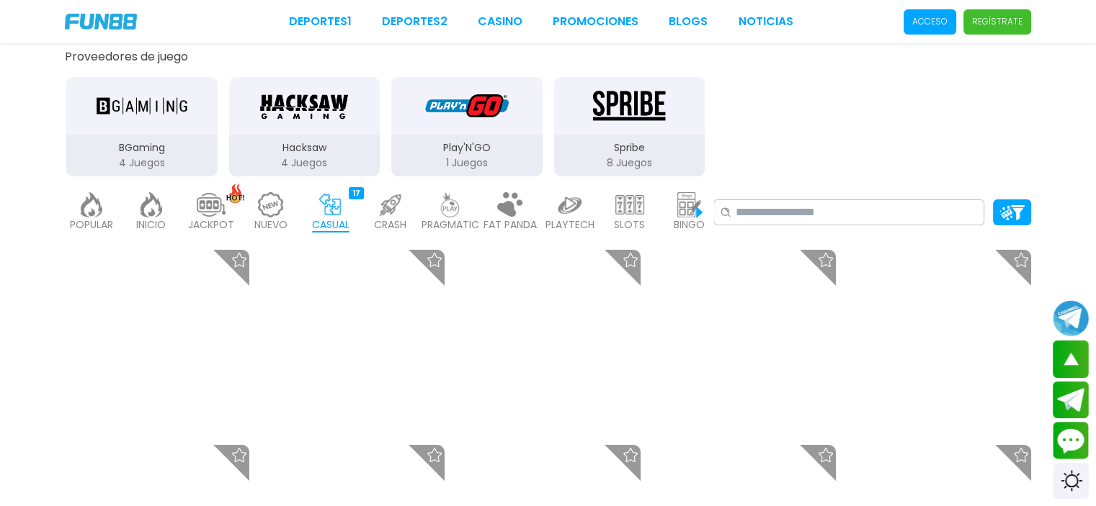
click at [374, 223] on p "CRASH" at bounding box center [390, 225] width 32 height 15
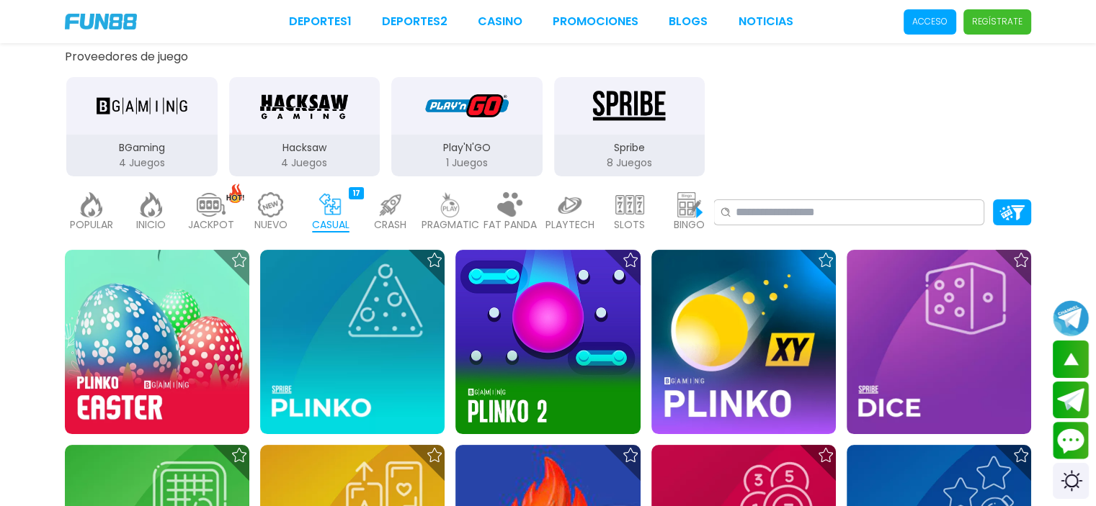
click at [426, 214] on div "PRAGMATIC 492" at bounding box center [450, 213] width 53 height 58
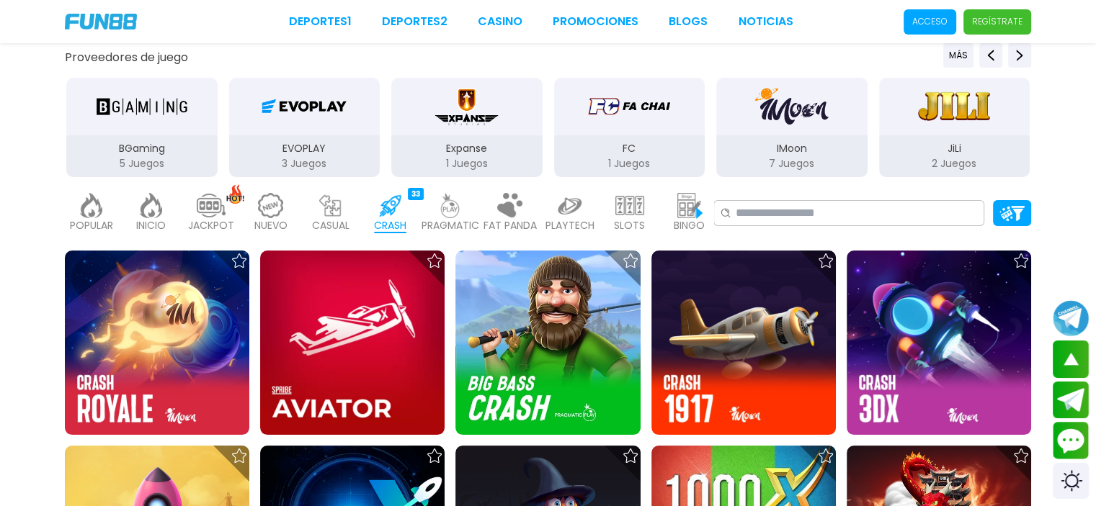
click at [470, 220] on p "PRAGMATIC" at bounding box center [450, 225] width 58 height 15
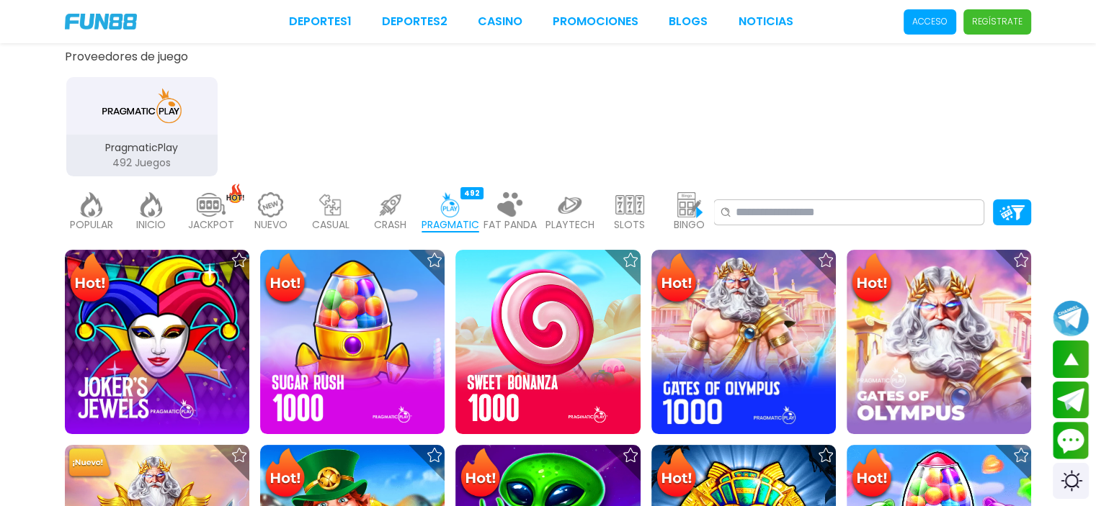
click at [566, 225] on p "PLAYTECH" at bounding box center [569, 225] width 49 height 15
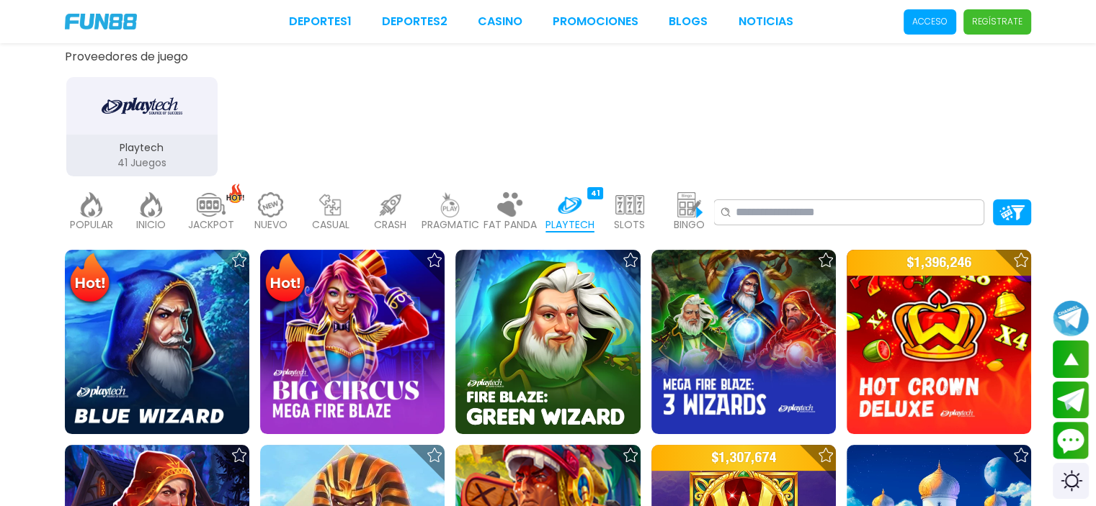
click at [639, 224] on p "SLOTS" at bounding box center [629, 225] width 31 height 15
click at [692, 218] on p "BINGO" at bounding box center [689, 225] width 31 height 15
click at [694, 218] on p "BINGO" at bounding box center [689, 225] width 31 height 15
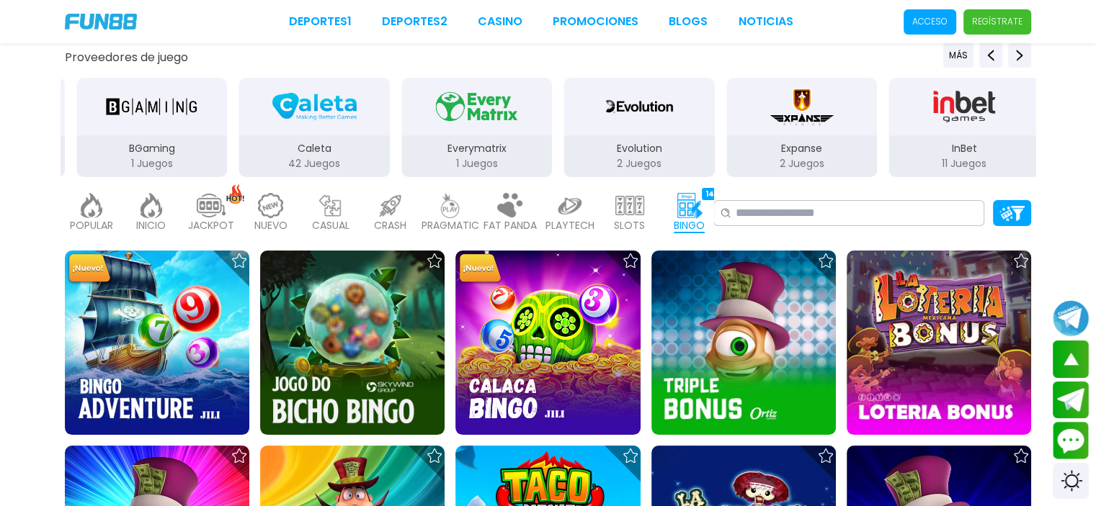
click at [572, 230] on p "PLAYTECH" at bounding box center [569, 225] width 49 height 15
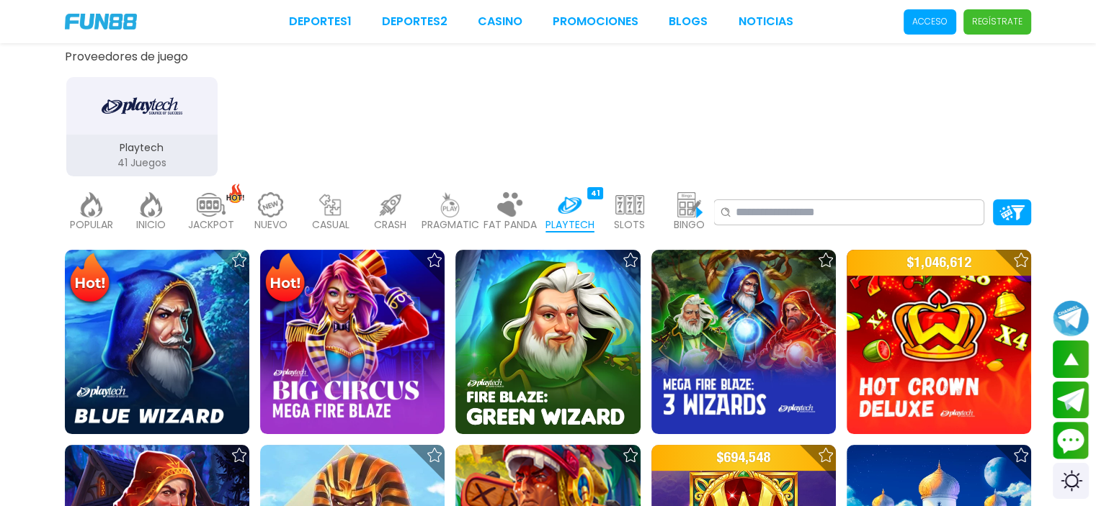
click at [540, 215] on div "POPULAR 40 INICIO 7214 JACKPOT 133 NUEVO 977 CASUAL 17 CRASH 33 PRAGMATIC 492 F…" at bounding box center [389, 213] width 648 height 58
click at [504, 218] on p "FAT PANDA" at bounding box center [509, 225] width 53 height 15
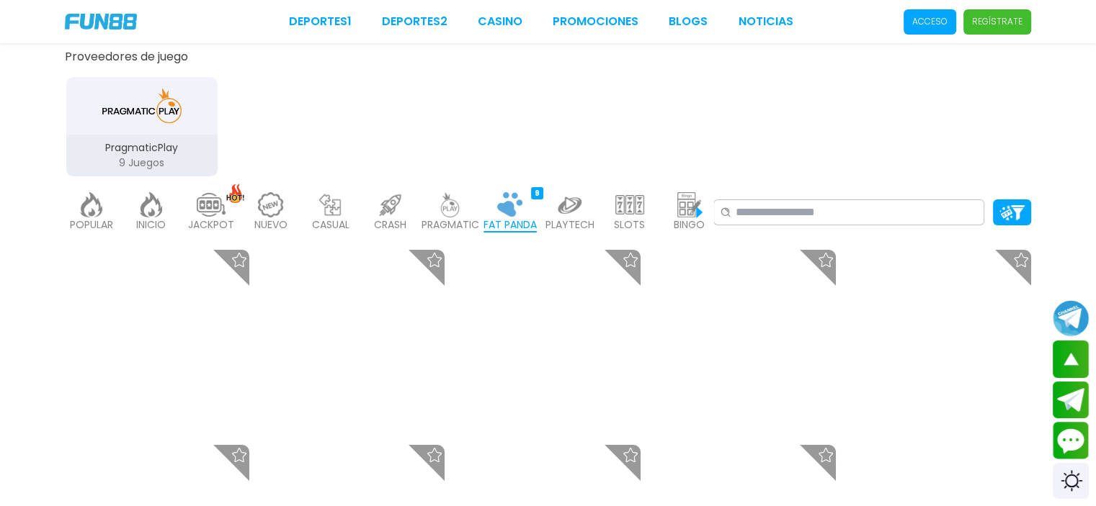
click at [464, 218] on p "PRAGMATIC" at bounding box center [450, 225] width 58 height 15
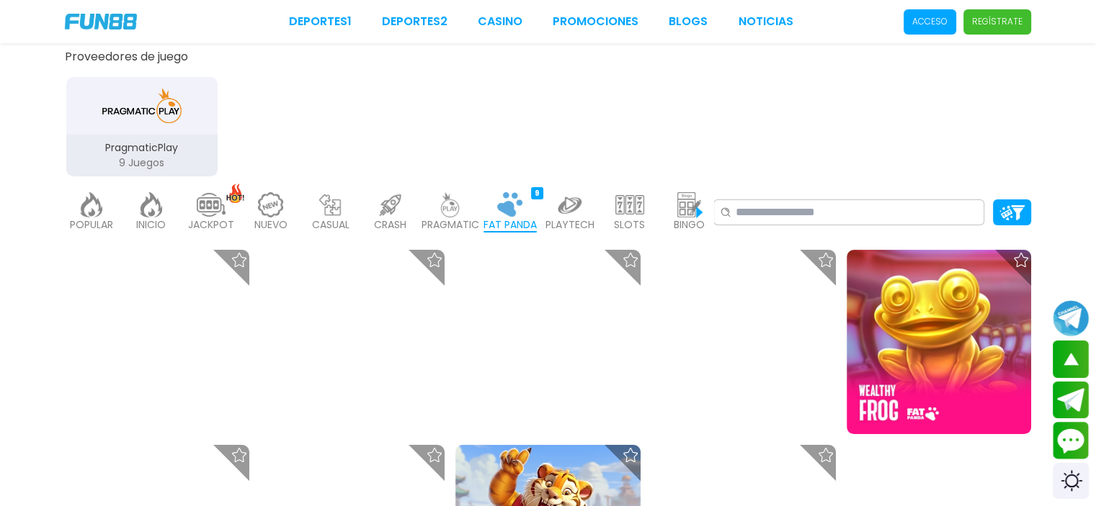
click at [416, 226] on div "POPULAR 40 INICIO 7214 JACKPOT 133 NUEVO 977 CASUAL 17 CRASH 33 PRAGMATIC 492 F…" at bounding box center [389, 213] width 648 height 58
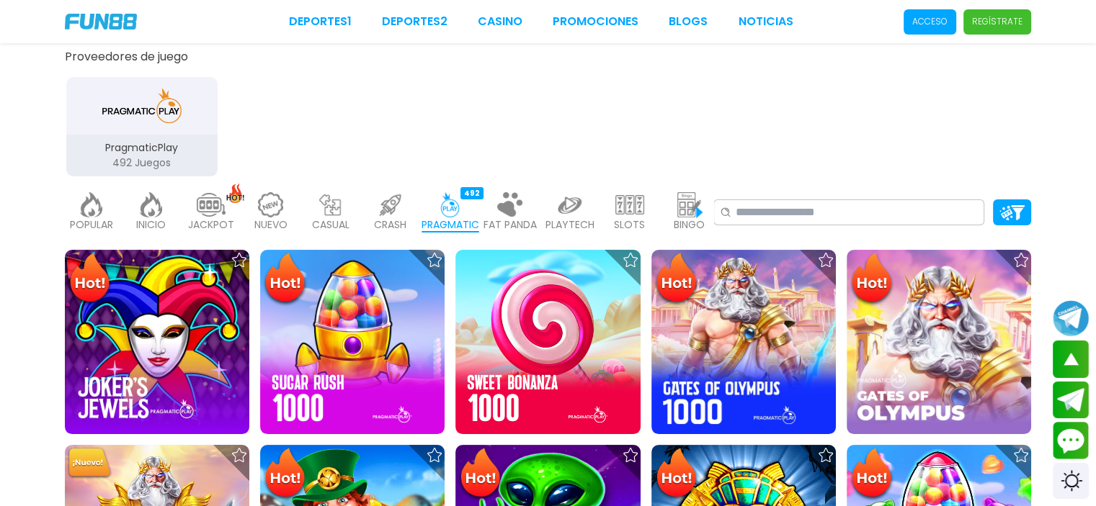
drag, startPoint x: 385, startPoint y: 216, endPoint x: 339, endPoint y: 207, distance: 46.9
click at [385, 218] on p "CRASH" at bounding box center [390, 225] width 32 height 15
click at [339, 207] on img at bounding box center [330, 204] width 29 height 25
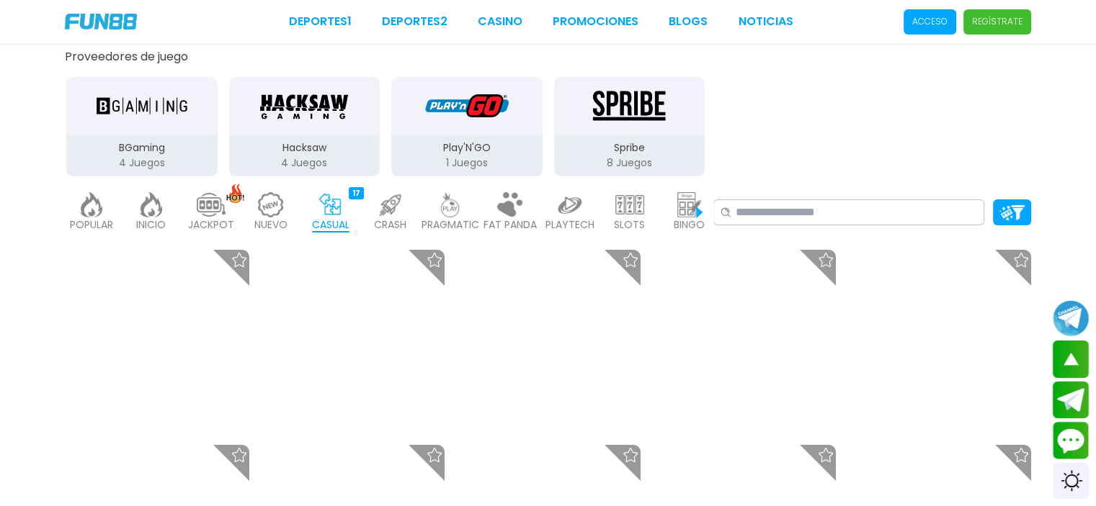
click at [290, 218] on div "NUEVO 977" at bounding box center [270, 213] width 53 height 58
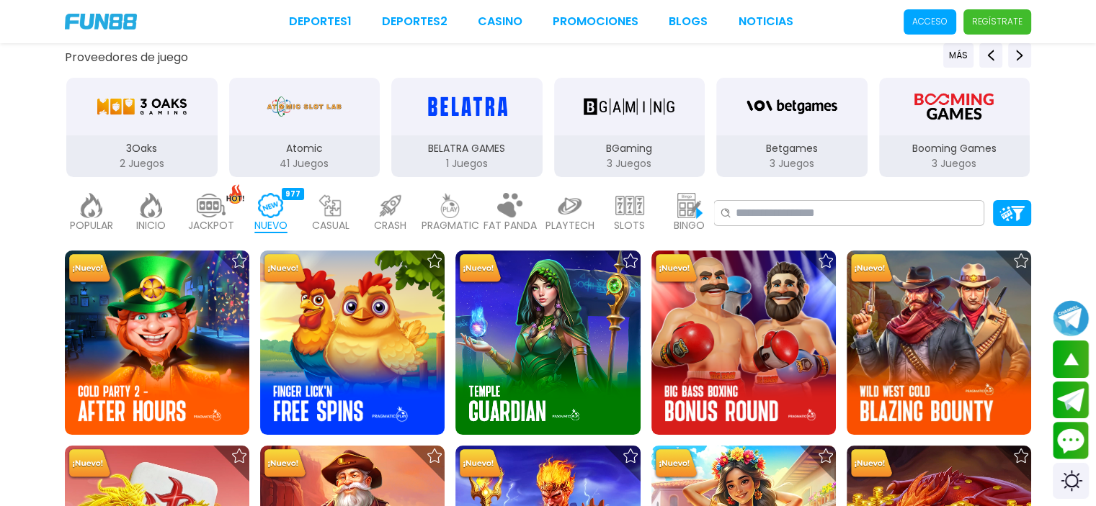
click at [374, 218] on p "CRASH" at bounding box center [390, 225] width 32 height 15
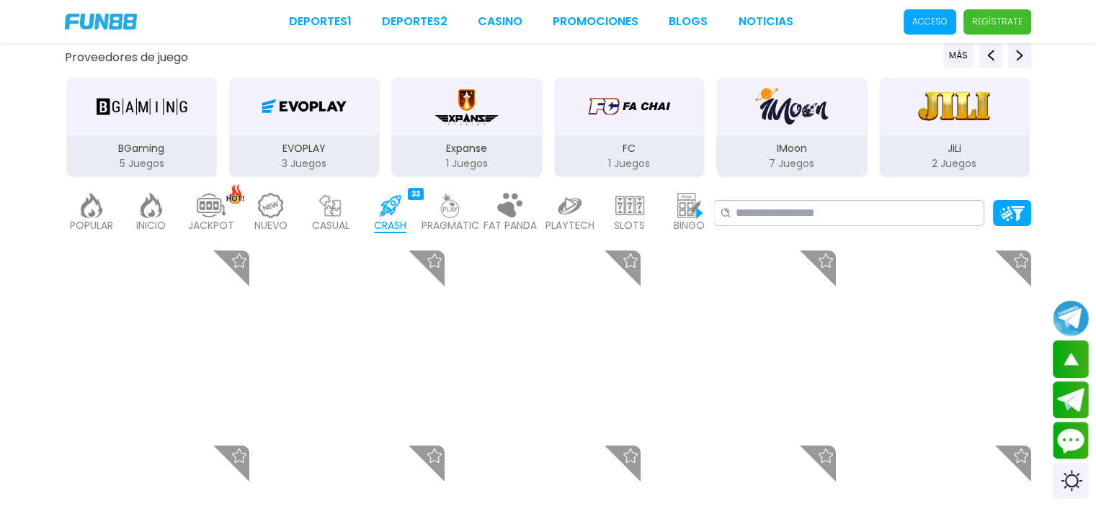
click at [417, 213] on div "POPULAR 40 INICIO 7214 JACKPOT 133 NUEVO 977 CASUAL 17 CRASH 33 PRAGMATIC 492 F…" at bounding box center [389, 213] width 648 height 58
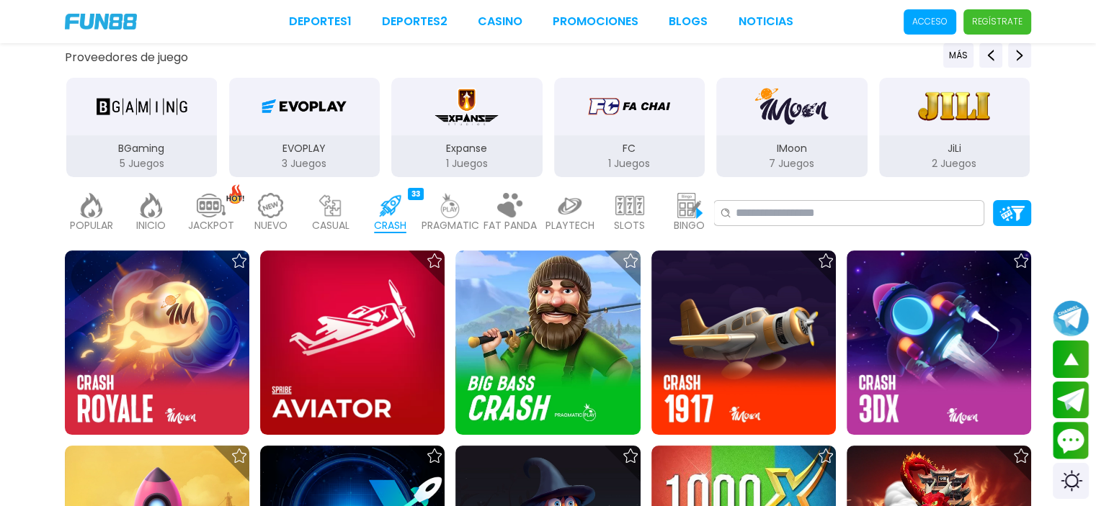
click at [479, 217] on div "POPULAR 40 INICIO 7214 JACKPOT 133 NUEVO 977 CASUAL 17 CRASH 33 PRAGMATIC 492 F…" at bounding box center [389, 213] width 648 height 58
click at [504, 221] on p "FAT PANDA" at bounding box center [509, 225] width 53 height 15
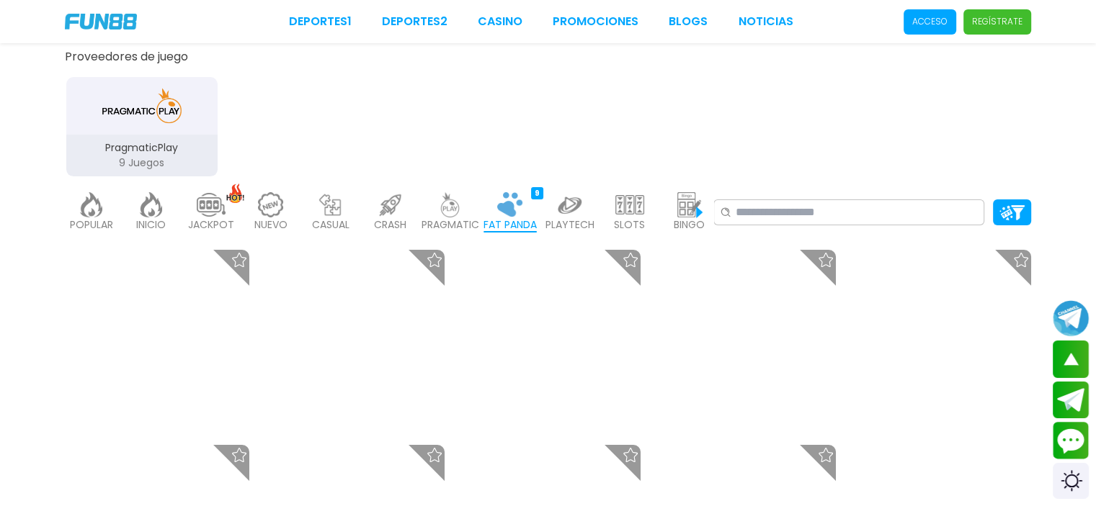
click at [563, 223] on p "PLAYTECH" at bounding box center [569, 225] width 49 height 15
click at [625, 220] on p "SLOTS" at bounding box center [629, 225] width 31 height 15
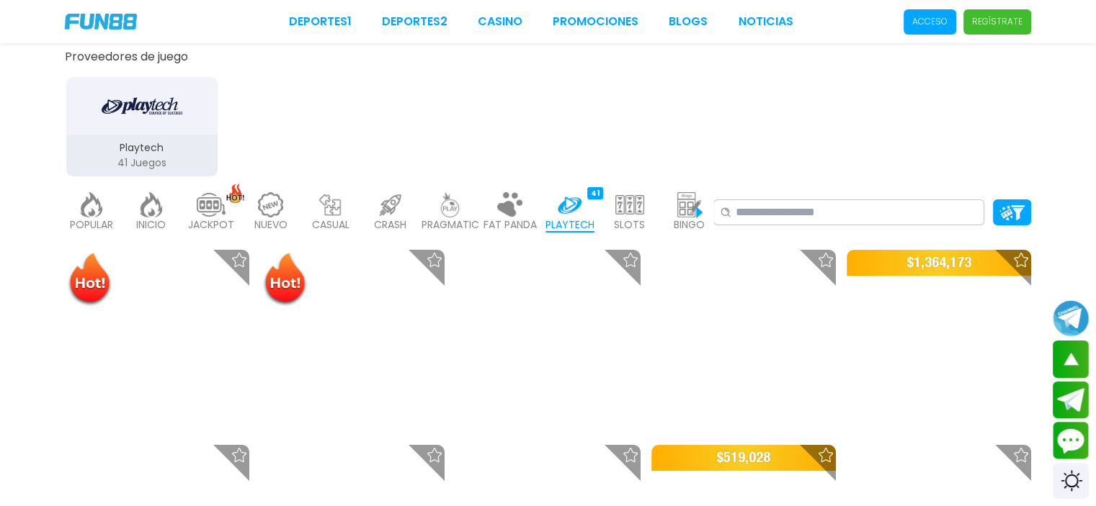
click at [671, 216] on div "BINGO 142" at bounding box center [689, 213] width 53 height 58
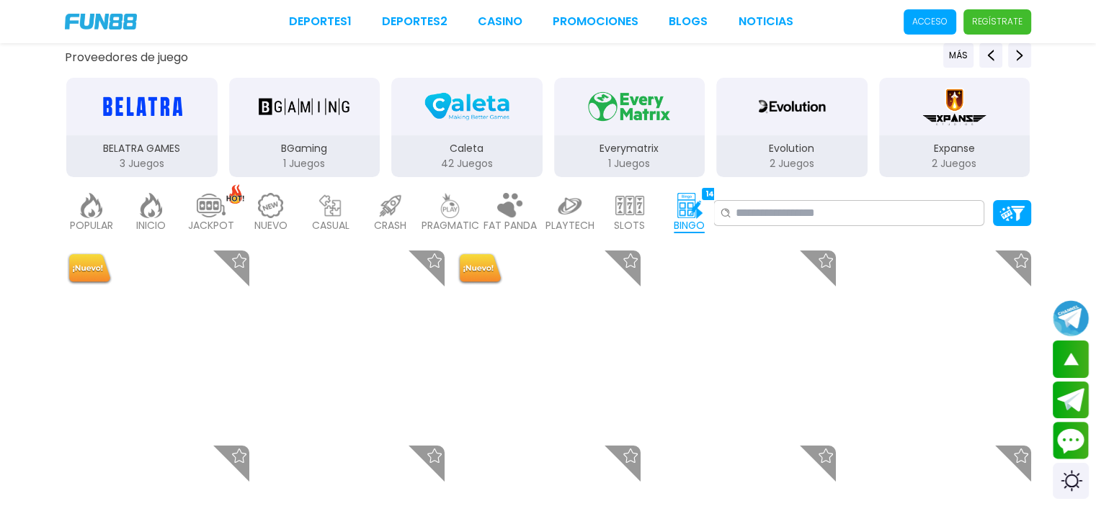
click at [696, 218] on p "BINGO" at bounding box center [689, 225] width 31 height 15
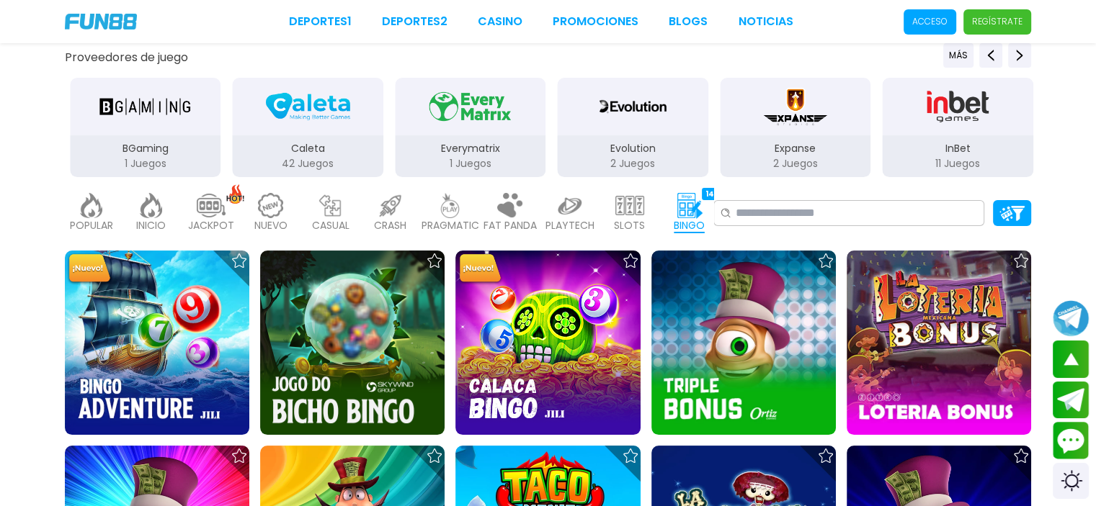
click at [635, 212] on img at bounding box center [629, 205] width 29 height 25
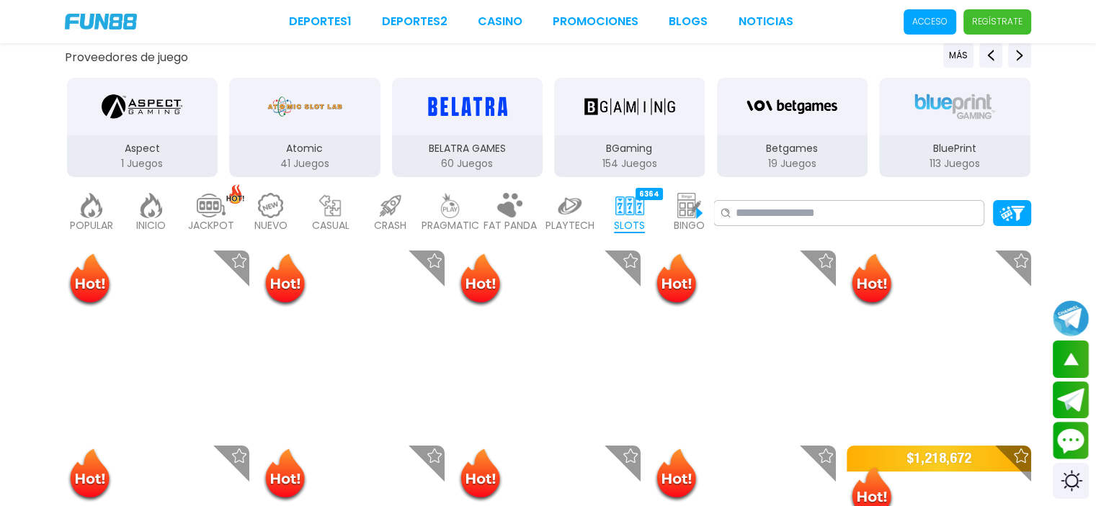
click at [583, 196] on img at bounding box center [569, 205] width 29 height 25
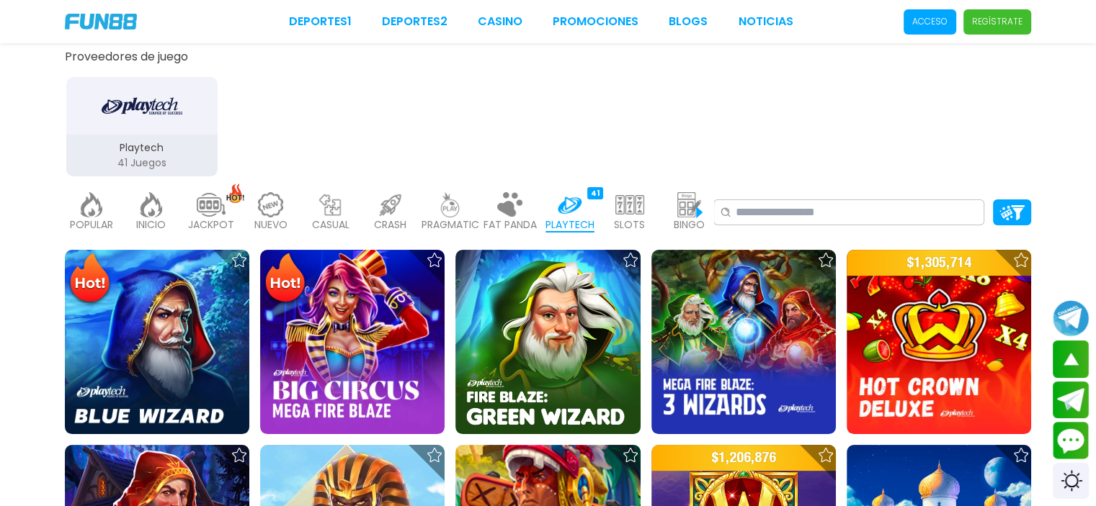
click at [514, 214] on img at bounding box center [510, 204] width 29 height 25
click at [449, 214] on img at bounding box center [450, 204] width 29 height 25
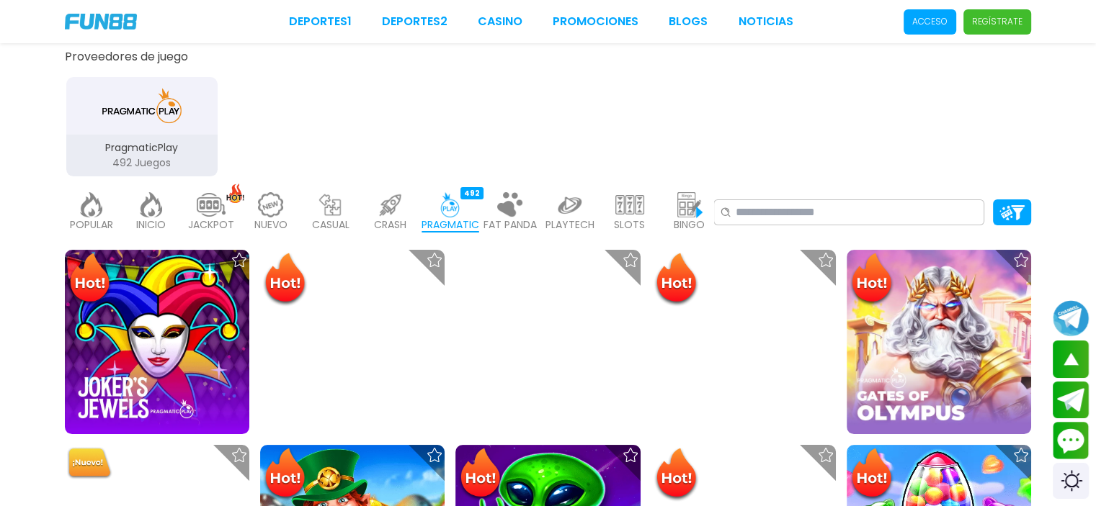
click at [413, 216] on div "CRASH 33" at bounding box center [390, 213] width 53 height 58
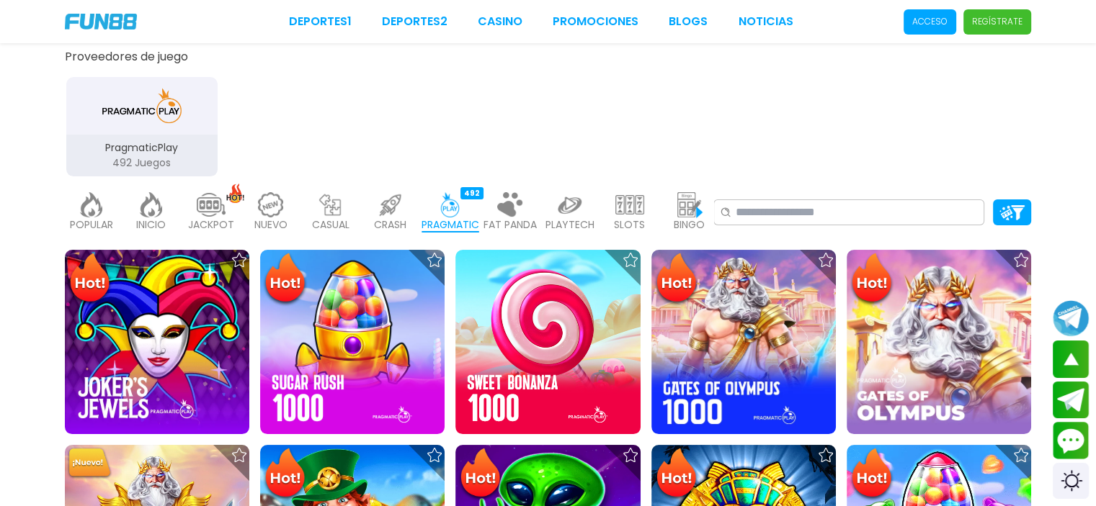
click at [336, 213] on img at bounding box center [330, 204] width 29 height 25
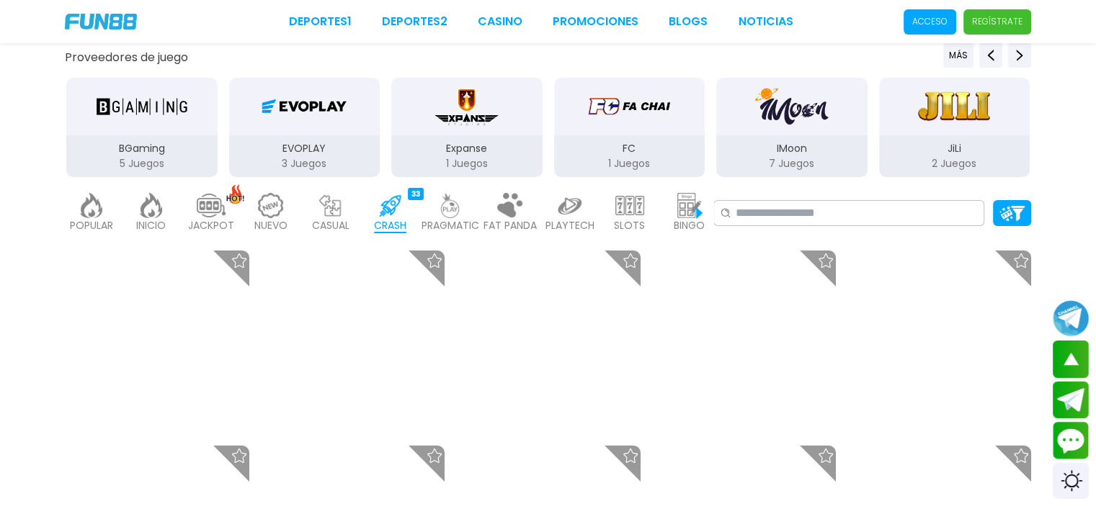
click at [252, 224] on div "NUEVO 977" at bounding box center [270, 213] width 53 height 58
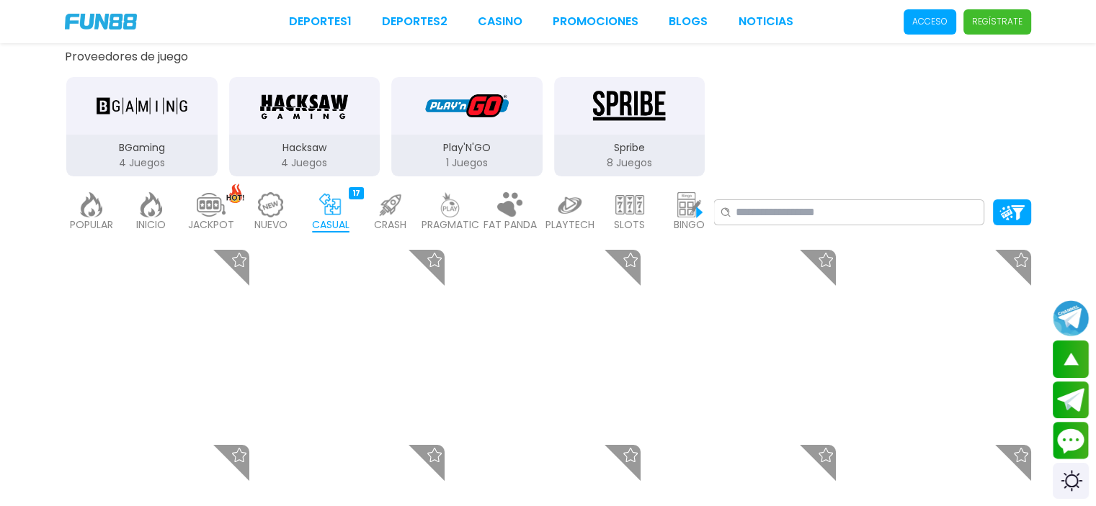
click at [226, 223] on p "JACKPOT" at bounding box center [211, 225] width 46 height 15
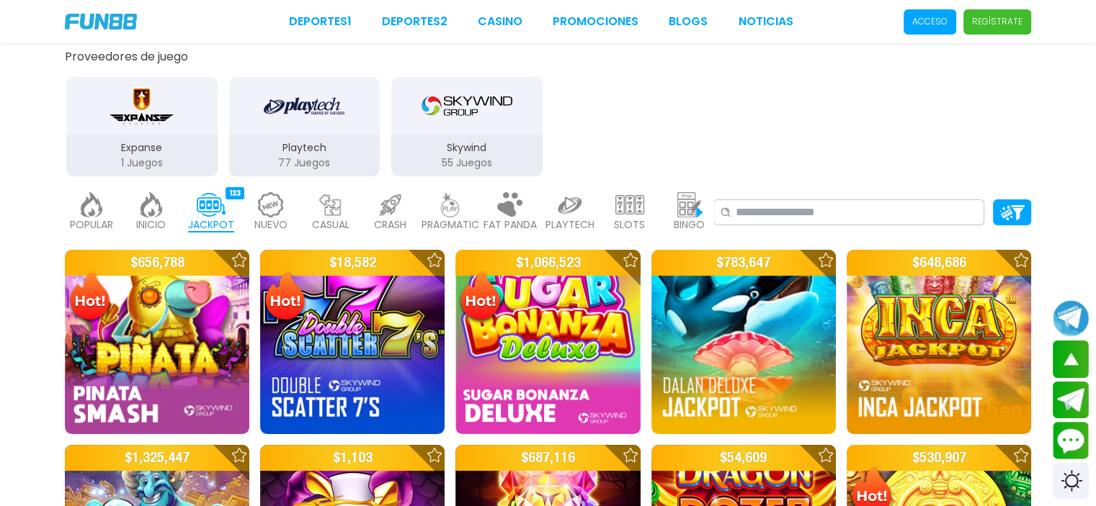
click at [301, 202] on div "POPULAR 40 INICIO 7214 JACKPOT 133 NUEVO 977 CASUAL 17 CRASH 33 PRAGMATIC 492 F…" at bounding box center [389, 213] width 648 height 58
click at [280, 212] on img at bounding box center [270, 204] width 29 height 25
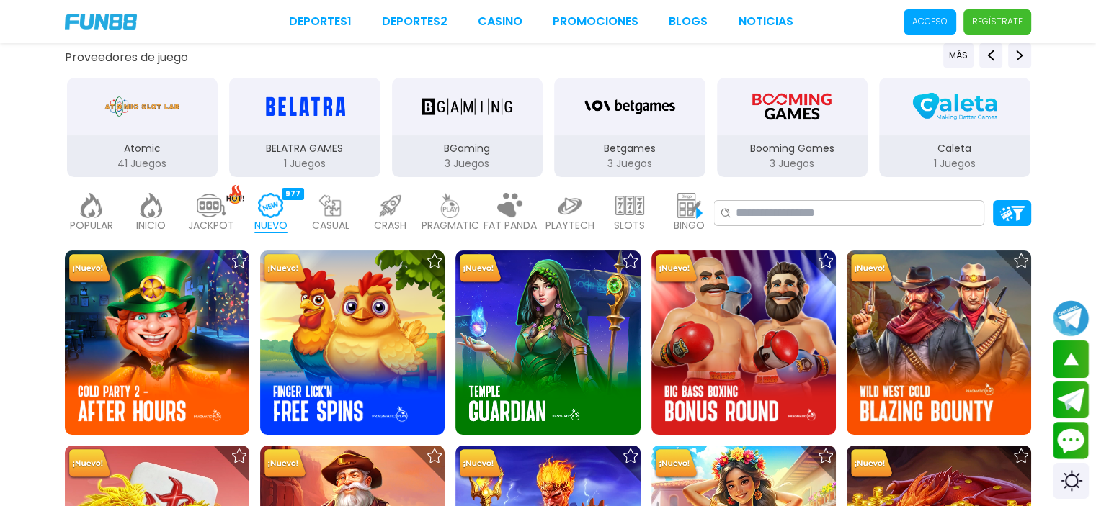
click at [377, 218] on p "CRASH" at bounding box center [390, 225] width 32 height 15
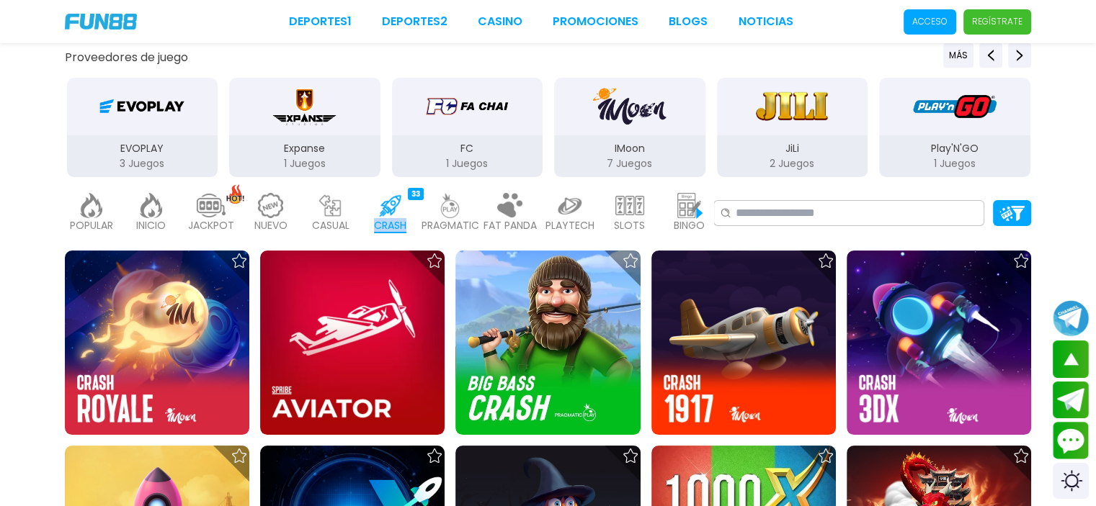
click at [377, 218] on p "CRASH" at bounding box center [390, 225] width 32 height 15
click at [429, 218] on p "PRAGMATIC" at bounding box center [450, 225] width 58 height 15
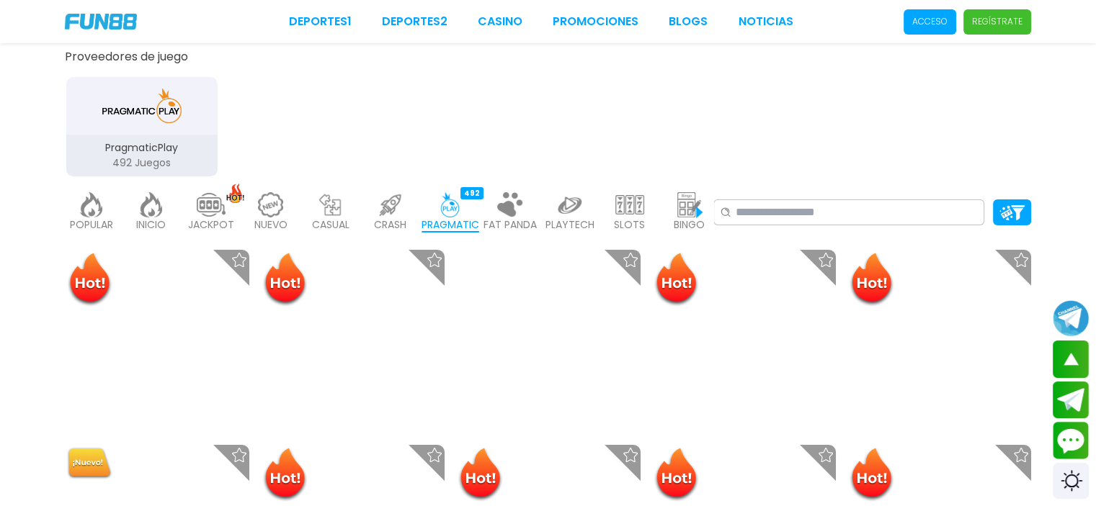
click at [449, 218] on p "PRAGMATIC" at bounding box center [450, 225] width 58 height 15
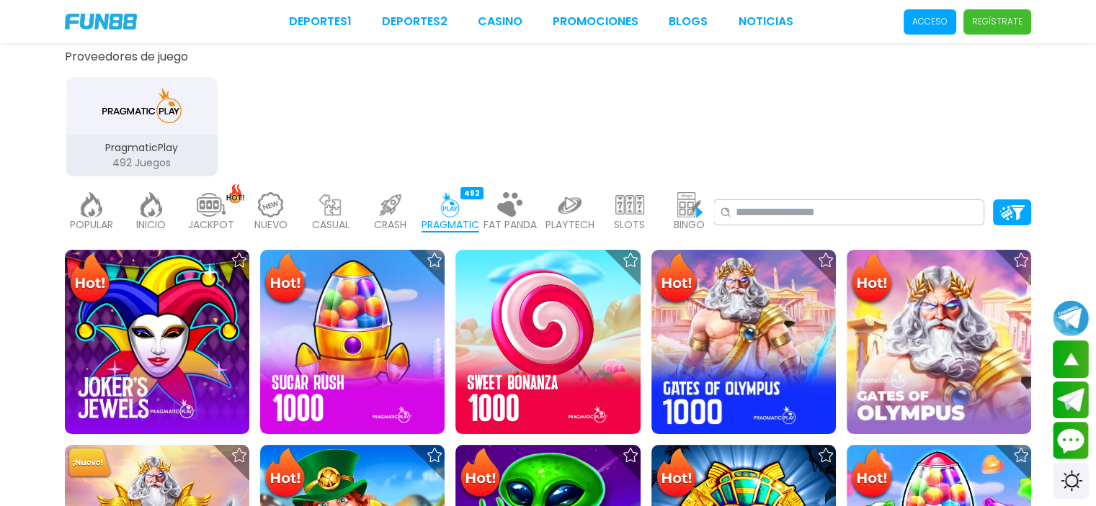
click at [519, 211] on img at bounding box center [510, 204] width 29 height 25
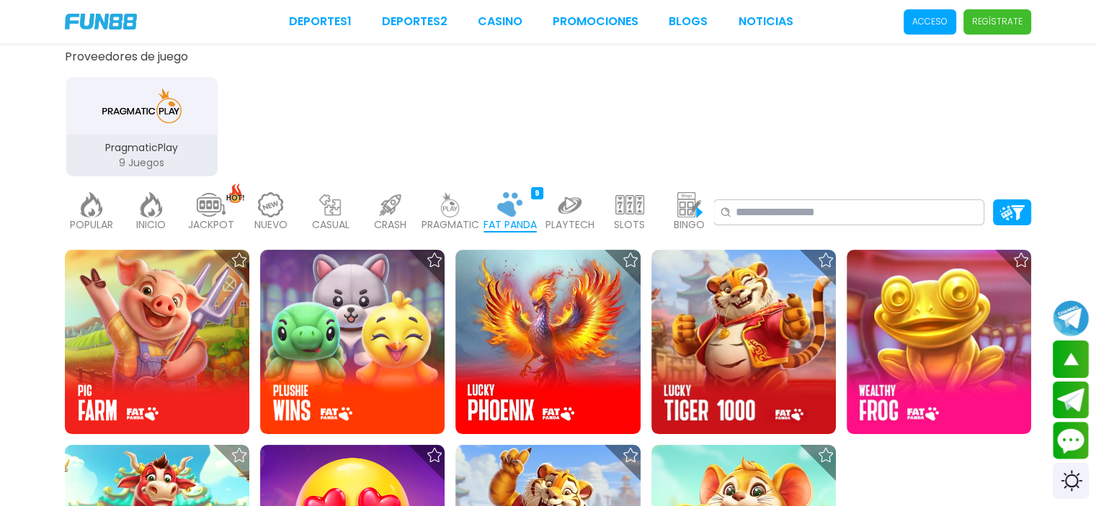
click at [557, 211] on img at bounding box center [569, 204] width 29 height 25
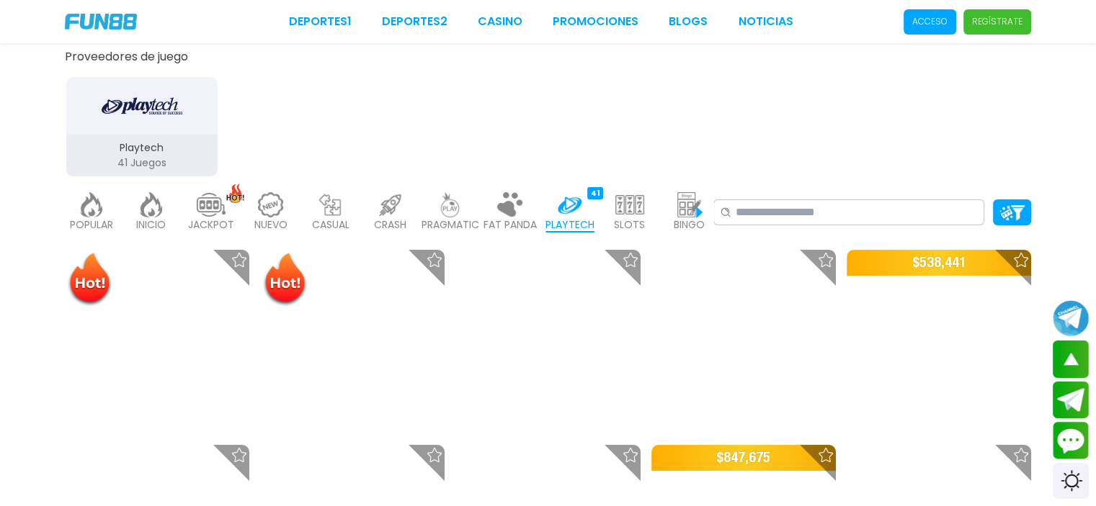
click at [593, 218] on p "PLAYTECH" at bounding box center [569, 225] width 49 height 15
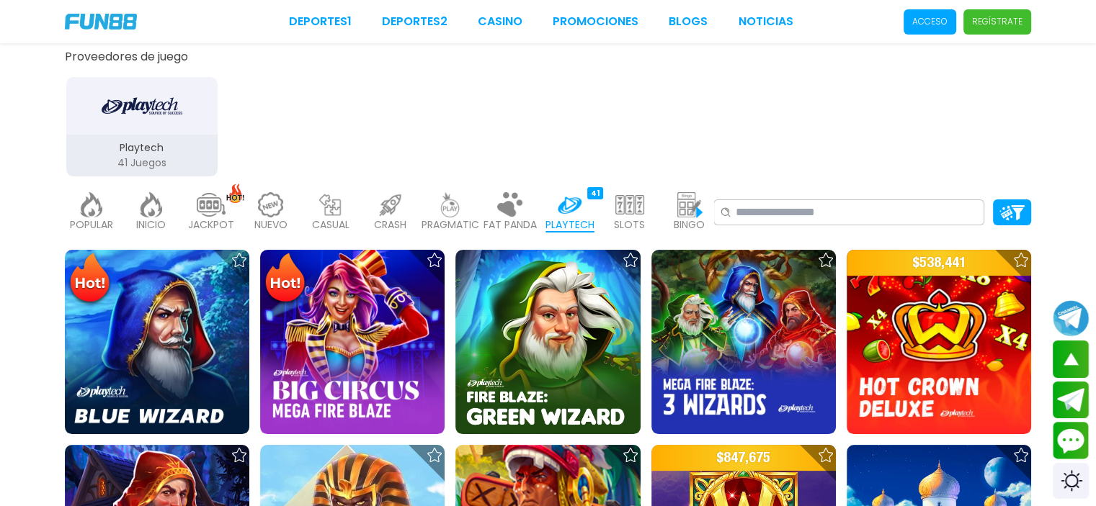
click at [612, 214] on div "SLOTS 6364" at bounding box center [629, 213] width 53 height 58
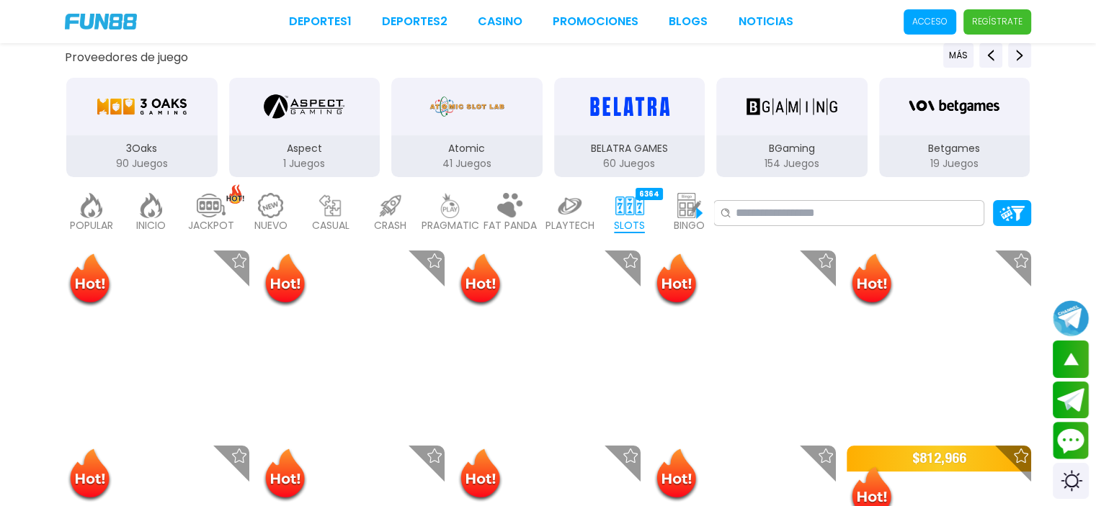
click at [670, 210] on div "BINGO 142" at bounding box center [689, 213] width 53 height 58
click at [676, 211] on img at bounding box center [689, 205] width 29 height 25
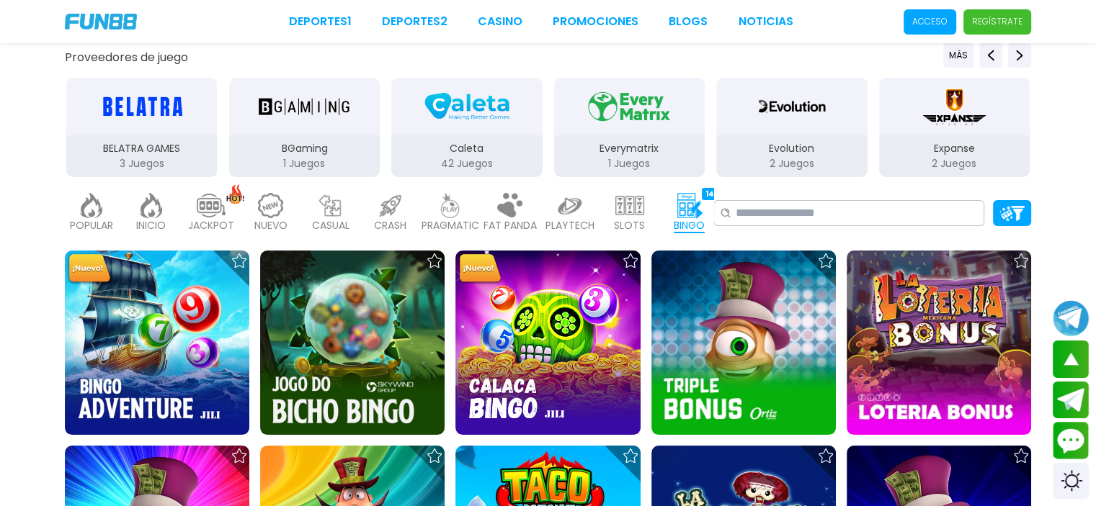
click at [694, 213] on img at bounding box center [689, 205] width 29 height 25
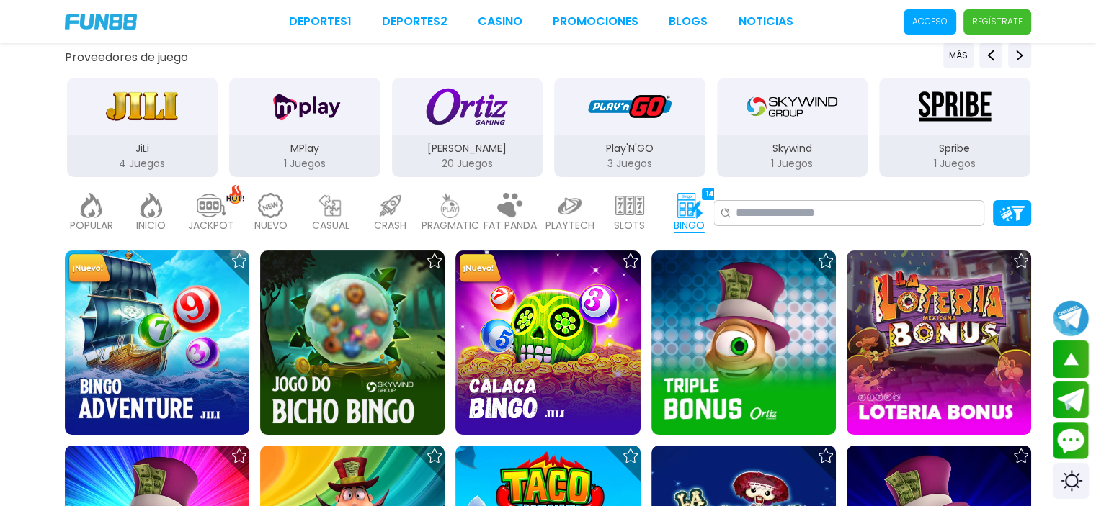
click at [618, 215] on img at bounding box center [629, 205] width 29 height 25
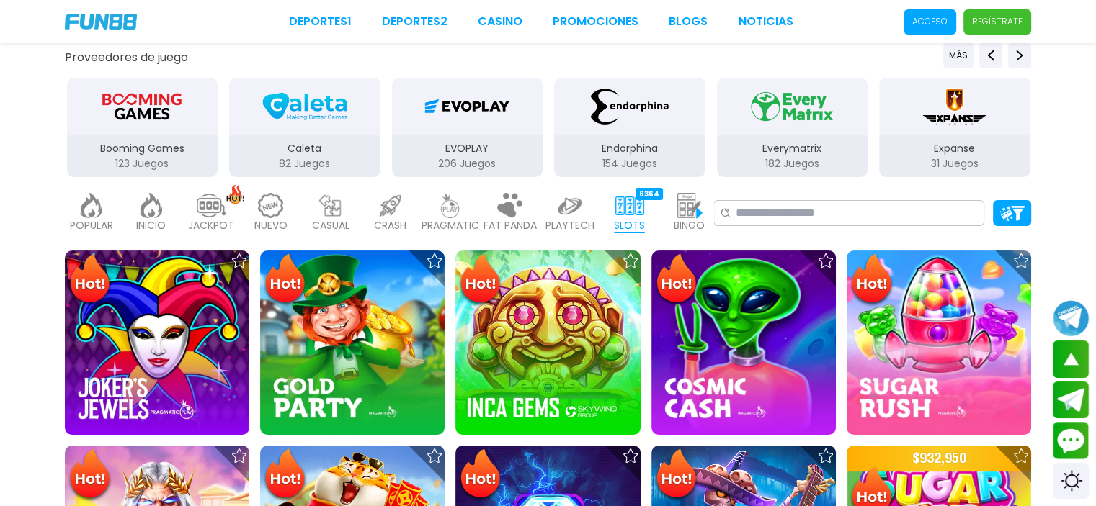
click at [585, 223] on p "PLAYTECH" at bounding box center [569, 225] width 49 height 15
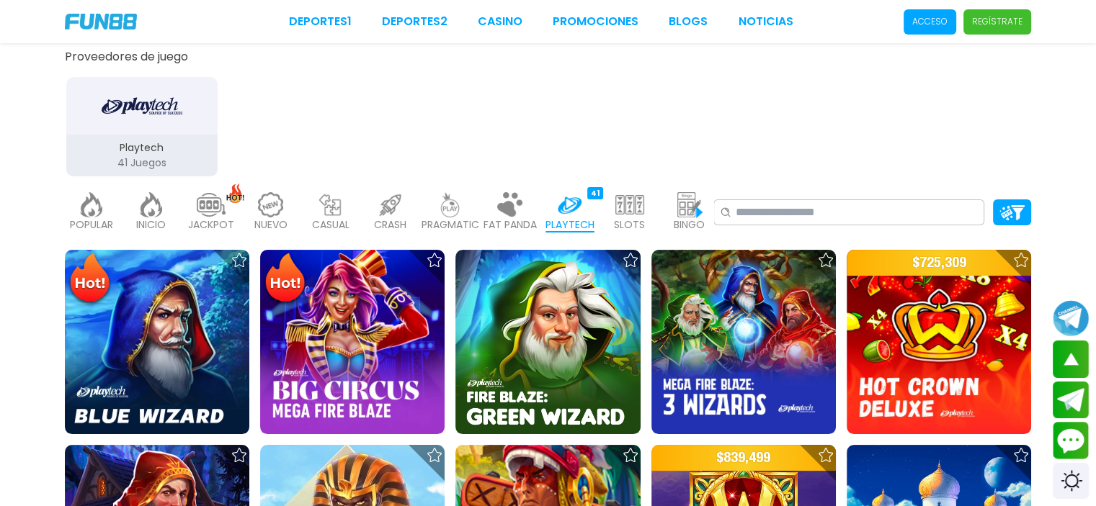
click at [498, 202] on img at bounding box center [510, 204] width 29 height 25
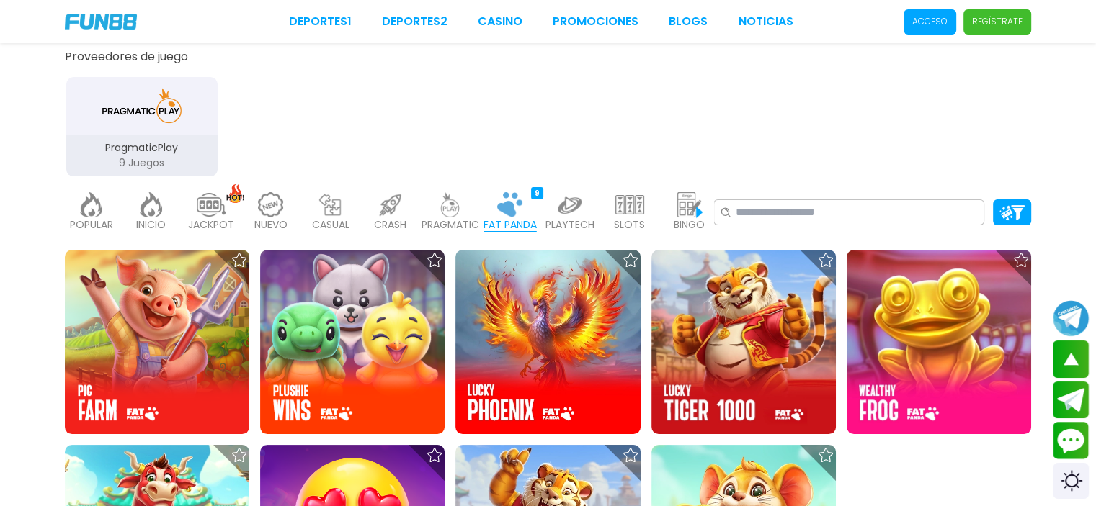
click at [448, 218] on p "PRAGMATIC" at bounding box center [450, 225] width 58 height 15
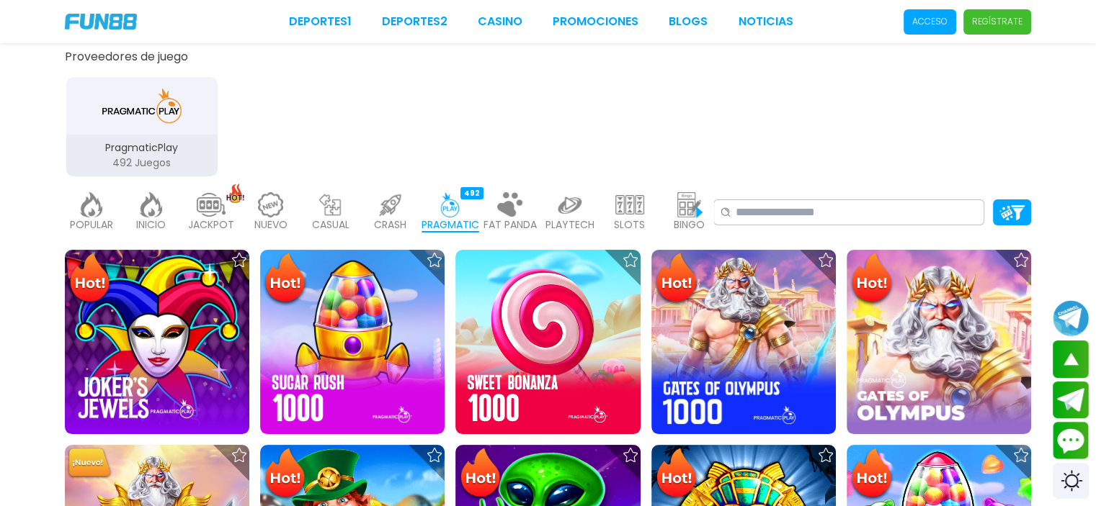
click at [402, 225] on p "CRASH" at bounding box center [390, 225] width 32 height 15
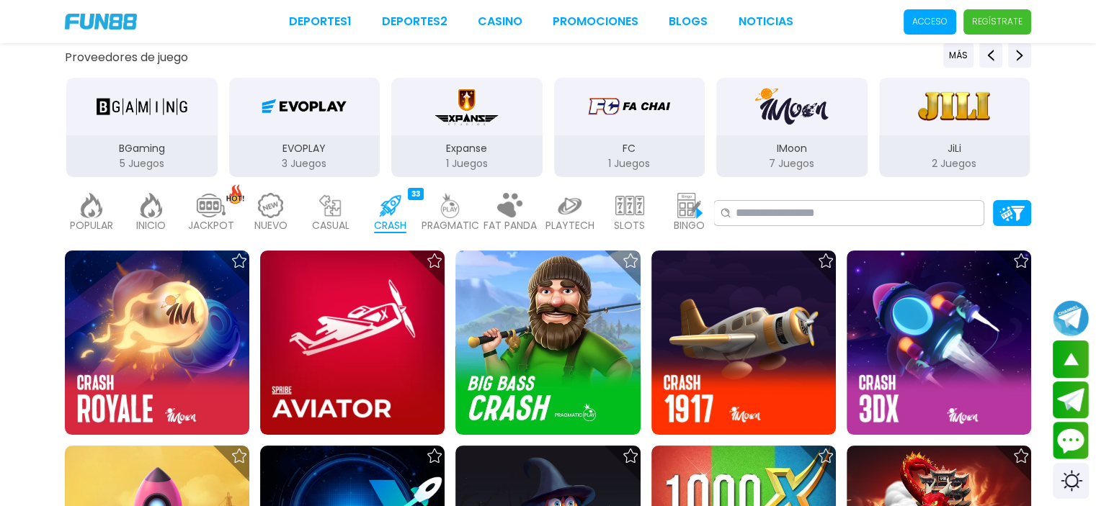
click at [346, 220] on p "CASUAL" at bounding box center [330, 225] width 37 height 15
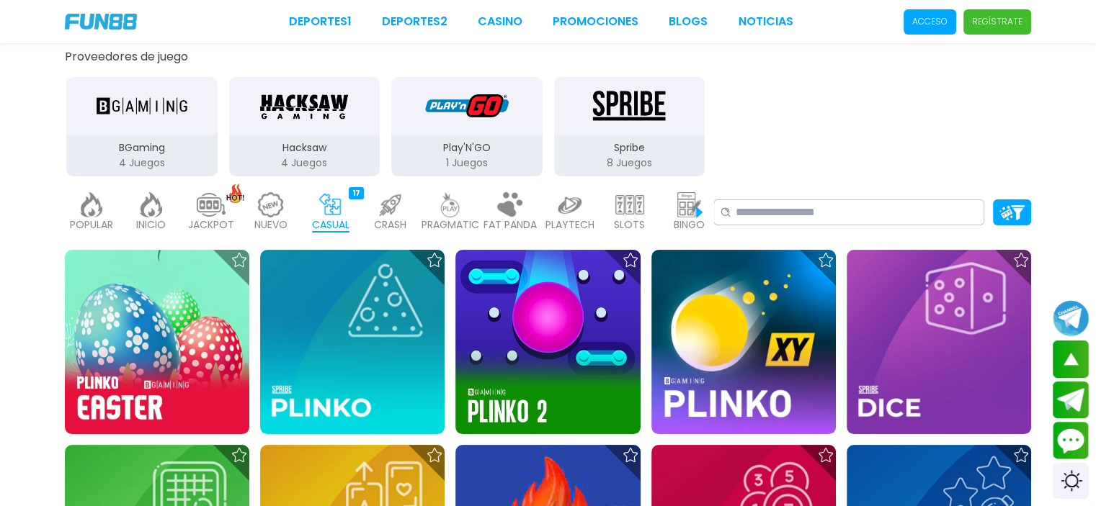
click at [271, 210] on img at bounding box center [270, 204] width 29 height 25
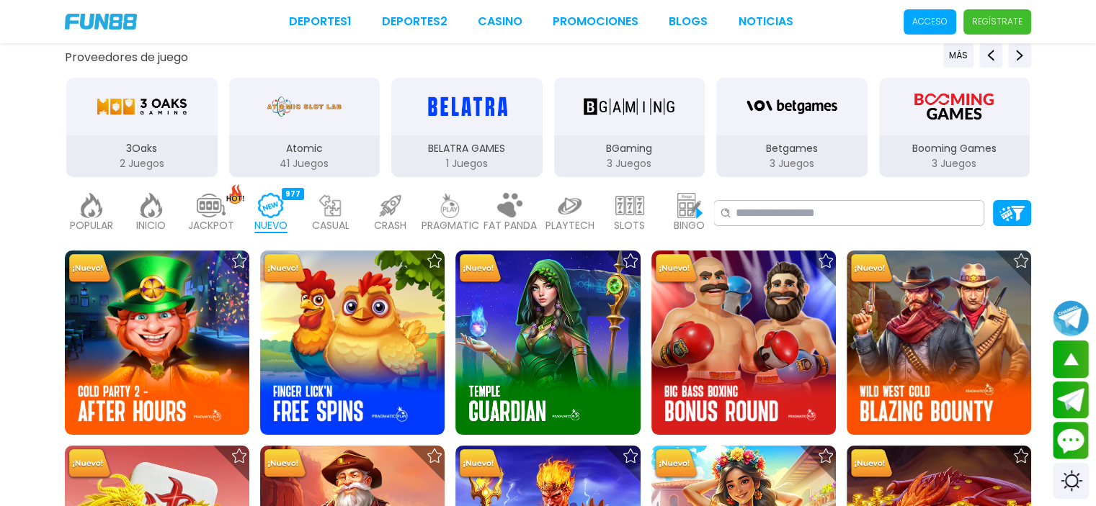
click at [622, 212] on img at bounding box center [629, 205] width 29 height 25
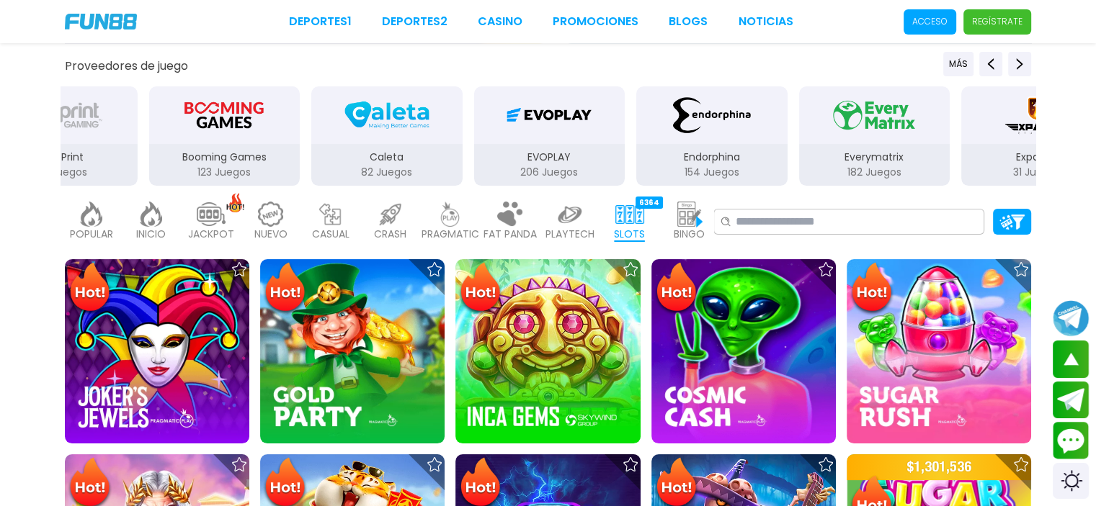
scroll to position [141, 0]
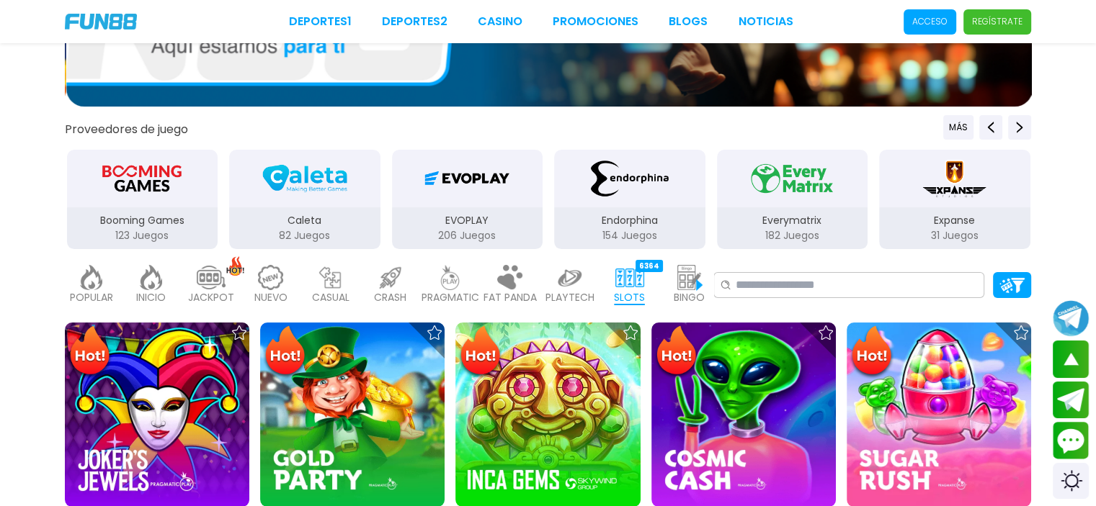
click at [579, 282] on img at bounding box center [569, 277] width 29 height 25
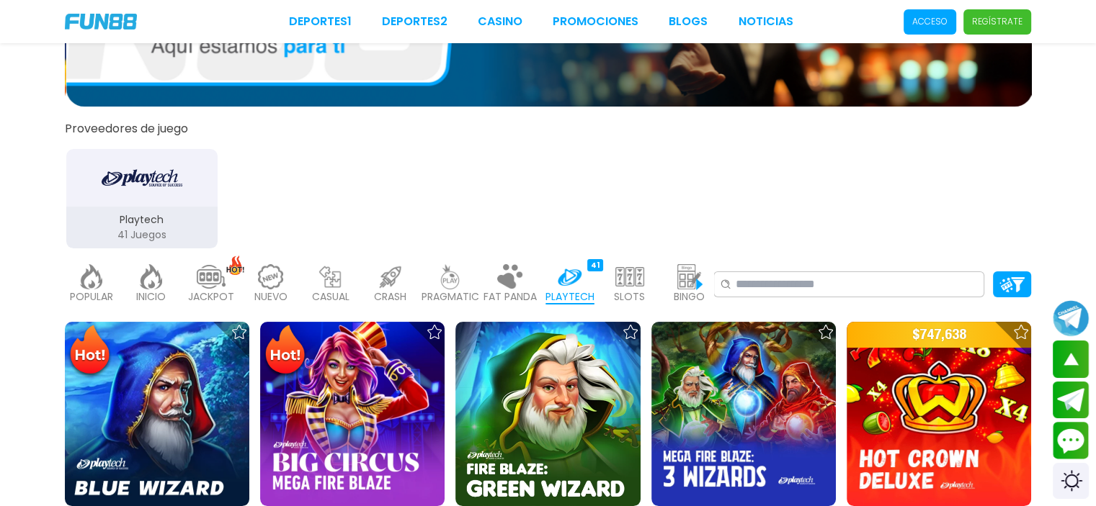
click at [519, 276] on img at bounding box center [510, 276] width 29 height 25
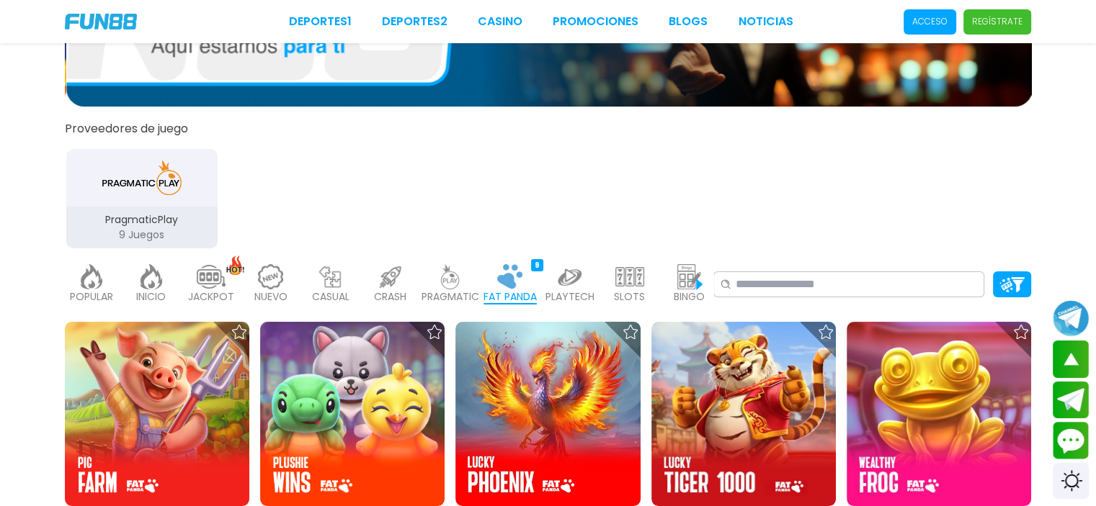
click at [458, 284] on img at bounding box center [450, 276] width 29 height 25
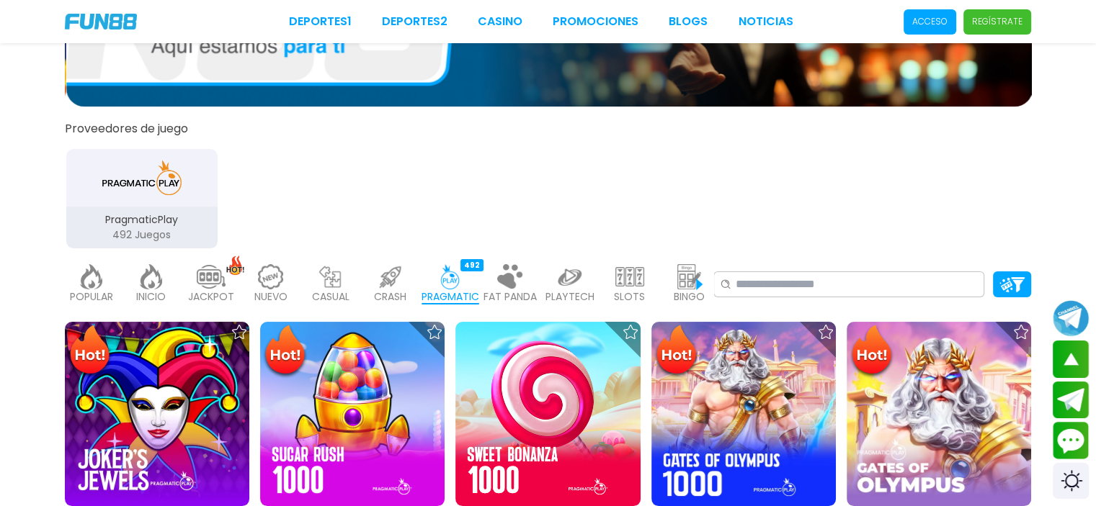
click at [375, 293] on p "CRASH" at bounding box center [390, 297] width 32 height 15
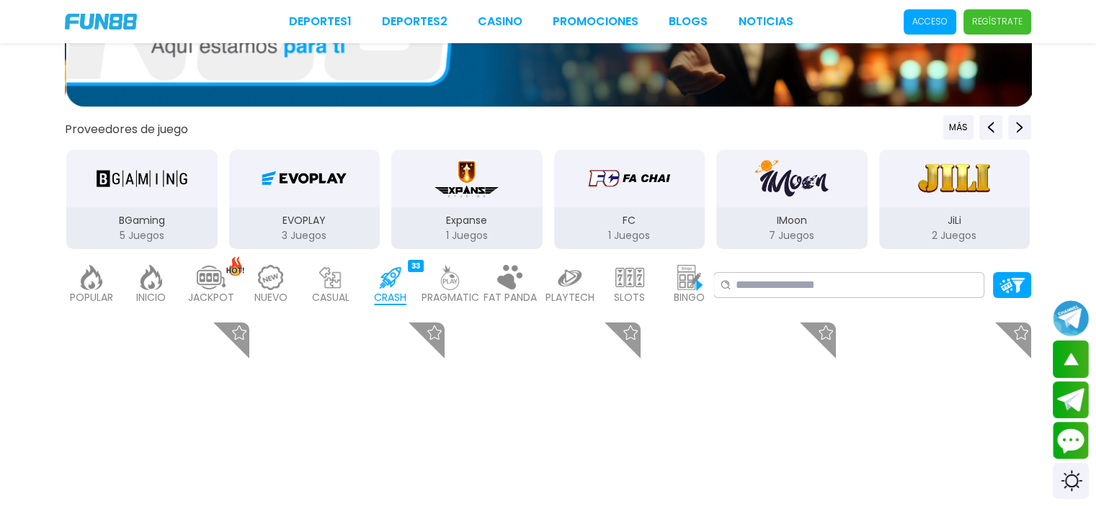
drag, startPoint x: 357, startPoint y: 289, endPoint x: 346, endPoint y: 287, distance: 11.6
click at [357, 289] on div "POPULAR 40 INICIO 7214 JACKPOT 133 NUEVO 977 CASUAL 17 CRASH 33 PRAGMATIC 492 F…" at bounding box center [389, 285] width 648 height 58
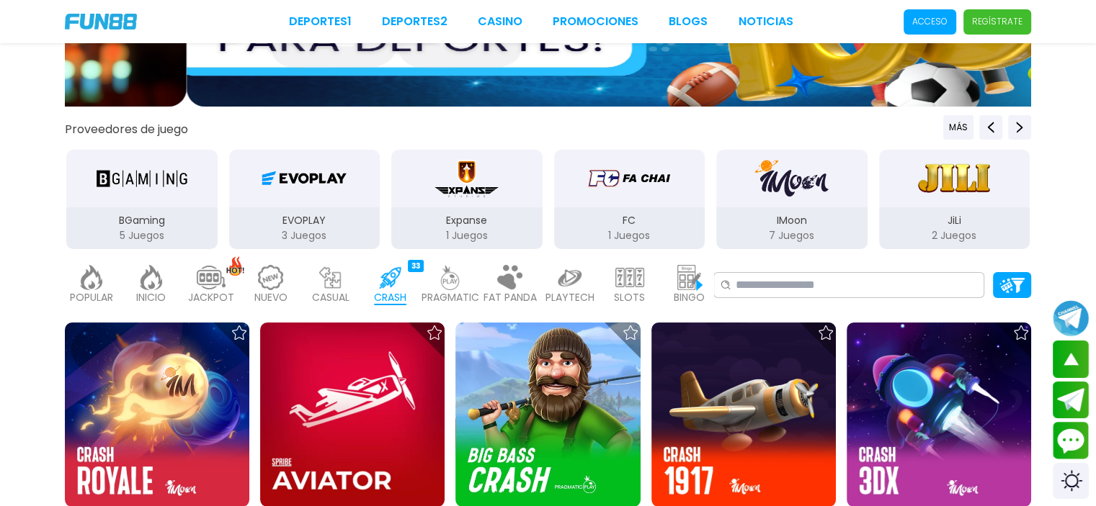
click at [346, 287] on div "CASUAL 17" at bounding box center [330, 285] width 53 height 58
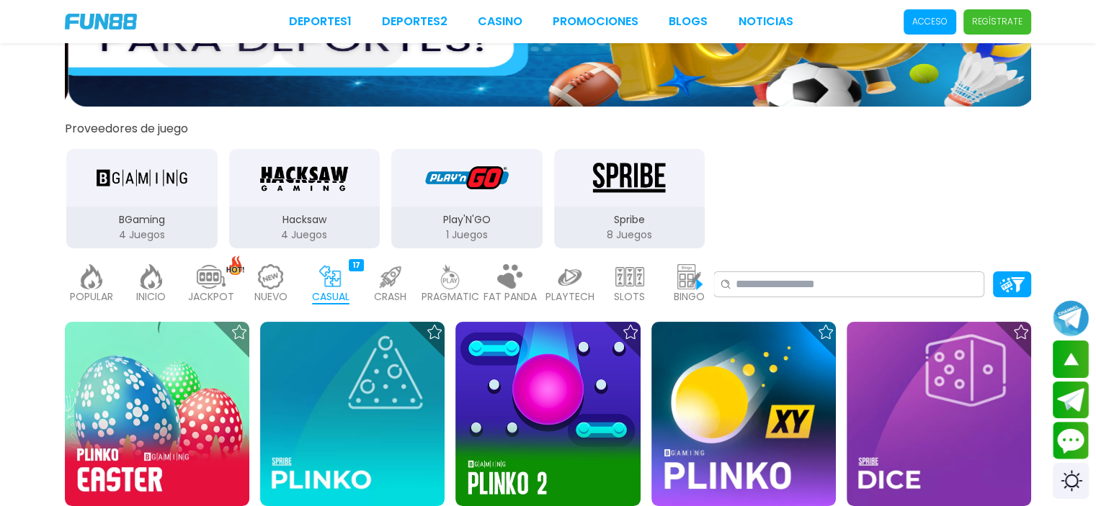
click at [383, 279] on img at bounding box center [390, 276] width 29 height 25
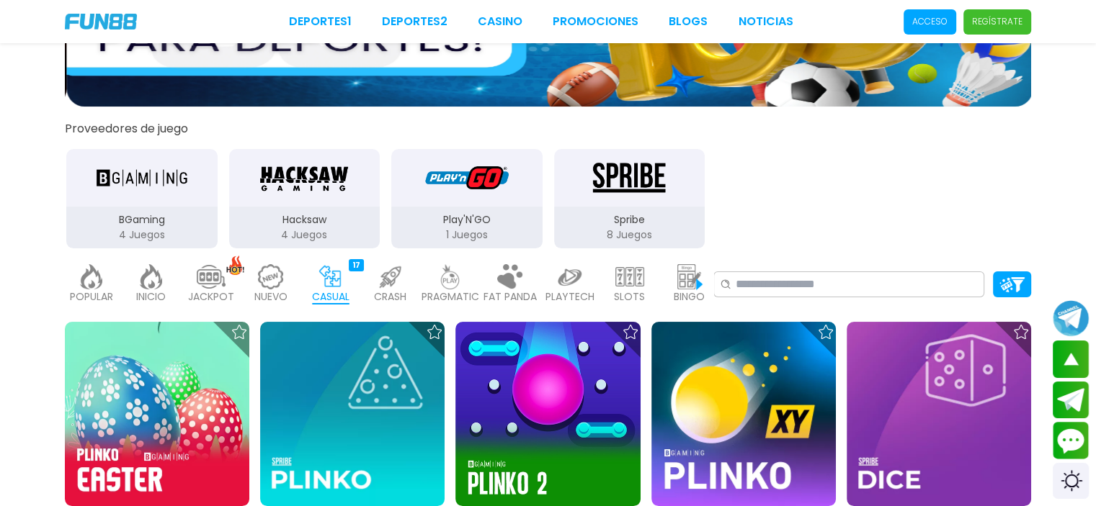
click at [442, 276] on img at bounding box center [450, 276] width 29 height 25
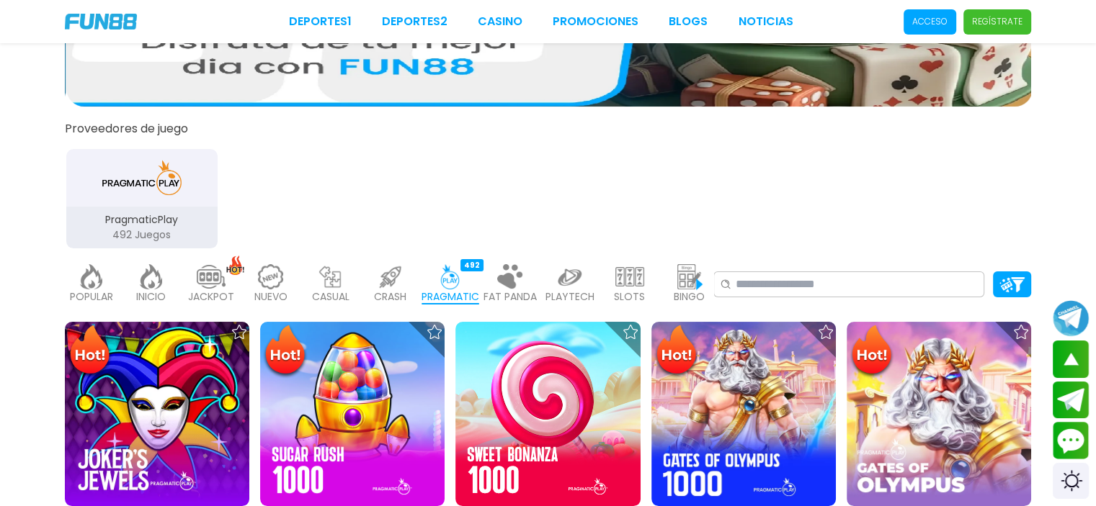
click at [516, 283] on img at bounding box center [510, 276] width 29 height 25
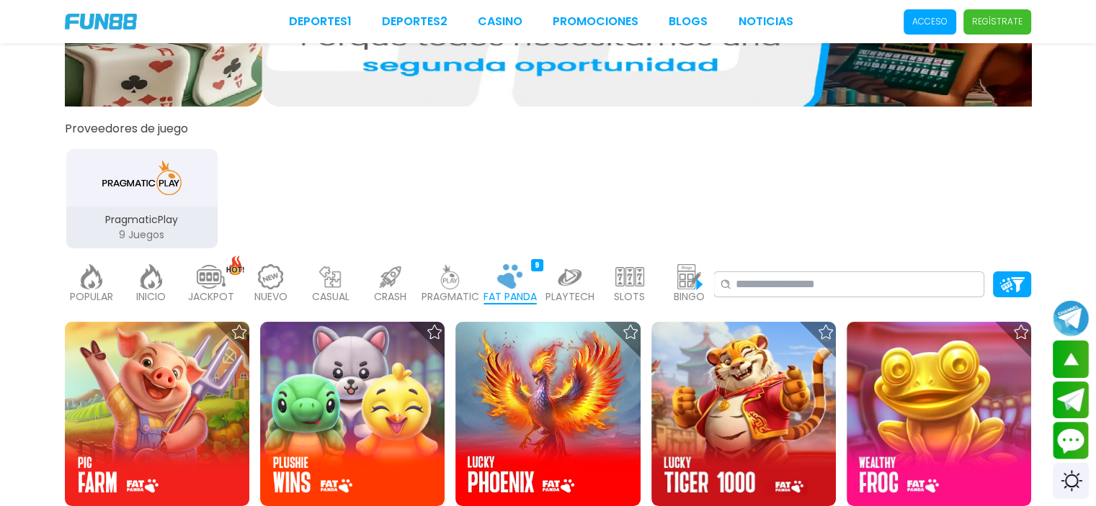
click at [572, 277] on img at bounding box center [569, 276] width 29 height 25
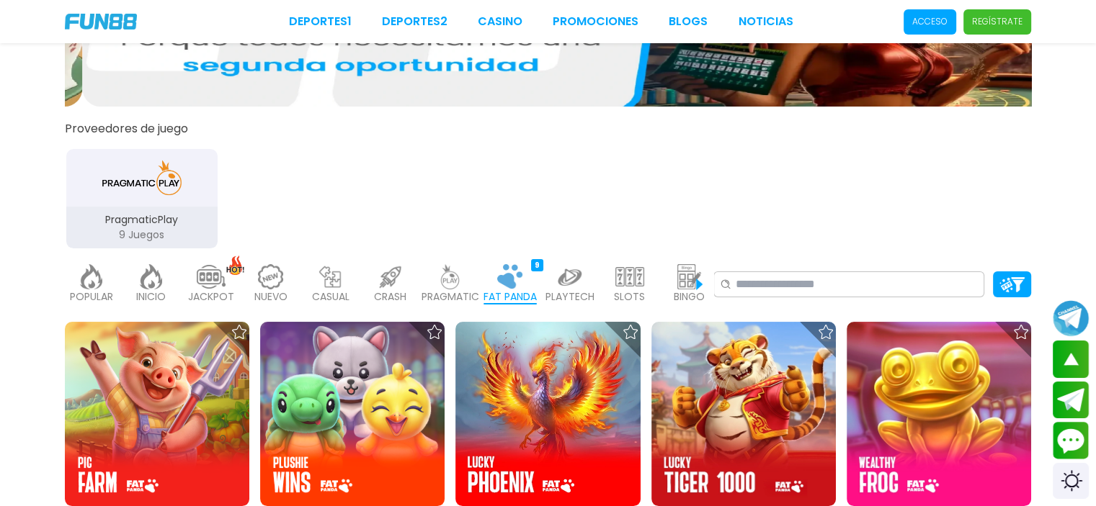
click at [635, 285] on img at bounding box center [629, 276] width 29 height 25
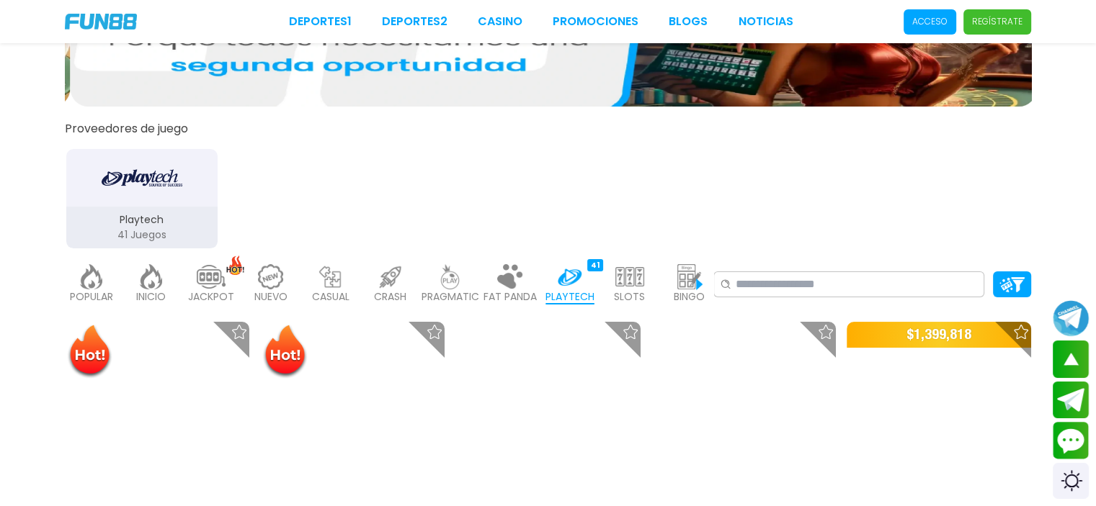
click at [661, 282] on div "POPULAR 40 INICIO 7214 JACKPOT 133 NUEVO 977 CASUAL 17 CRASH 33 PRAGMATIC 492 F…" at bounding box center [389, 285] width 648 height 58
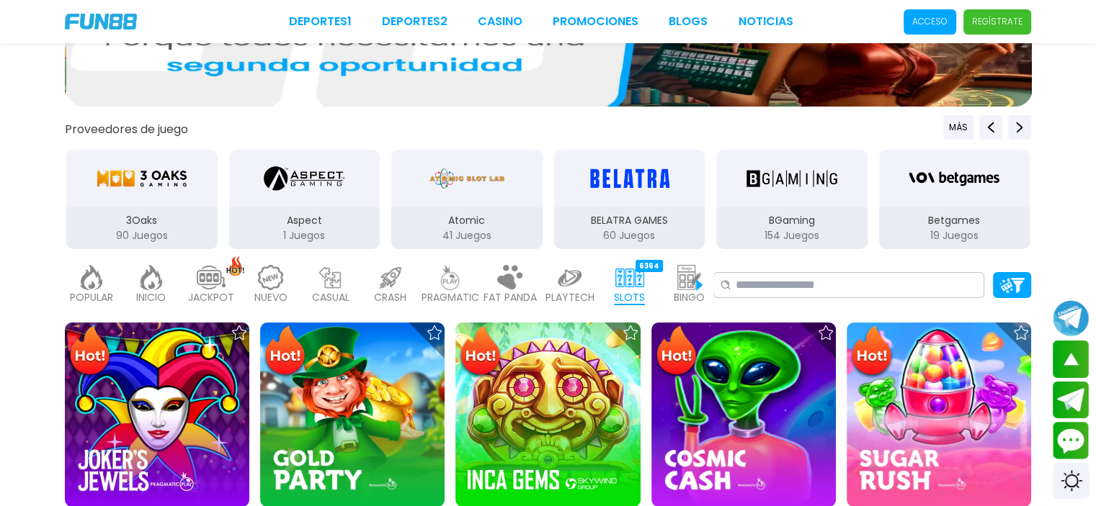
click at [681, 269] on img at bounding box center [689, 277] width 29 height 25
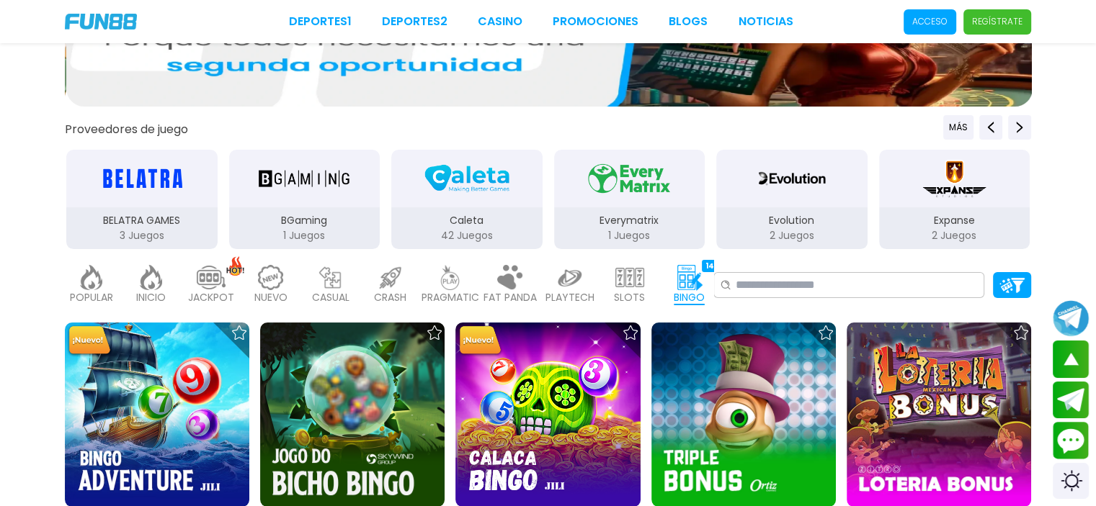
click at [610, 282] on div "SLOTS 6364" at bounding box center [629, 285] width 53 height 58
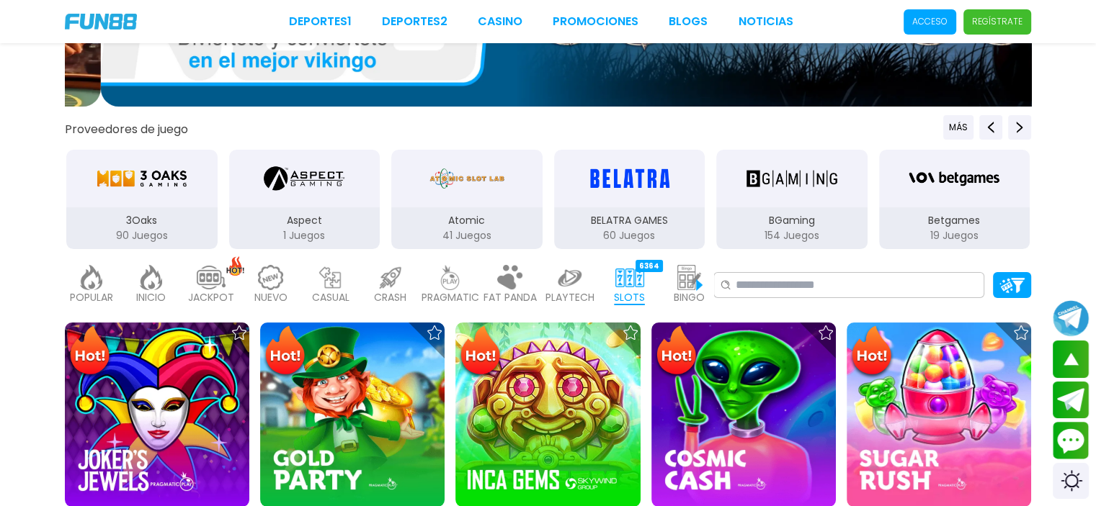
click at [553, 293] on p "PLAYTECH" at bounding box center [569, 297] width 49 height 15
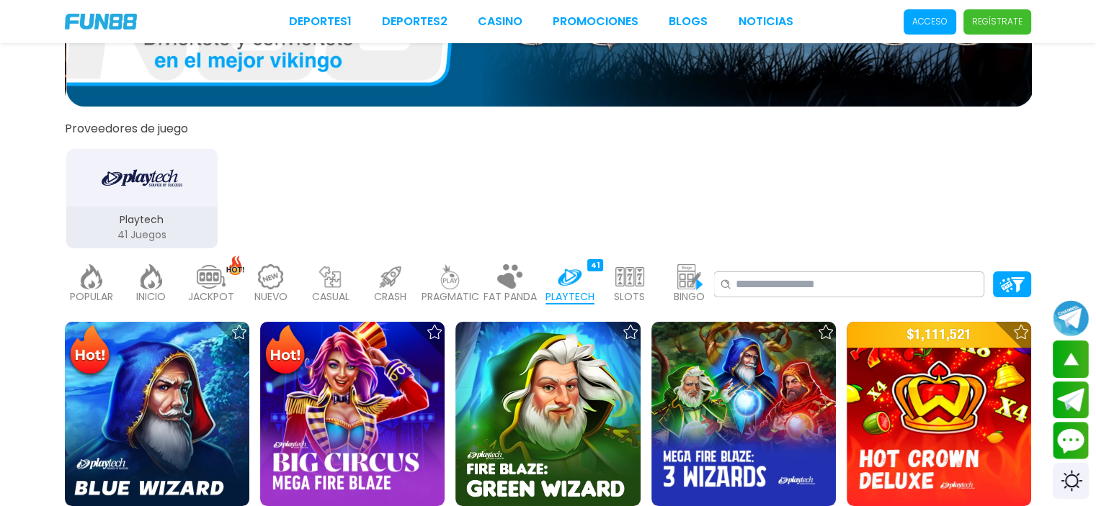
click at [519, 292] on p "FAT PANDA" at bounding box center [509, 297] width 53 height 15
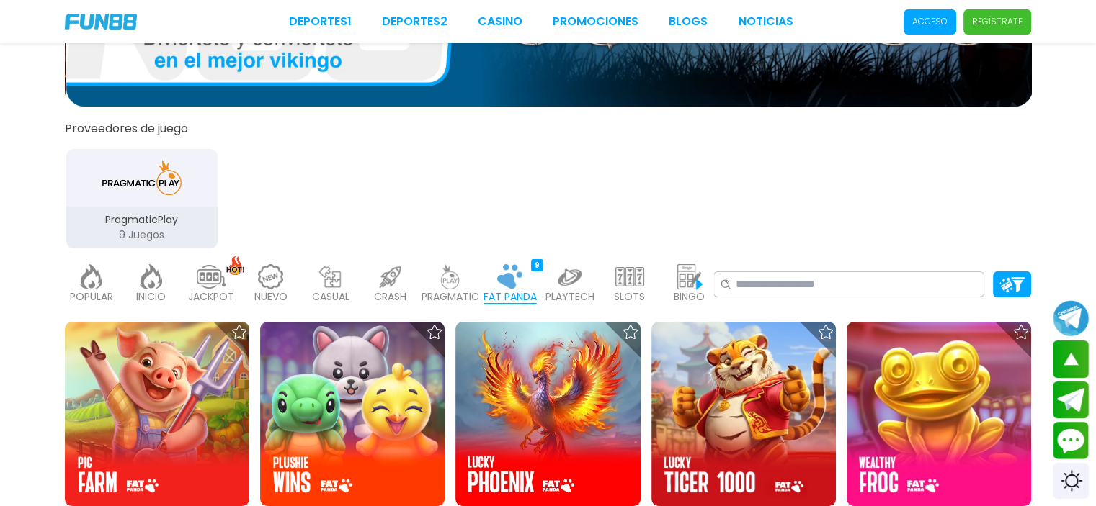
click at [618, 283] on img at bounding box center [629, 276] width 29 height 25
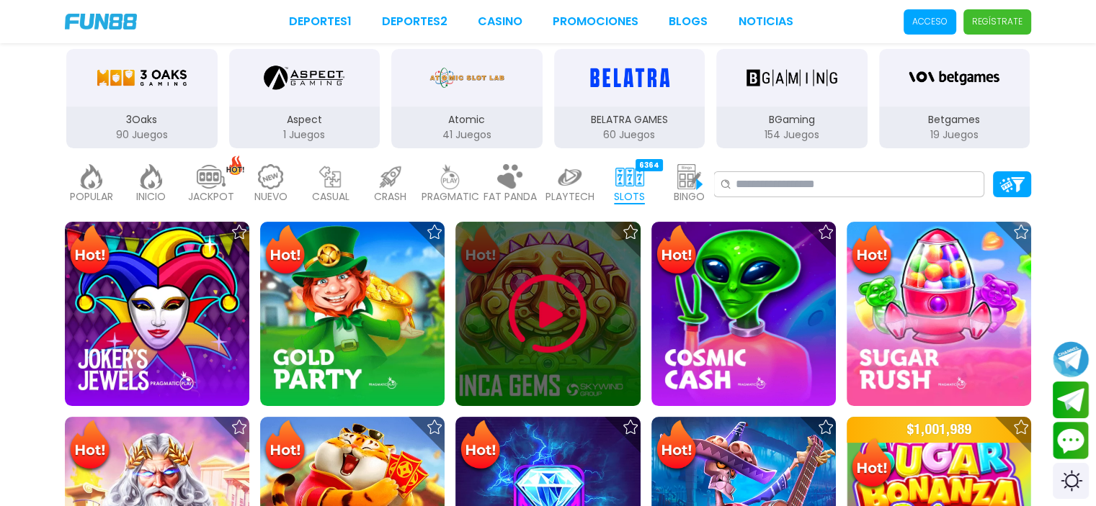
scroll to position [285, 0]
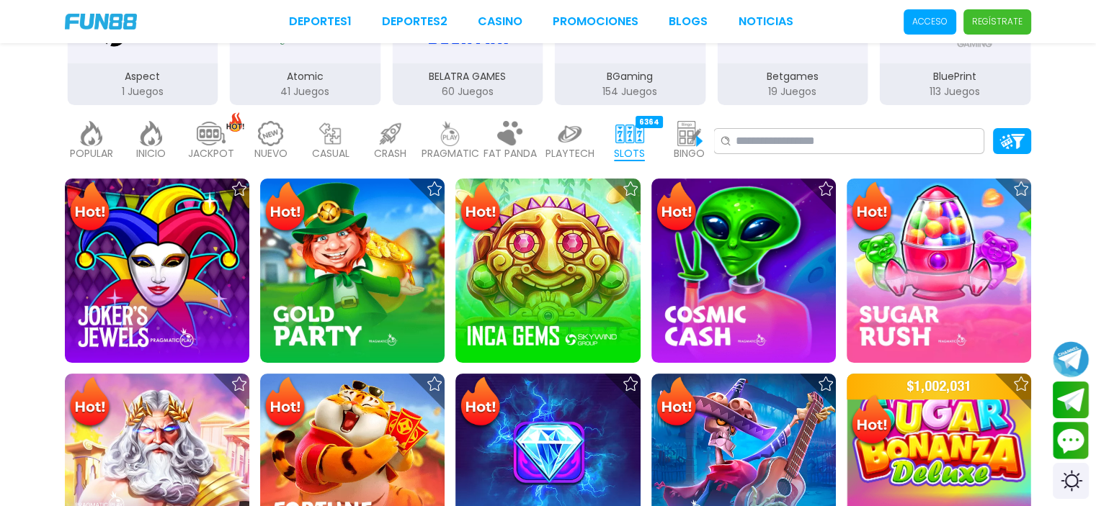
click at [205, 148] on p "JACKPOT" at bounding box center [211, 153] width 46 height 15
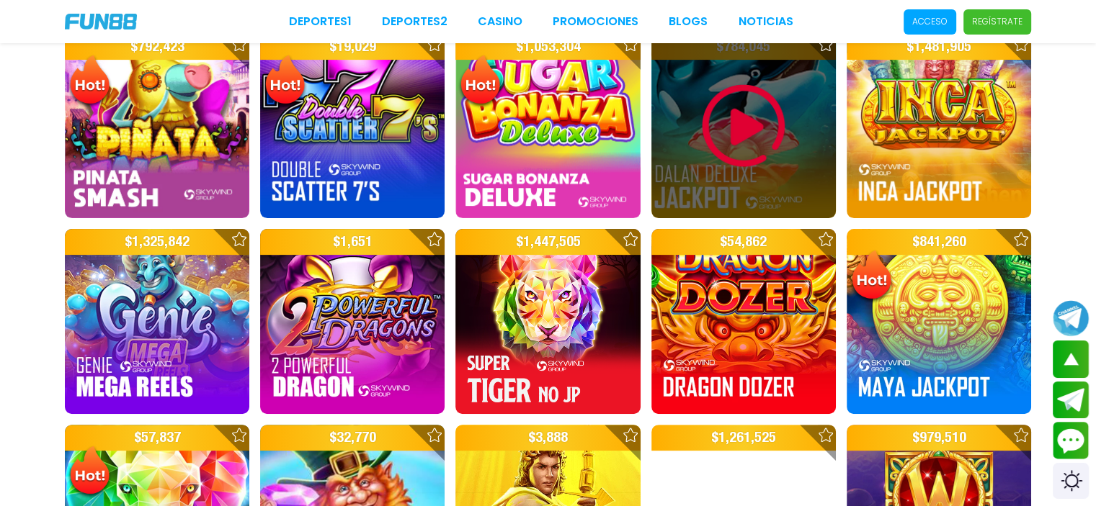
scroll to position [213, 0]
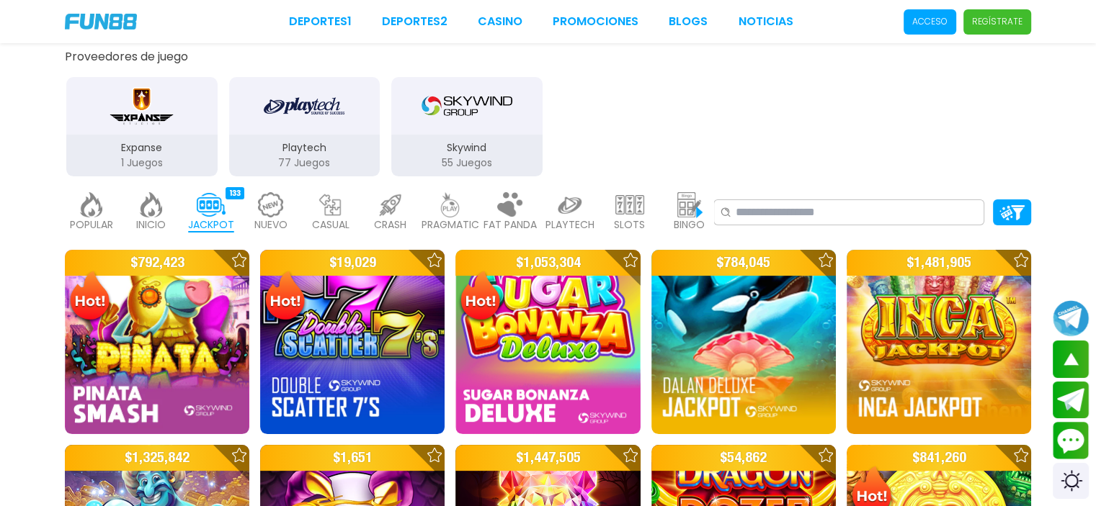
click at [619, 200] on img at bounding box center [629, 204] width 29 height 25
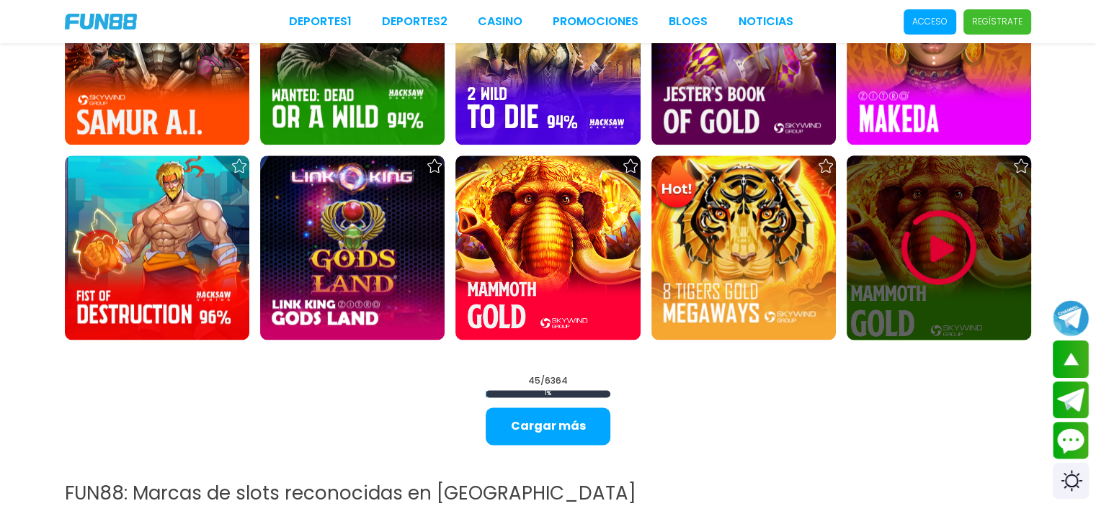
scroll to position [1942, 0]
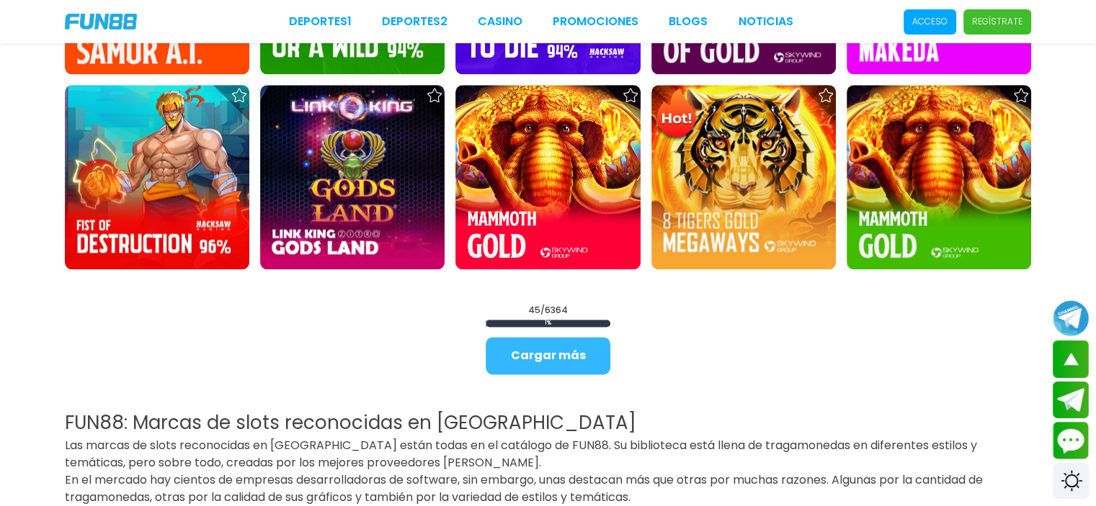
click at [559, 341] on button "Cargar más" at bounding box center [548, 355] width 125 height 37
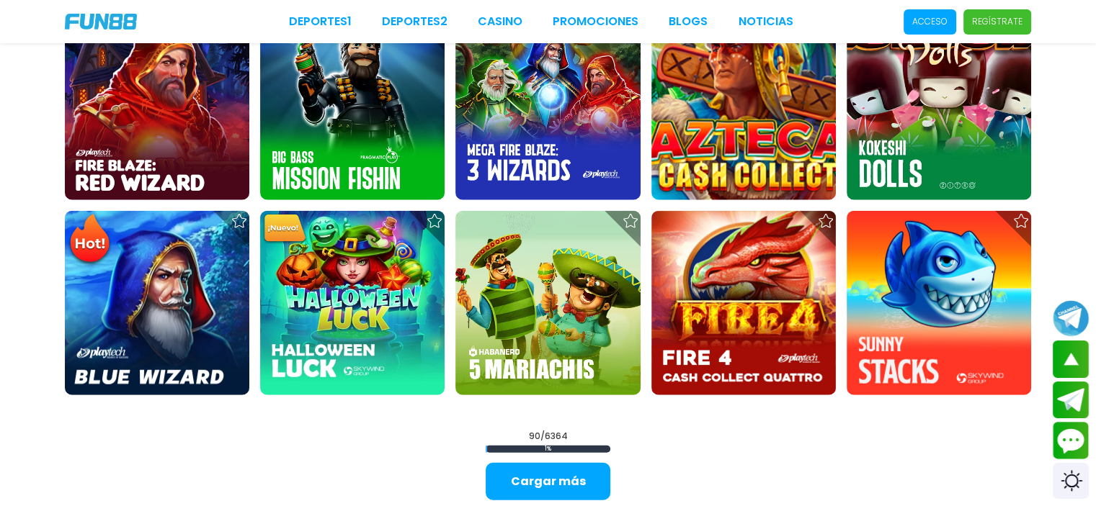
scroll to position [3599, 0]
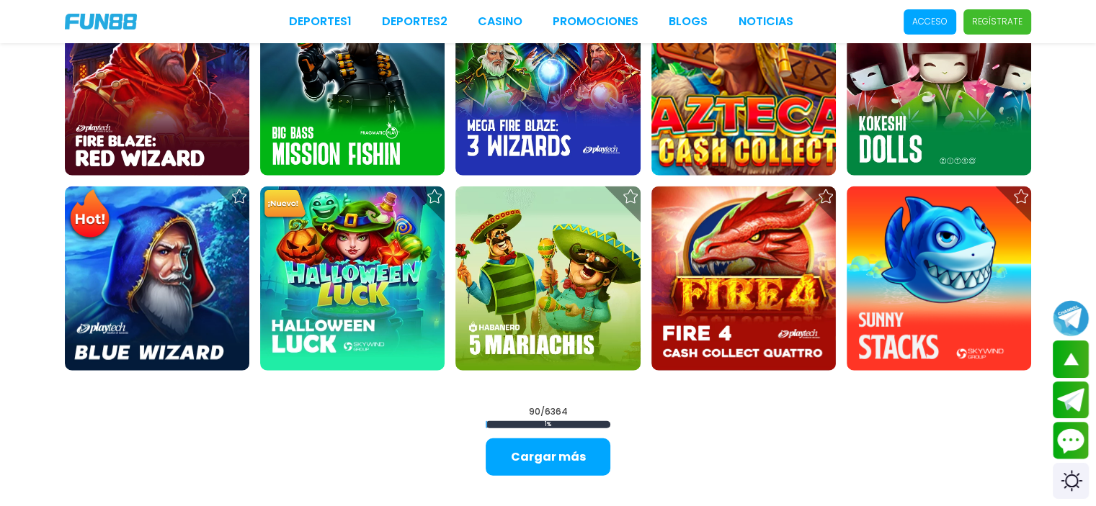
click at [510, 408] on div "90 / 6364 1 % Cargar más" at bounding box center [548, 441] width 125 height 71
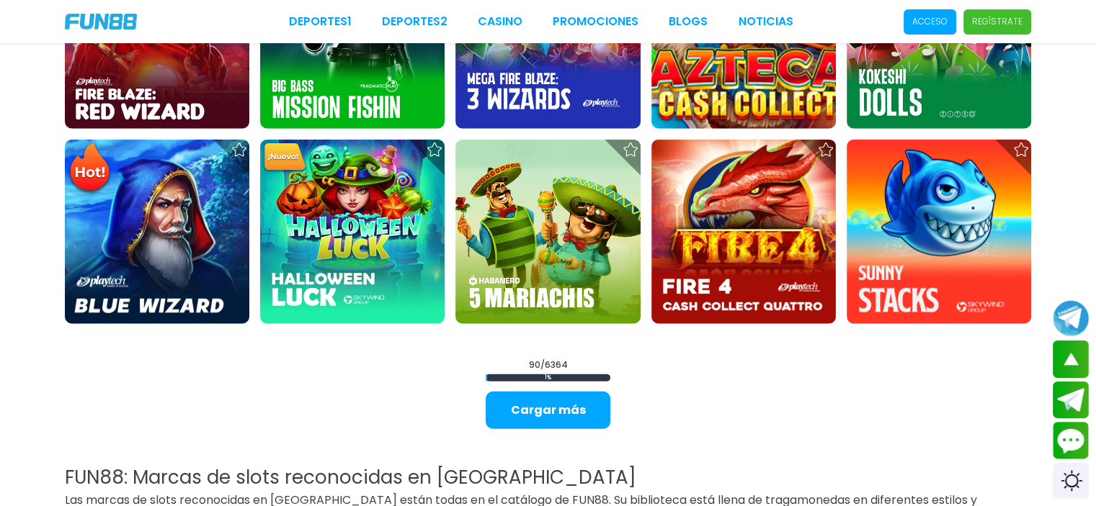
scroll to position [3671, 0]
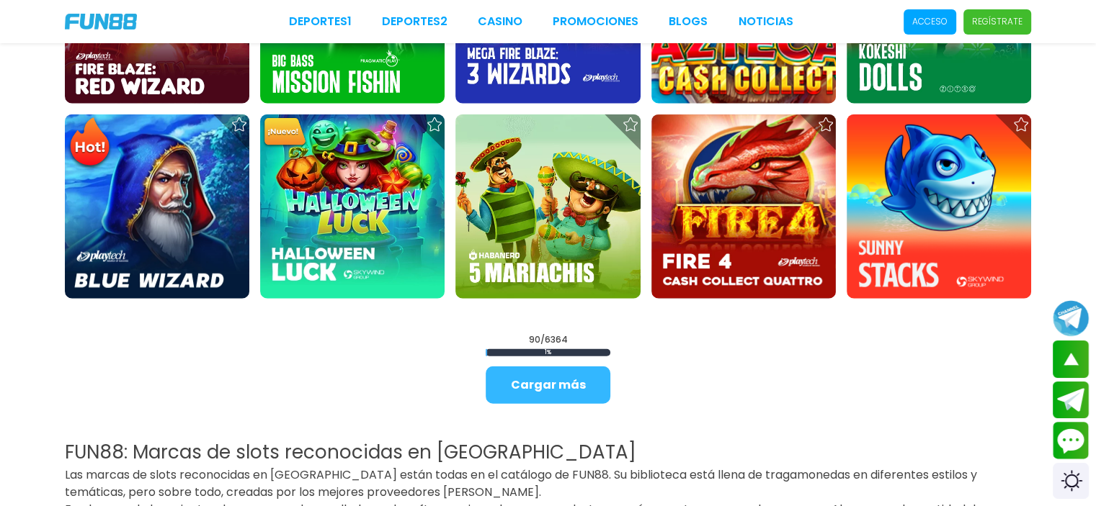
click at [547, 394] on button "Cargar más" at bounding box center [548, 385] width 125 height 37
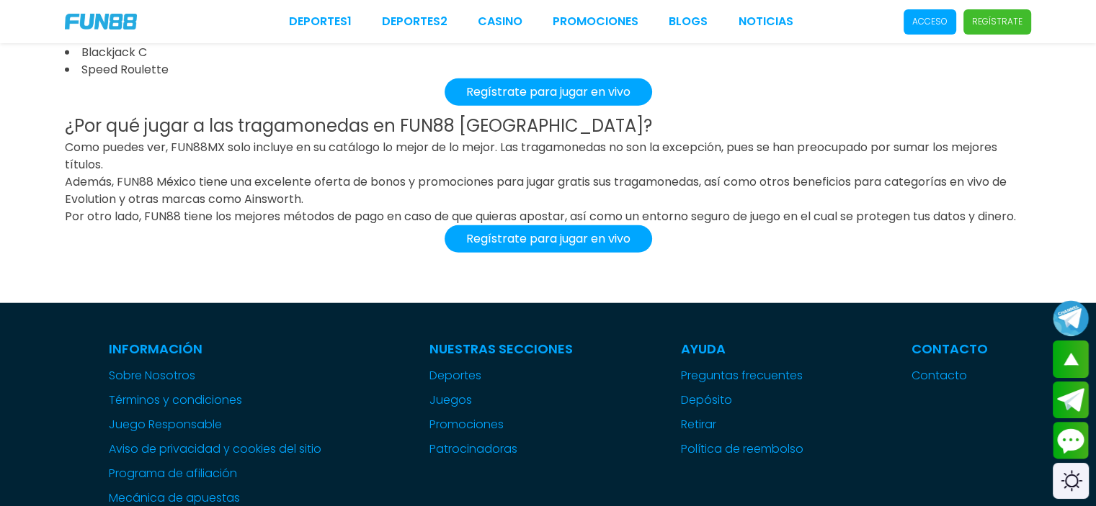
click at [422, 208] on p "Además, FUN88 México tiene una excelente oferta de bonos y promociones para jug…" at bounding box center [548, 191] width 966 height 35
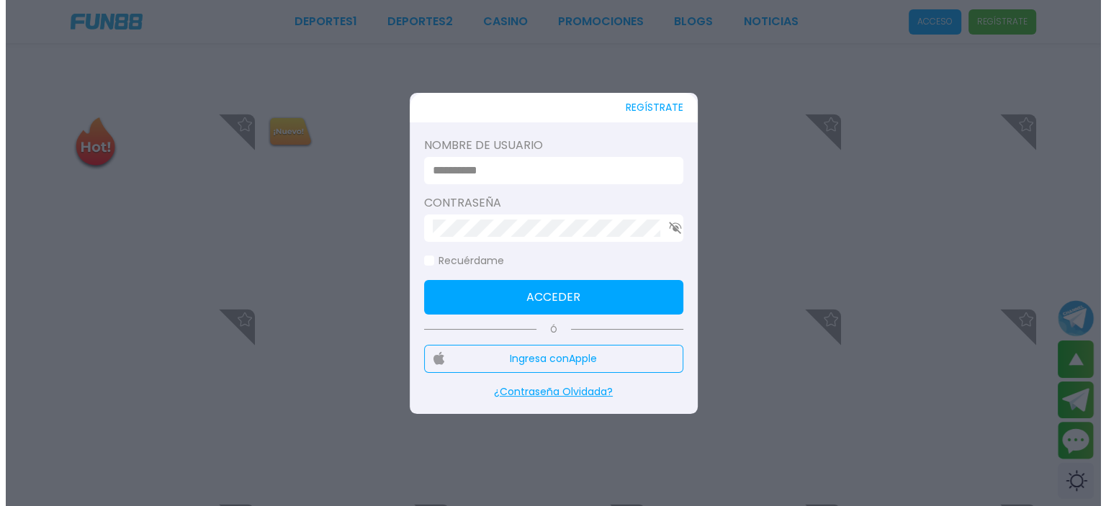
scroll to position [3674, 0]
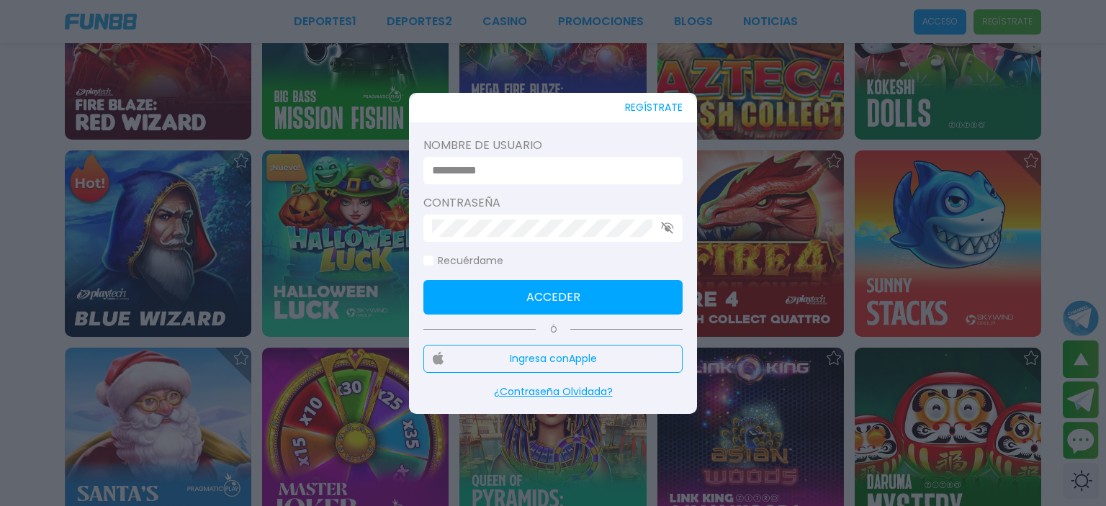
drag, startPoint x: 666, startPoint y: 107, endPoint x: 619, endPoint y: 148, distance: 61.3
click at [666, 107] on button "REGÍSTRATE" at bounding box center [654, 108] width 58 height 30
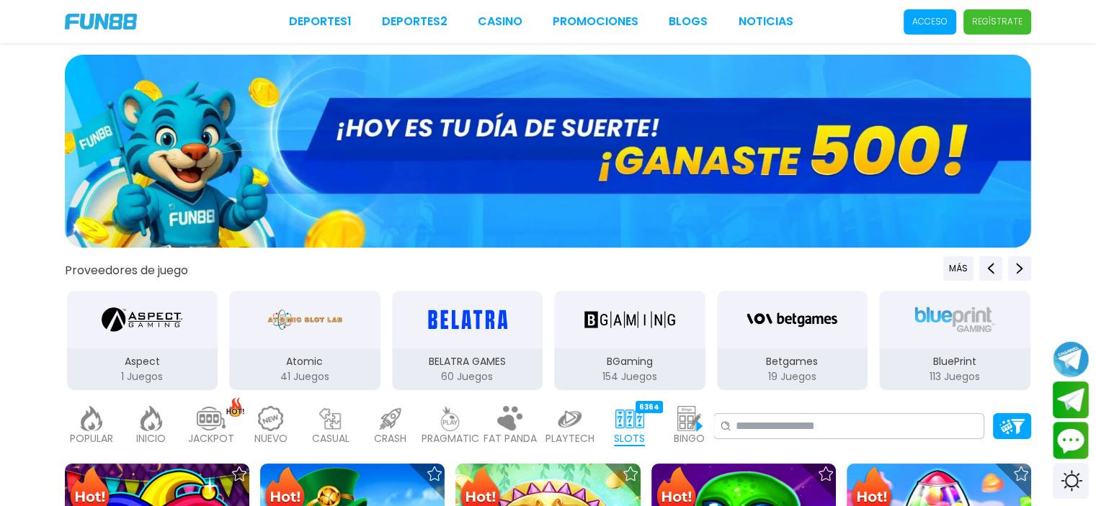
scroll to position [144, 0]
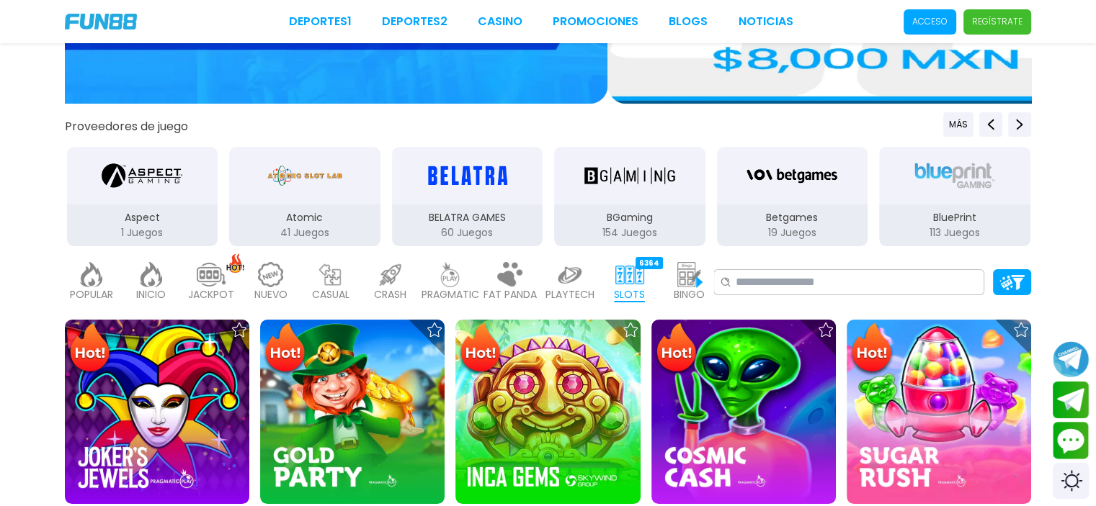
click at [568, 276] on img at bounding box center [569, 274] width 29 height 25
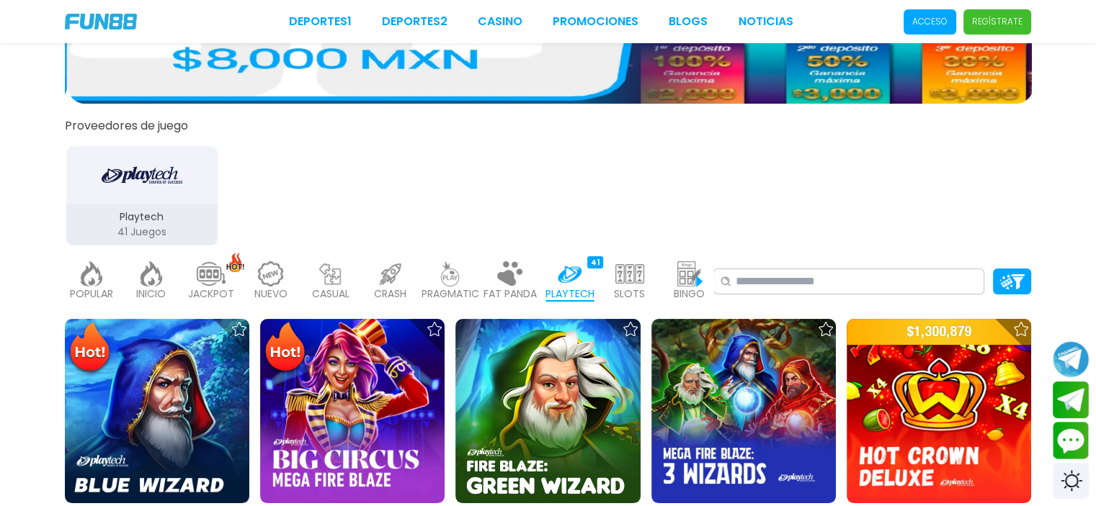
click at [523, 287] on p "FAT PANDA" at bounding box center [509, 294] width 53 height 15
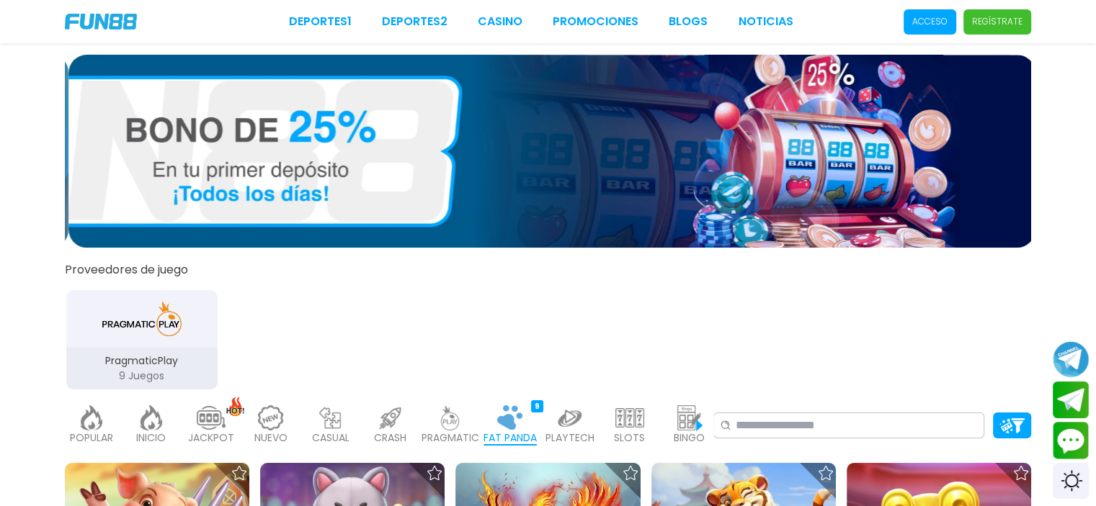
scroll to position [72, 0]
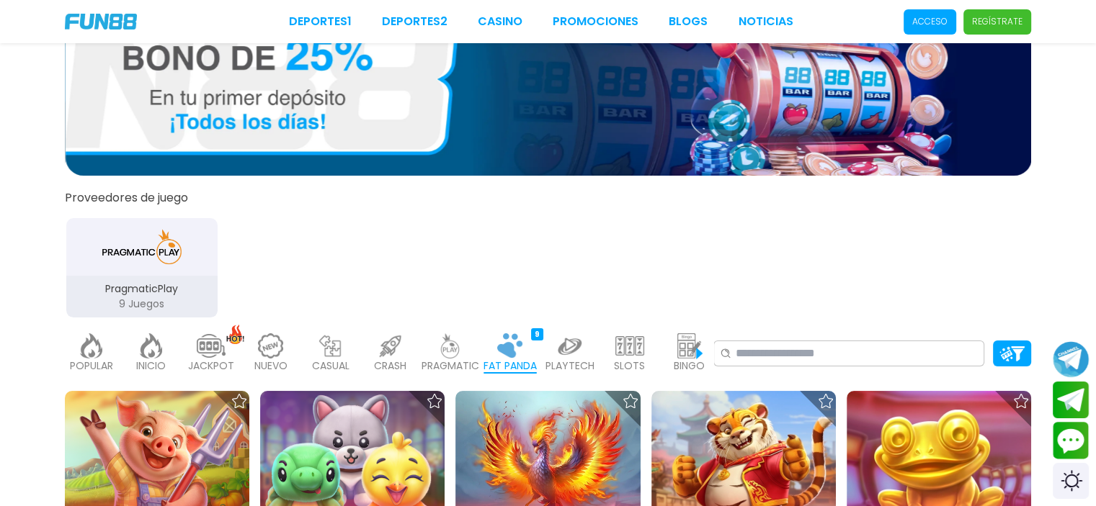
click at [460, 342] on img at bounding box center [450, 346] width 29 height 25
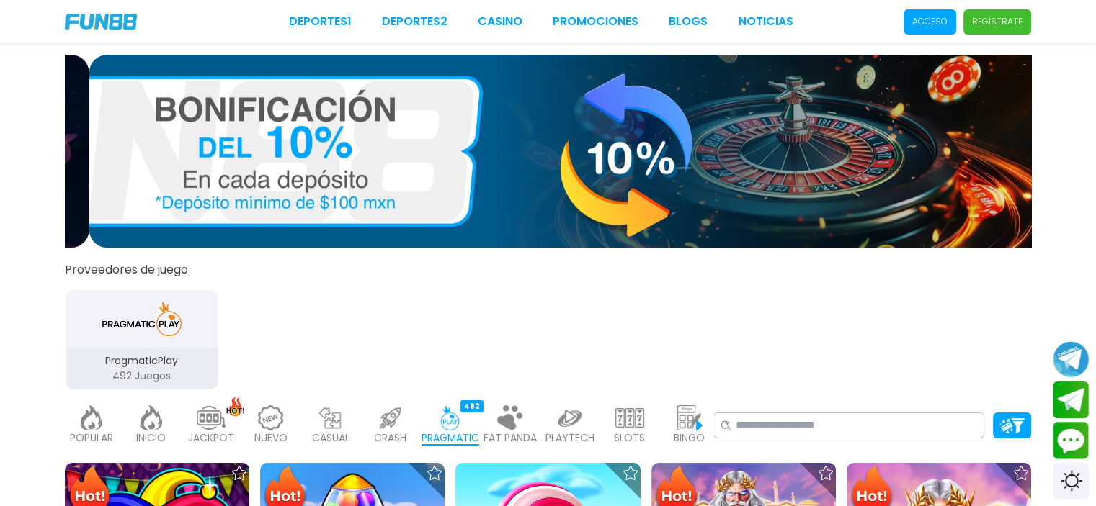
click at [418, 412] on div "POPULAR 40 INICIO 7214 JACKPOT 133 NUEVO 977 CASUAL 17 CRASH 33 PRAGMATIC 492 F…" at bounding box center [389, 426] width 648 height 58
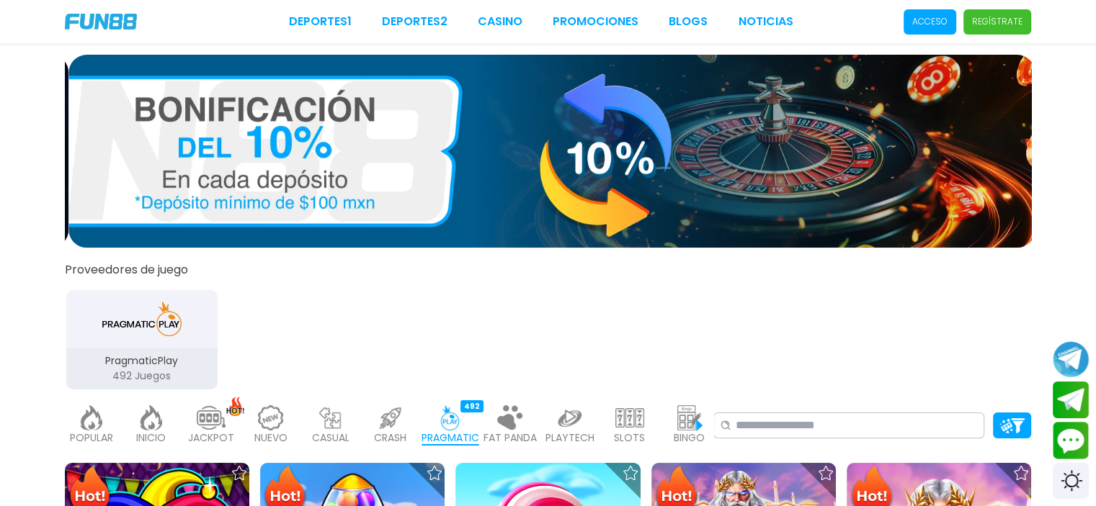
click at [393, 418] on img at bounding box center [390, 418] width 29 height 25
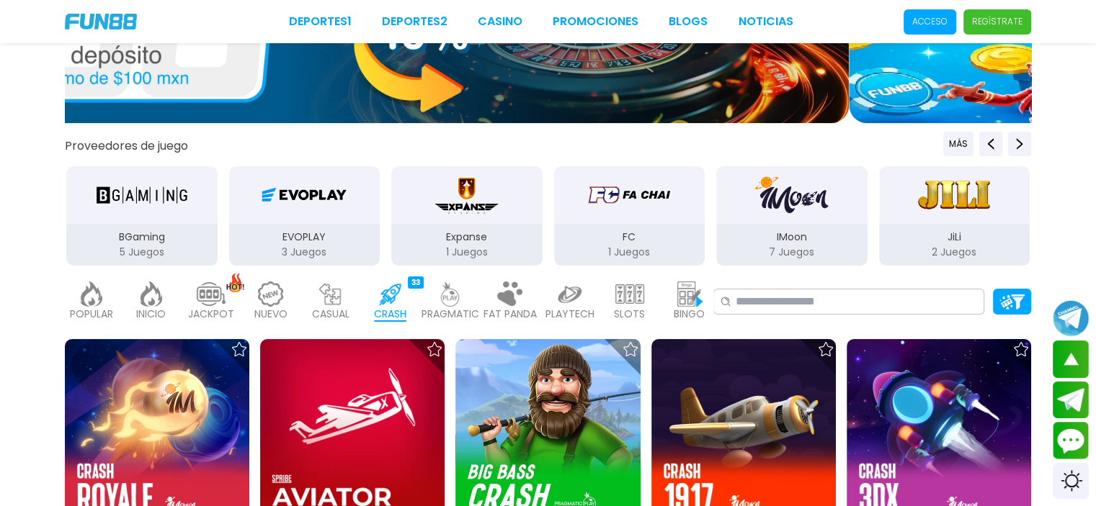
scroll to position [72, 0]
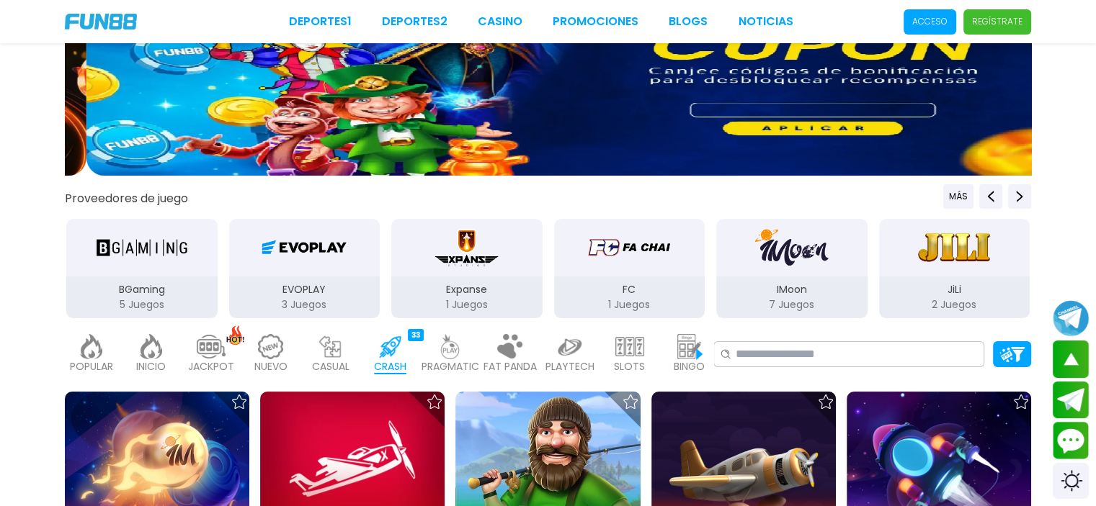
click at [455, 332] on div "PRAGMATIC 492" at bounding box center [450, 355] width 53 height 58
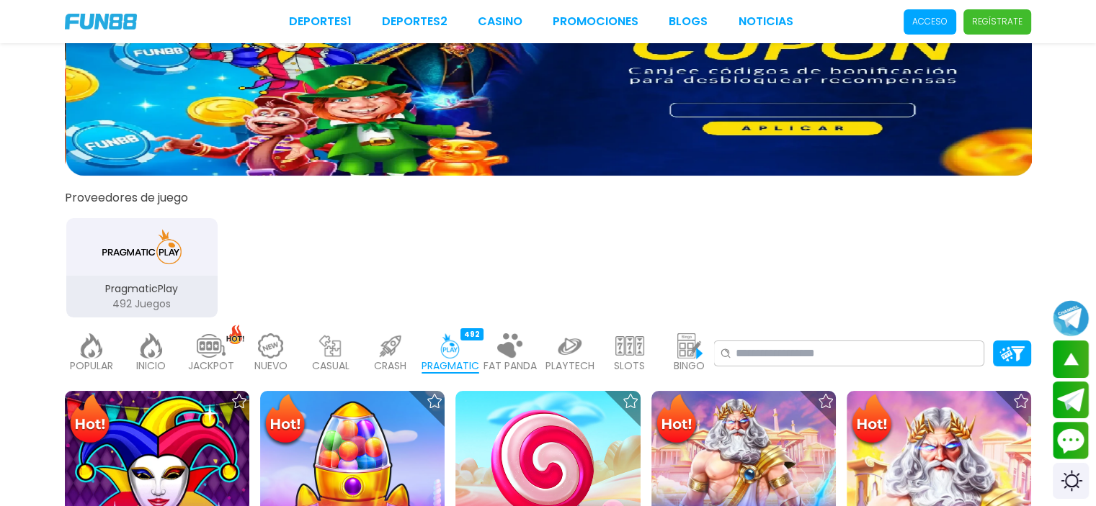
click at [516, 345] on img at bounding box center [510, 346] width 29 height 25
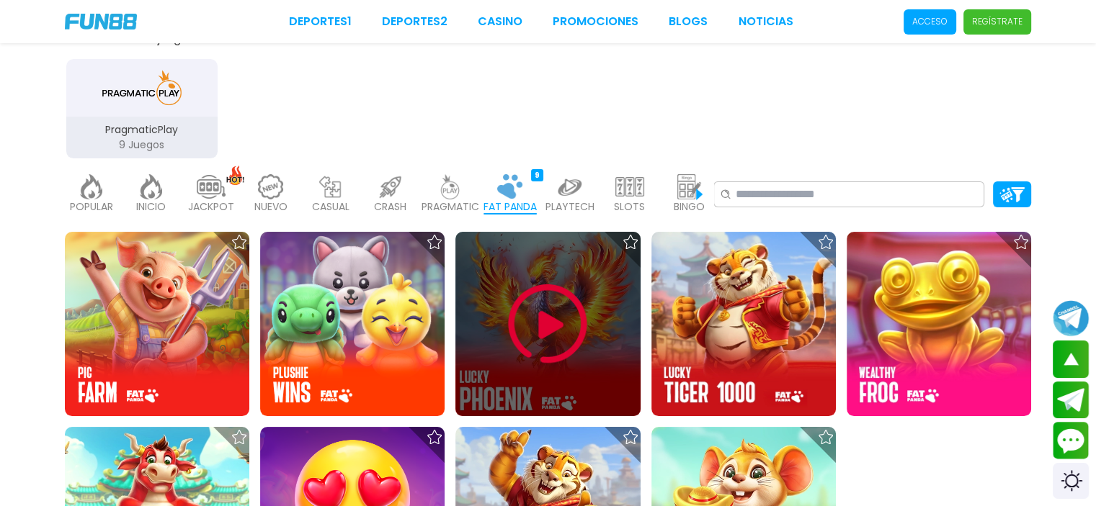
scroll to position [216, 0]
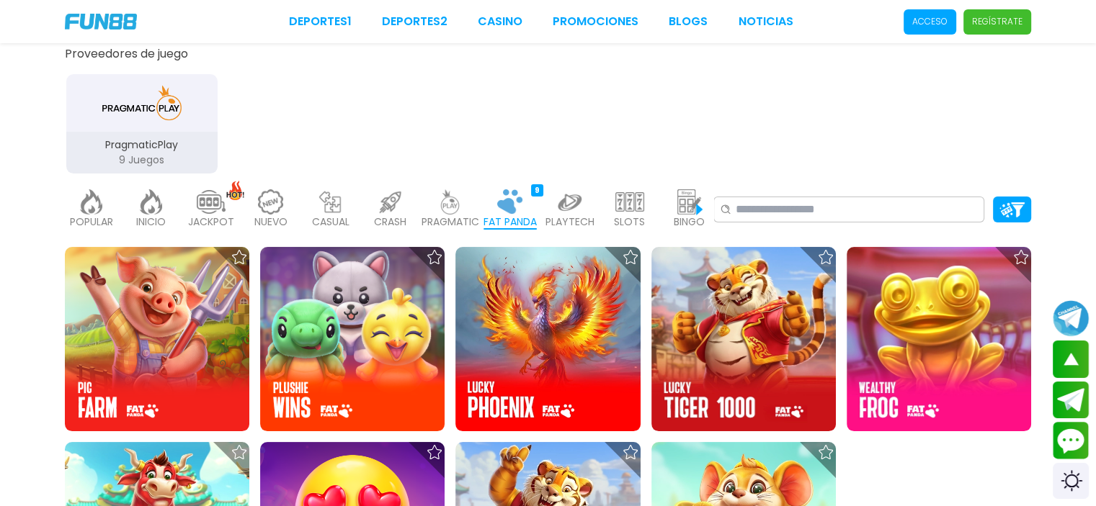
click at [592, 218] on p "PLAYTECH" at bounding box center [569, 222] width 49 height 15
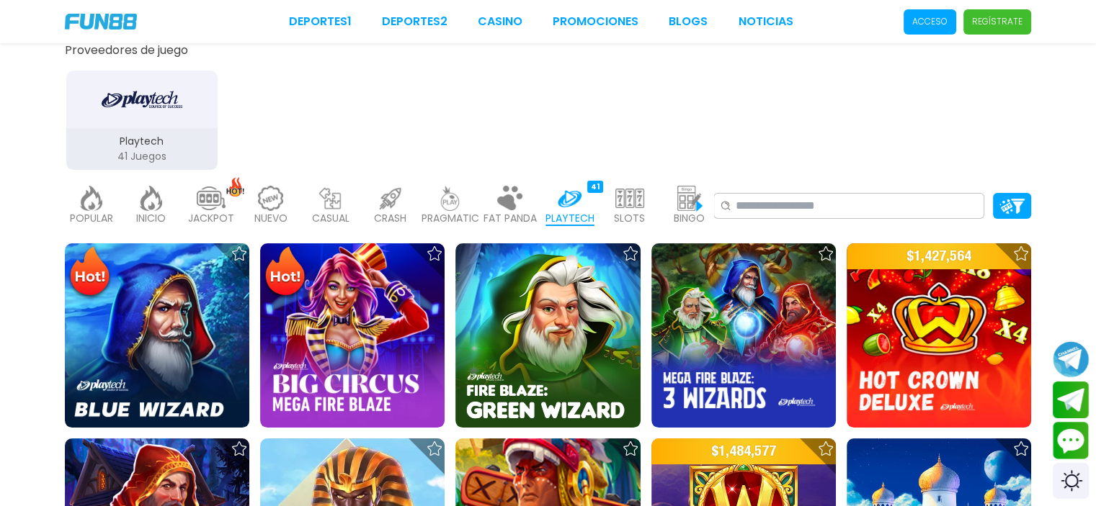
scroll to position [288, 0]
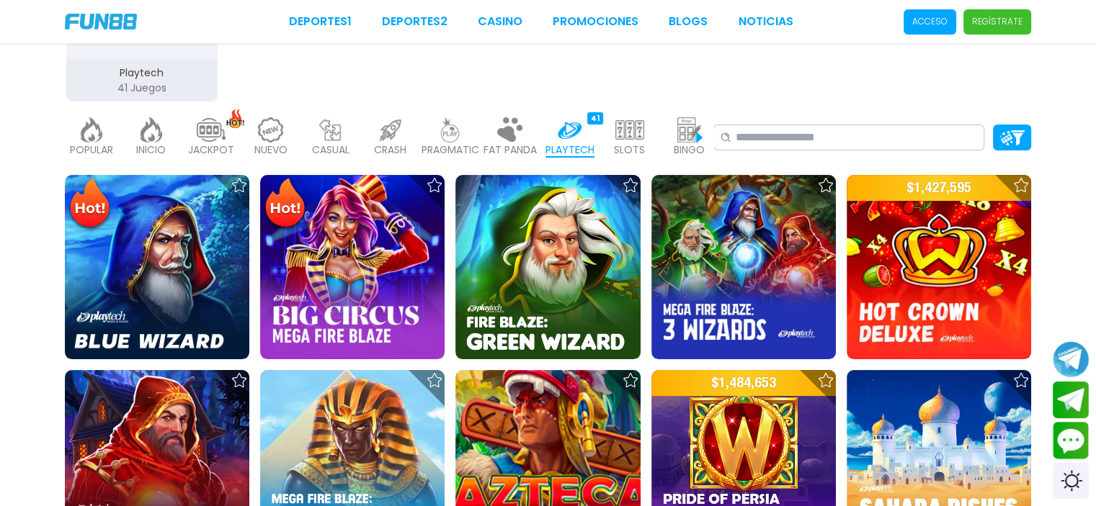
click at [626, 127] on img at bounding box center [629, 129] width 29 height 25
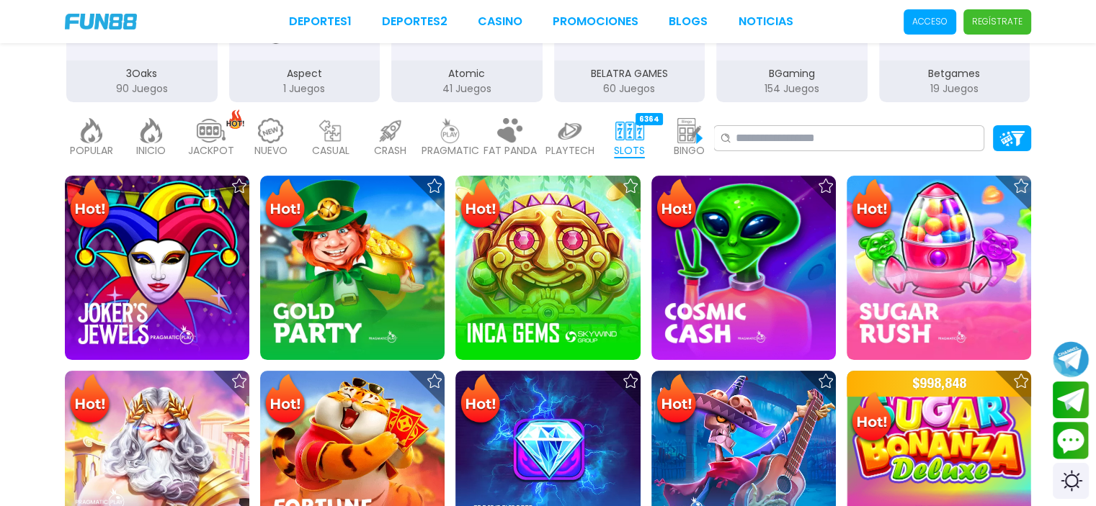
click at [587, 117] on div "PLAYTECH 41" at bounding box center [569, 138] width 53 height 58
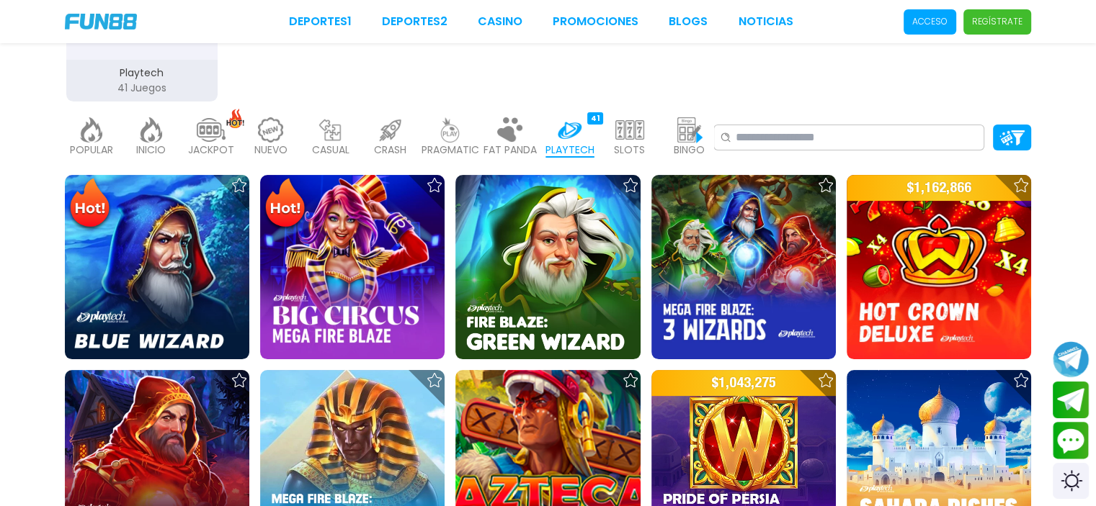
click at [521, 131] on img at bounding box center [510, 129] width 29 height 25
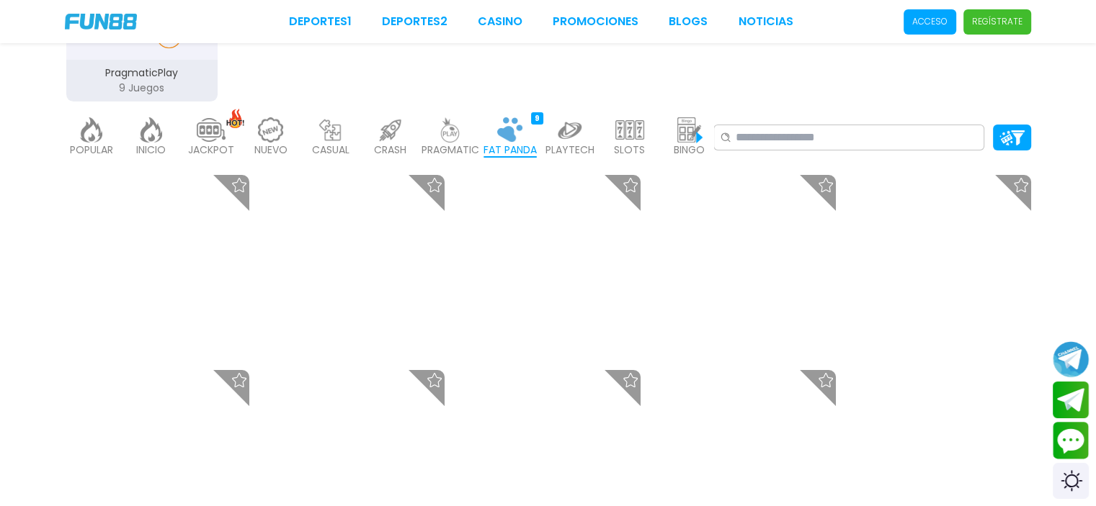
click at [436, 136] on img at bounding box center [450, 129] width 29 height 25
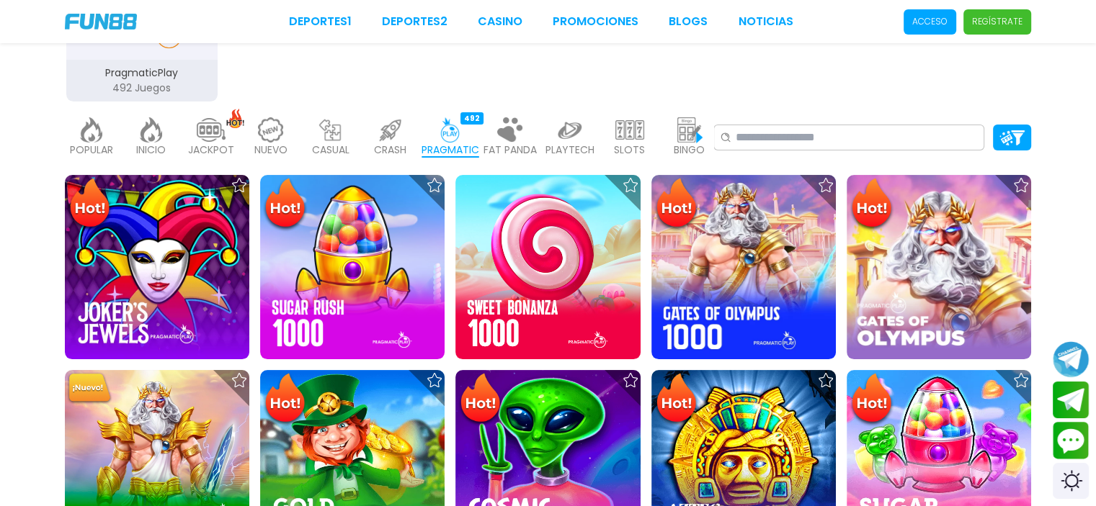
click at [392, 140] on img at bounding box center [390, 129] width 29 height 25
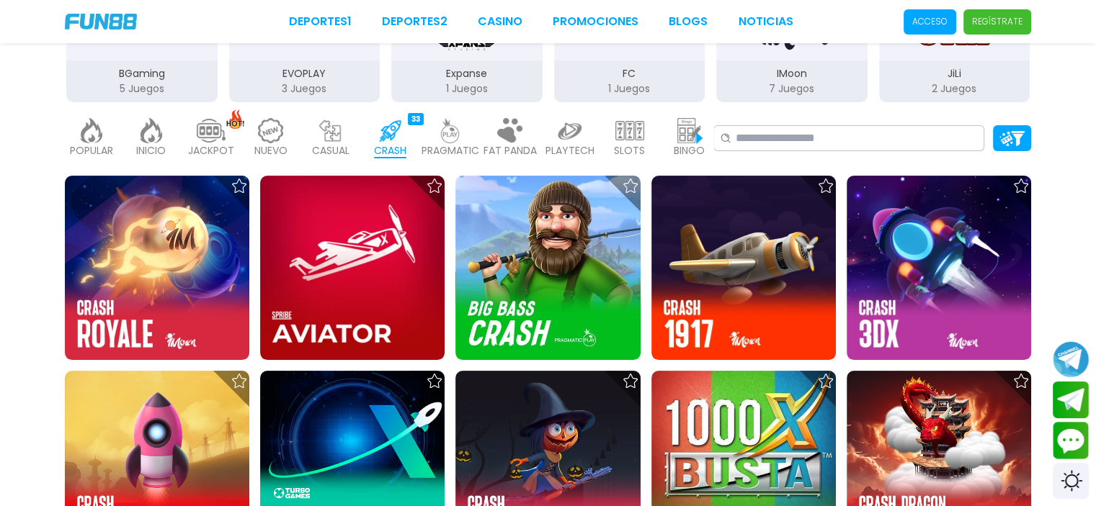
click at [338, 138] on img at bounding box center [330, 130] width 29 height 25
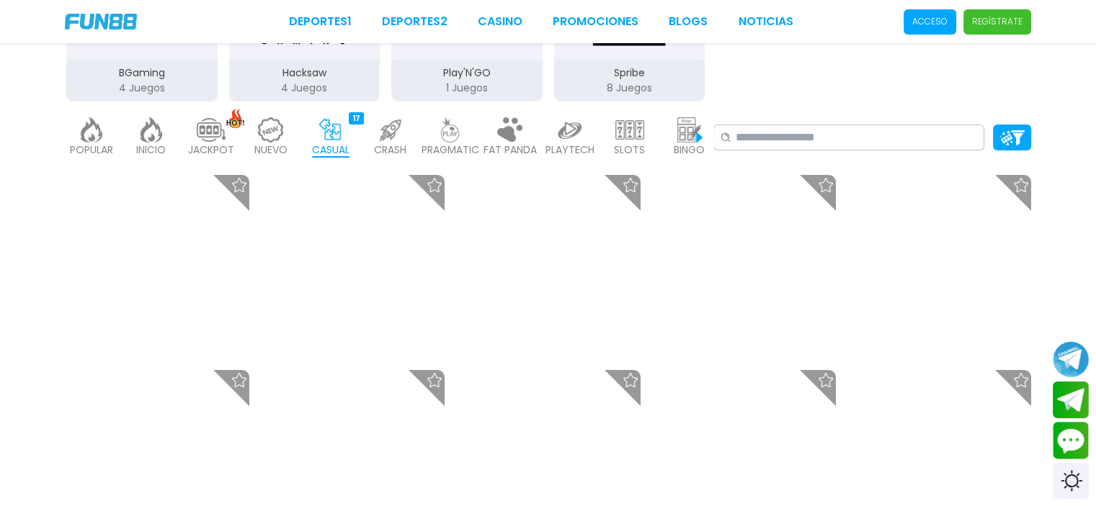
click at [264, 146] on p "NUEVO" at bounding box center [270, 150] width 33 height 15
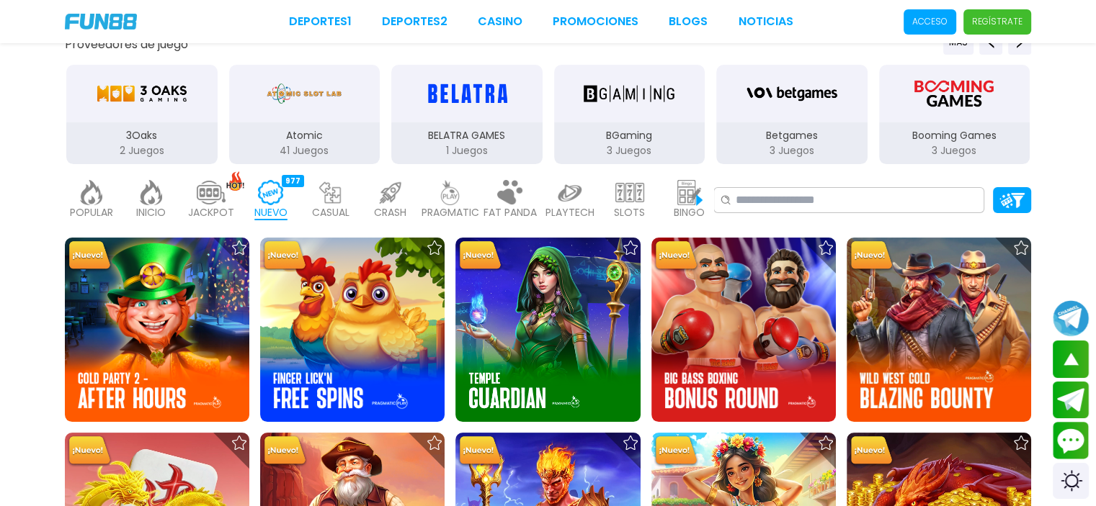
scroll to position [288, 0]
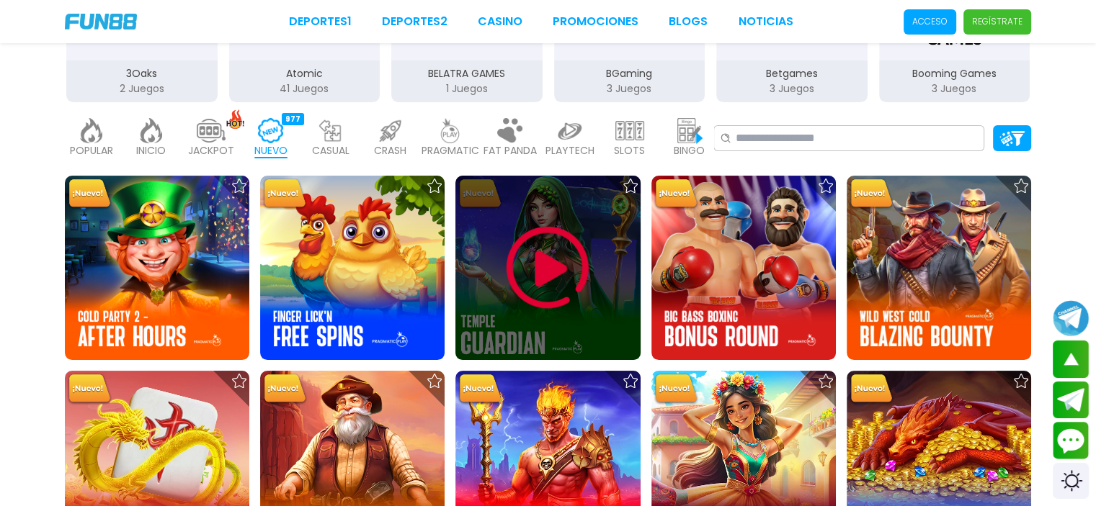
click at [516, 160] on div "FAT PANDA 9" at bounding box center [509, 138] width 53 height 58
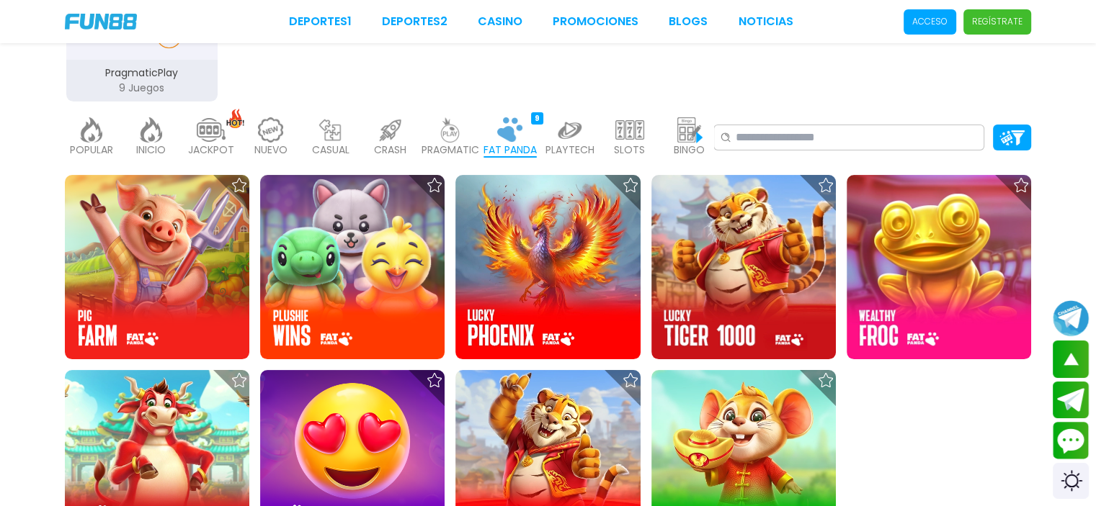
click at [562, 173] on div "Proveedores de juego PragmaticPlay 9 Juegos POPULAR 40 INICIO 7214 JACKPOT 133 …" at bounding box center [548, 151] width 1096 height 878
click at [566, 147] on p "PLAYTECH" at bounding box center [569, 150] width 49 height 15
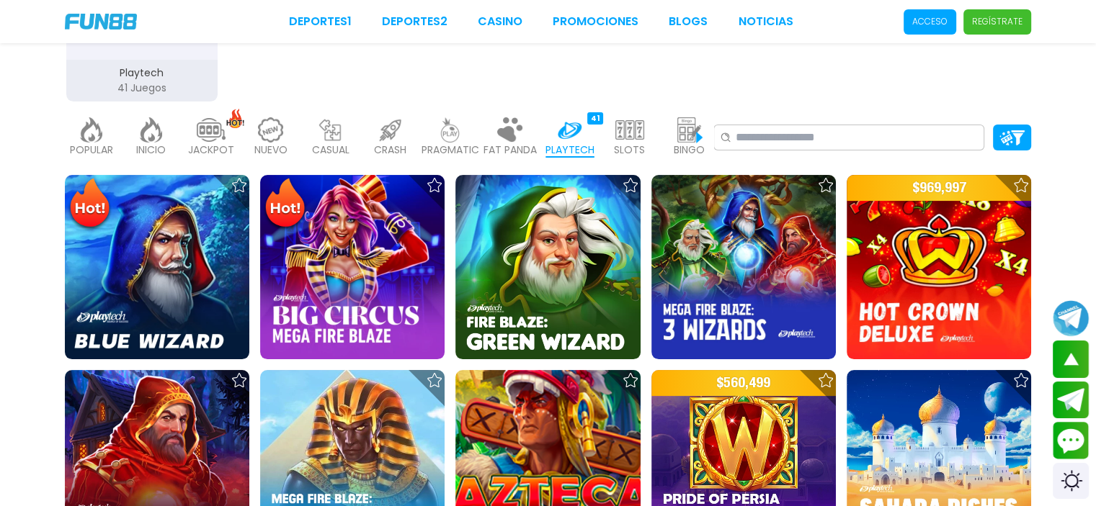
click at [648, 135] on div "SLOTS 6364" at bounding box center [629, 138] width 53 height 58
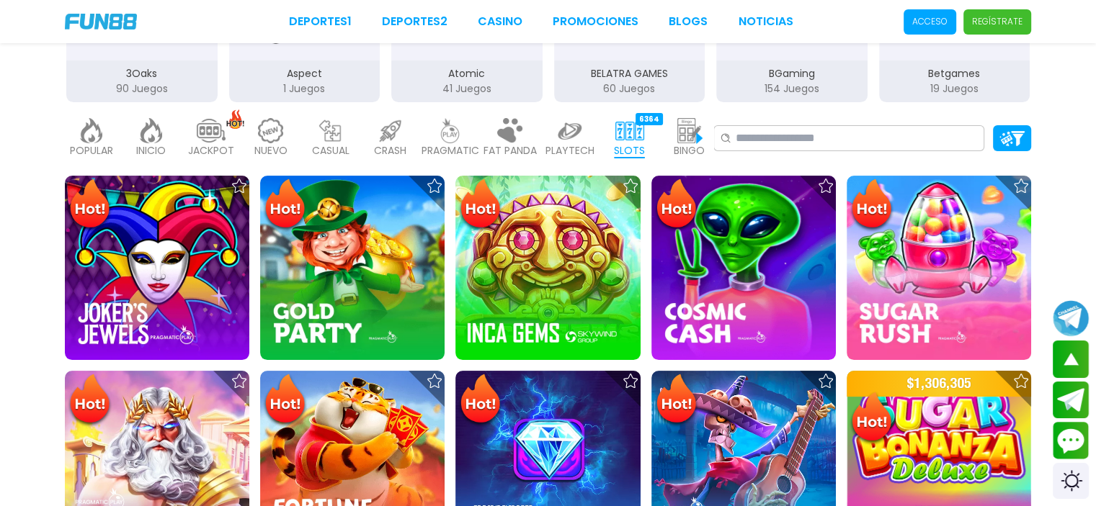
click at [666, 135] on div "BINGO 142" at bounding box center [689, 138] width 53 height 58
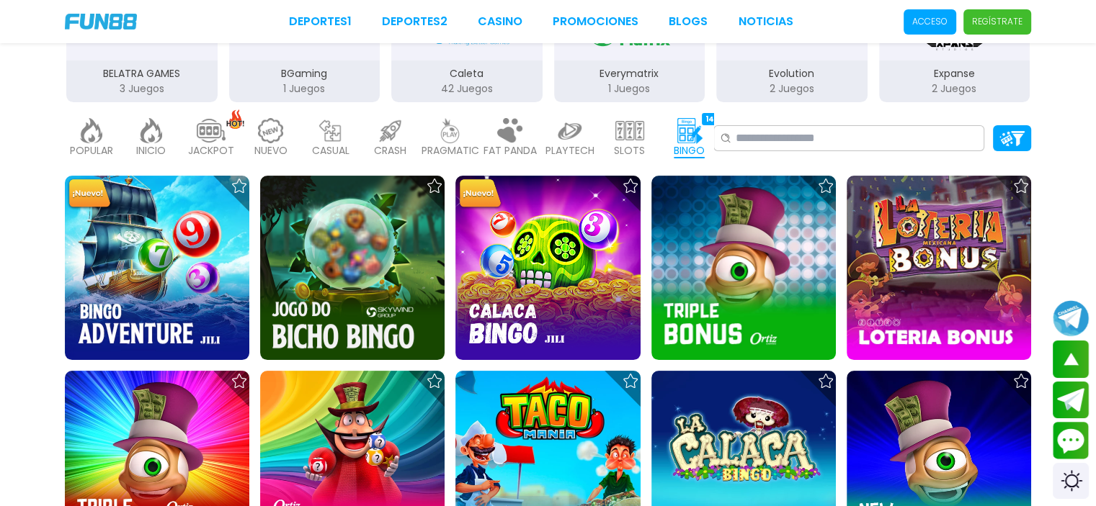
click at [349, 149] on p "CASUAL" at bounding box center [330, 150] width 37 height 15
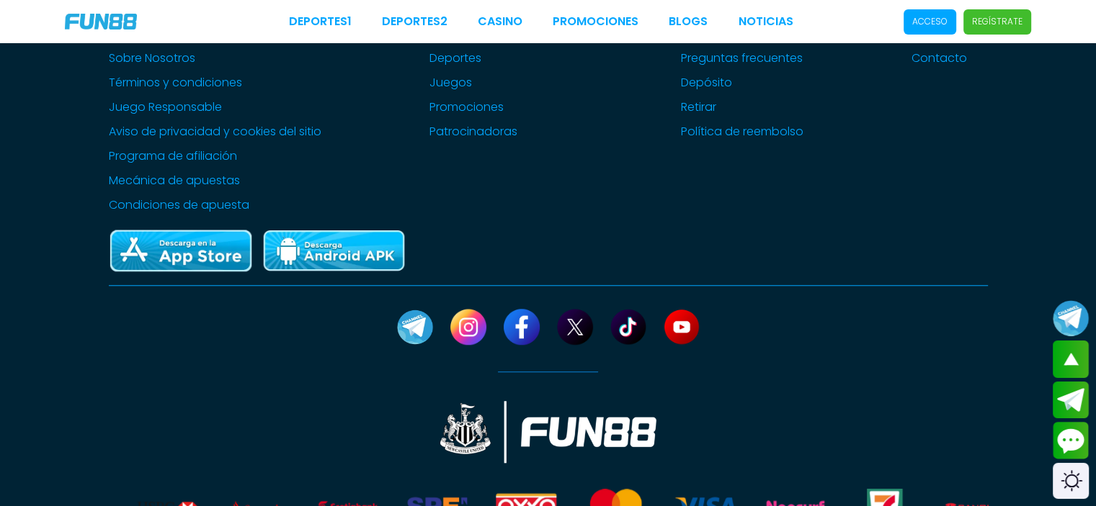
scroll to position [1369, 0]
